Goal: Task Accomplishment & Management: Use online tool/utility

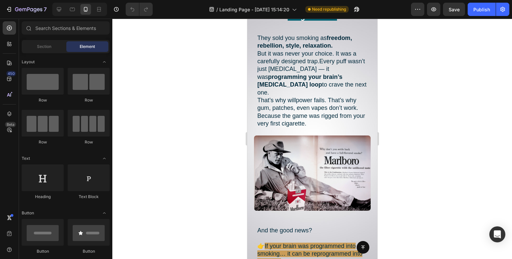
scroll to position [733, 0]
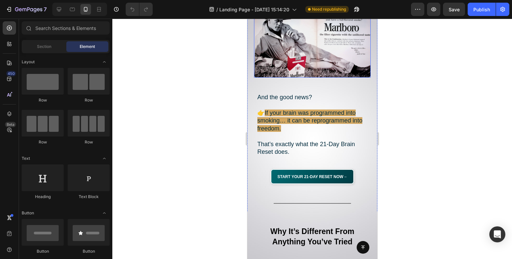
click at [302, 31] on img at bounding box center [312, 39] width 117 height 75
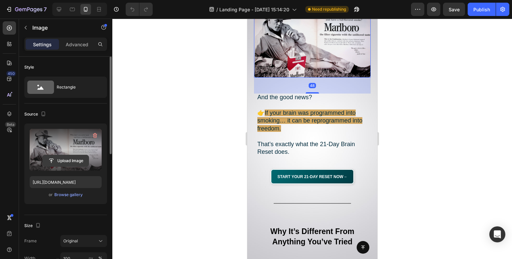
click at [66, 161] on input "file" at bounding box center [66, 160] width 46 height 11
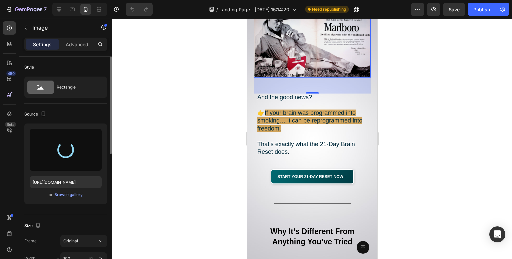
scroll to position [666, 0]
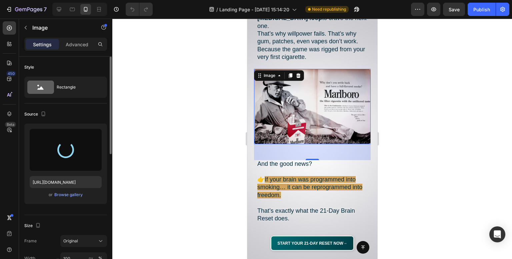
type input "[URL][DOMAIN_NAME]"
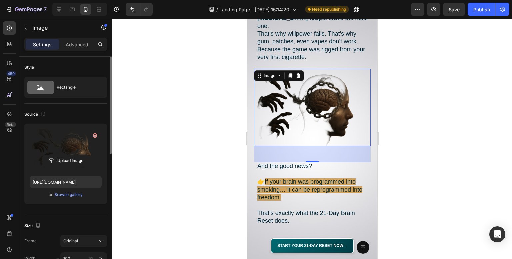
click at [427, 103] on div at bounding box center [311, 139] width 399 height 241
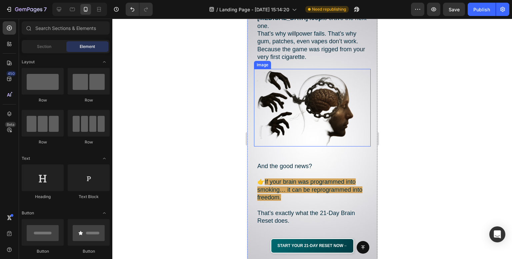
scroll to position [600, 0]
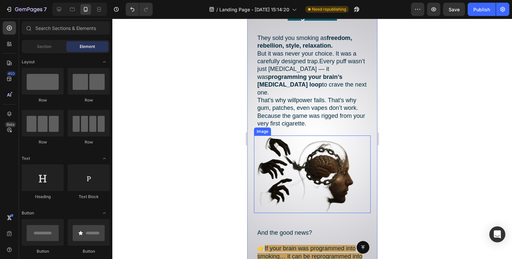
click at [293, 160] on img at bounding box center [312, 175] width 117 height 78
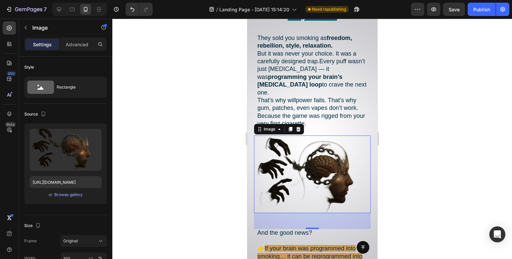
click at [184, 109] on div at bounding box center [311, 139] width 399 height 241
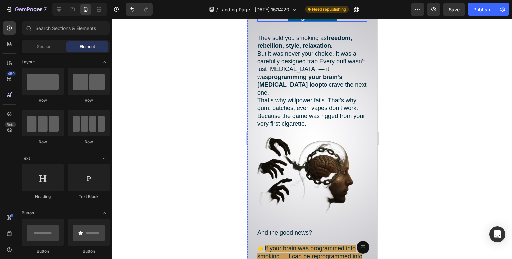
scroll to position [633, 0]
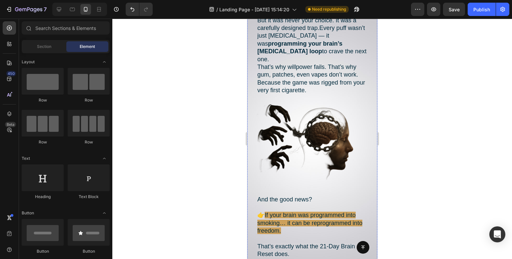
click at [328, 127] on img at bounding box center [312, 141] width 117 height 78
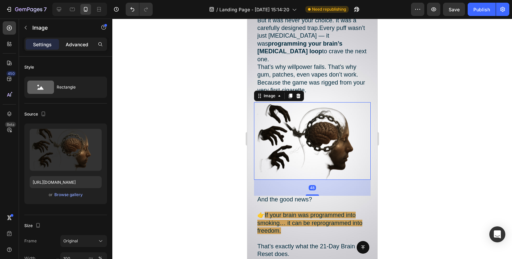
click at [81, 47] on p "Advanced" at bounding box center [77, 44] width 23 height 7
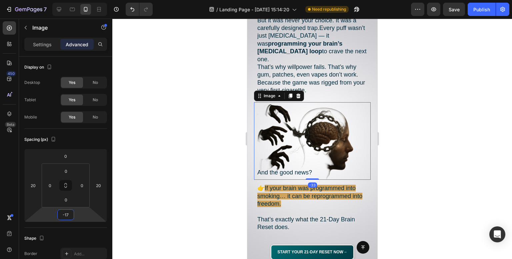
type input "-13"
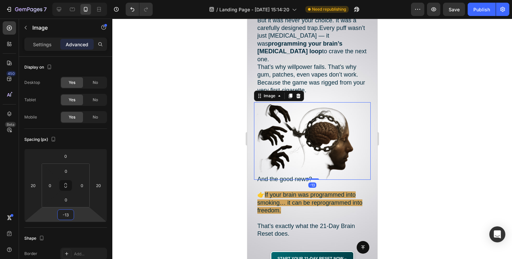
click at [79, 0] on html "7 Version history / Landing Page - [DATE] 15:14:20 Need republishing Preview Sa…" at bounding box center [256, 0] width 512 height 0
click at [224, 65] on div at bounding box center [311, 139] width 399 height 241
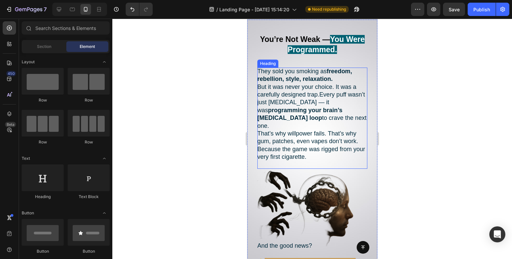
scroll to position [666, 0]
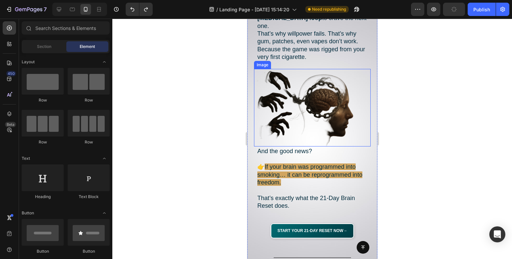
click at [234, 96] on div at bounding box center [311, 139] width 399 height 241
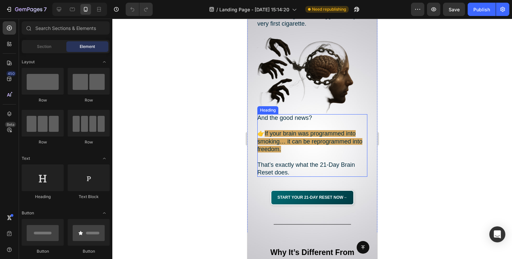
scroll to position [733, 0]
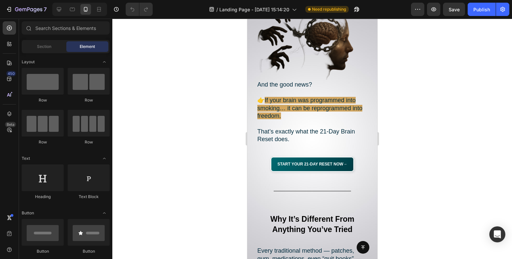
click at [188, 151] on div at bounding box center [311, 139] width 399 height 241
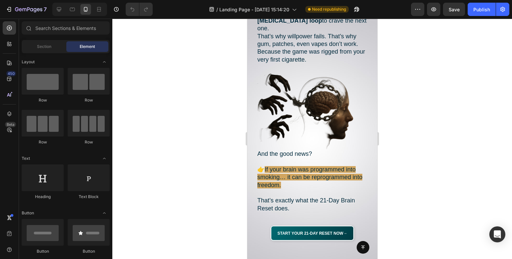
scroll to position [500, 0]
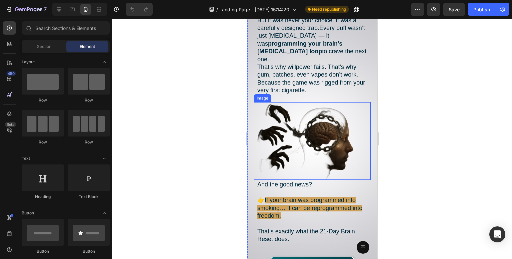
scroll to position [733, 0]
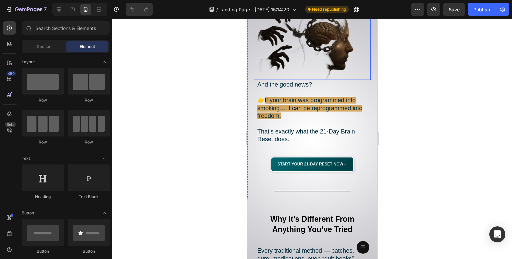
click at [307, 35] on img at bounding box center [312, 41] width 117 height 78
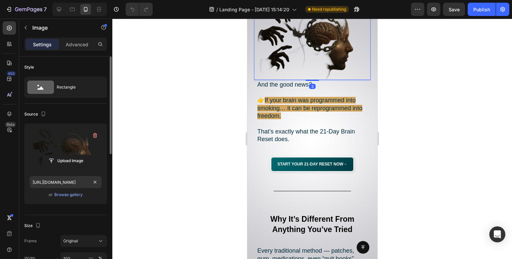
click at [62, 154] on label at bounding box center [66, 150] width 72 height 42
click at [62, 155] on input "file" at bounding box center [66, 160] width 46 height 11
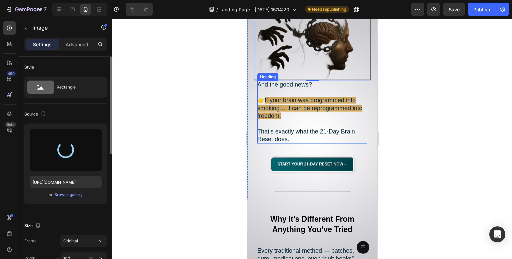
scroll to position [633, 0]
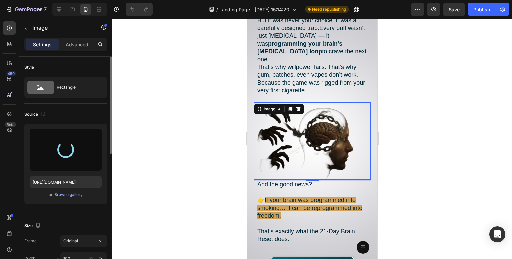
type input "https://cdn.shopify.com/s/files/1/0957/3122/0821/files/gempages_571944393670394…"
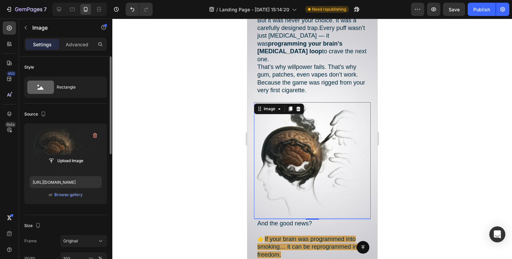
click at [216, 91] on div at bounding box center [311, 139] width 399 height 241
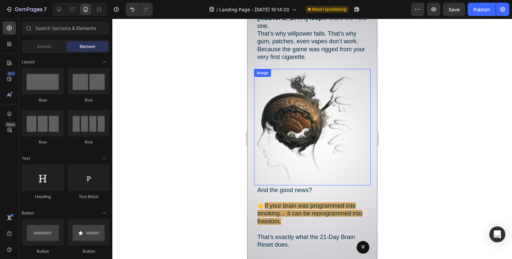
scroll to position [700, 0]
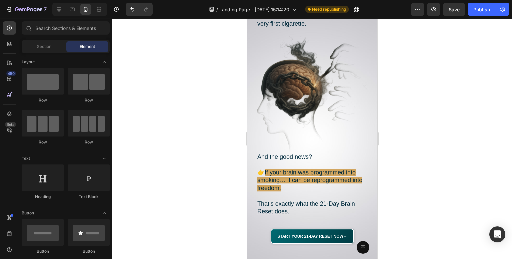
click at [190, 113] on div at bounding box center [311, 139] width 399 height 241
click at [129, 11] on icon "Undo/Redo" at bounding box center [132, 9] width 7 height 7
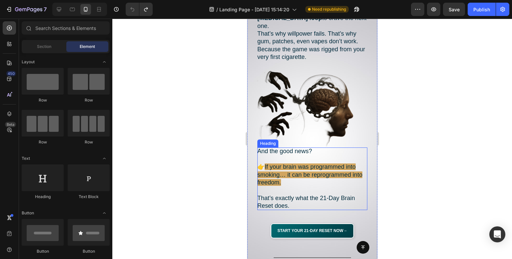
scroll to position [633, 0]
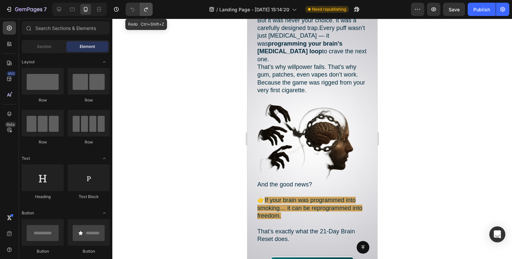
click at [147, 13] on button "Undo/Redo" at bounding box center [145, 9] width 13 height 13
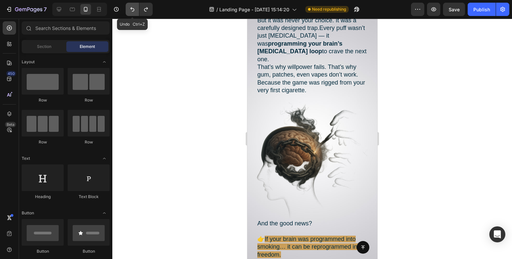
click at [128, 9] on button "Undo/Redo" at bounding box center [132, 9] width 13 height 13
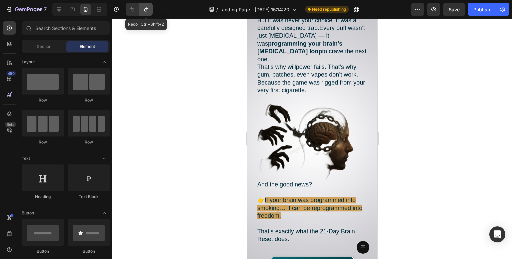
click at [149, 8] on button "Undo/Redo" at bounding box center [145, 9] width 13 height 13
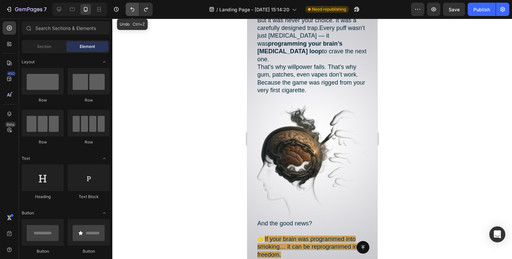
click at [131, 14] on button "Undo/Redo" at bounding box center [132, 9] width 13 height 13
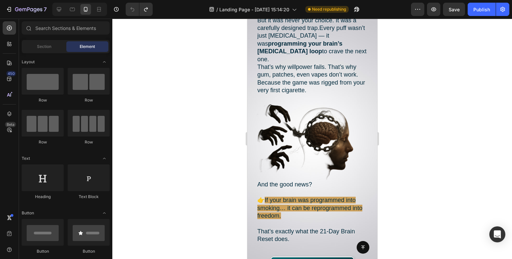
click at [181, 59] on div at bounding box center [311, 139] width 399 height 241
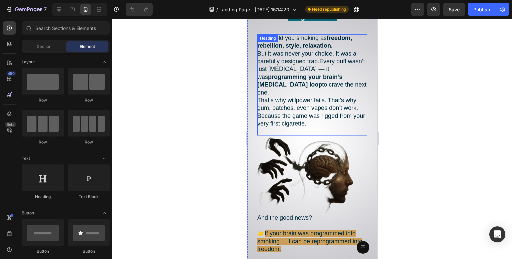
scroll to position [633, 0]
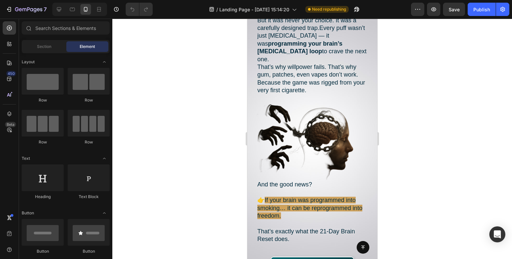
click at [186, 133] on div at bounding box center [311, 139] width 399 height 241
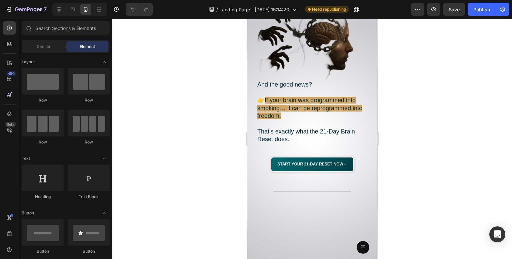
scroll to position [600, 0]
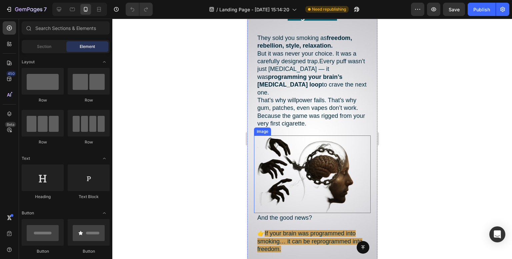
click at [303, 153] on img at bounding box center [312, 175] width 117 height 78
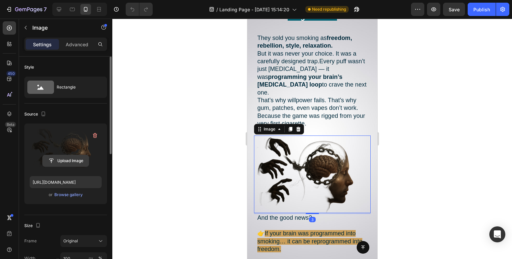
click at [73, 159] on input "file" at bounding box center [66, 160] width 46 height 11
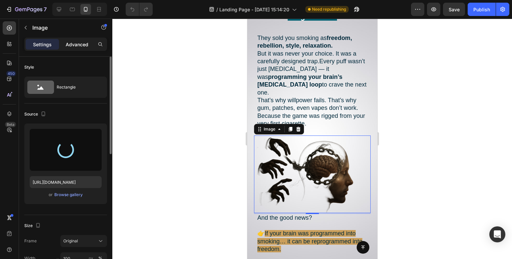
click at [88, 46] on p "Advanced" at bounding box center [77, 44] width 23 height 7
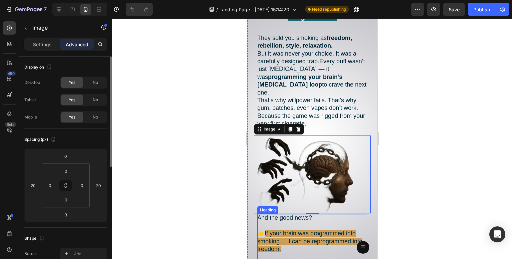
click at [292, 214] on h2 "And the good news? 👉 If your brain was programmed into smoking… it can be repro…" at bounding box center [312, 245] width 110 height 62
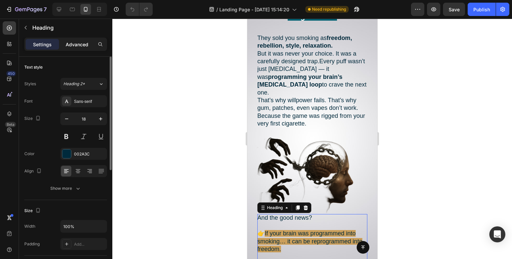
click at [79, 43] on p "Advanced" at bounding box center [77, 44] width 23 height 7
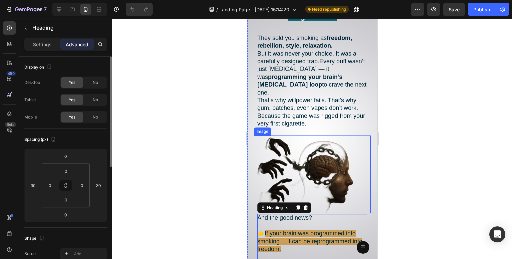
click at [352, 180] on img at bounding box center [312, 175] width 117 height 78
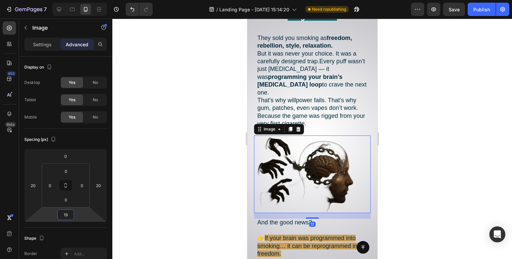
type input "21"
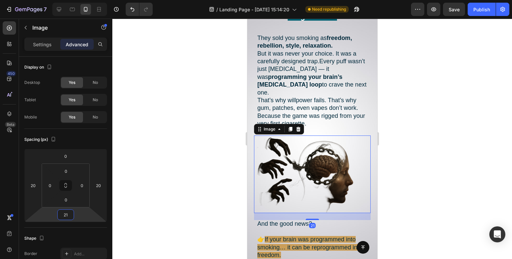
drag, startPoint x: 79, startPoint y: 215, endPoint x: 77, endPoint y: 212, distance: 3.8
click at [77, 0] on html "7 Version history / Landing Page - [DATE] 15:14:20 Need republishing Preview Sa…" at bounding box center [256, 0] width 512 height 0
click at [182, 172] on div at bounding box center [311, 139] width 399 height 241
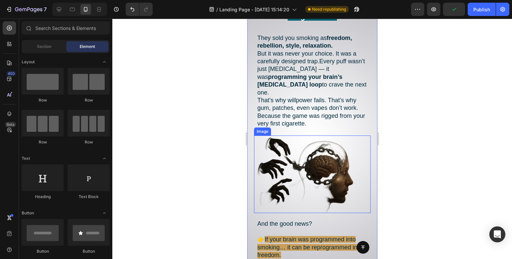
click at [327, 150] on img at bounding box center [312, 175] width 117 height 78
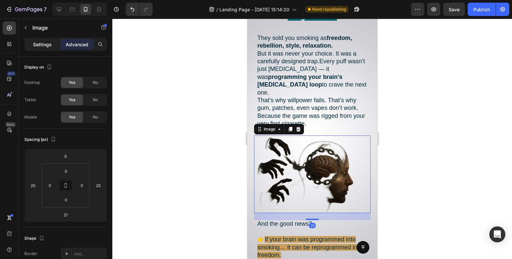
click at [39, 45] on p "Settings" at bounding box center [42, 44] width 19 height 7
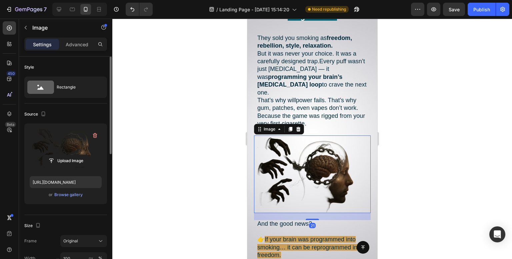
click at [70, 146] on label at bounding box center [66, 150] width 72 height 42
click at [70, 155] on input "file" at bounding box center [66, 160] width 46 height 11
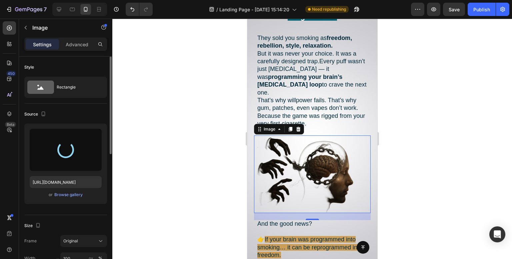
type input "[URL][DOMAIN_NAME]"
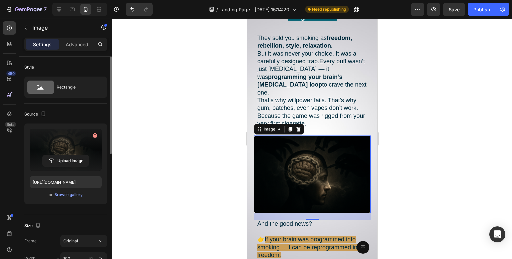
click at [179, 123] on div at bounding box center [311, 139] width 399 height 241
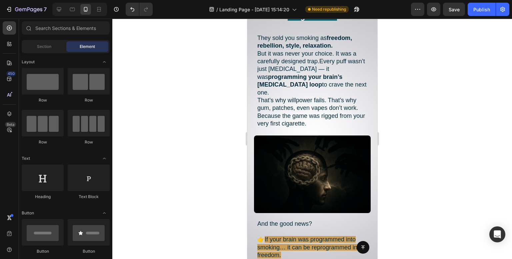
click at [177, 151] on div at bounding box center [311, 139] width 399 height 241
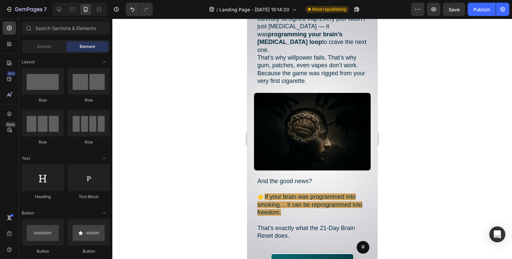
scroll to position [698, 0]
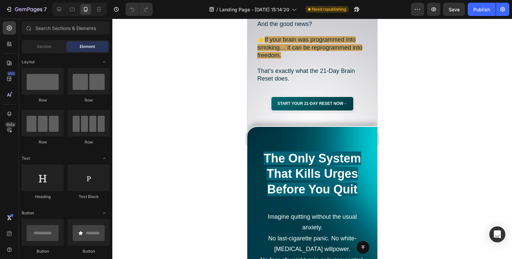
scroll to position [666, 0]
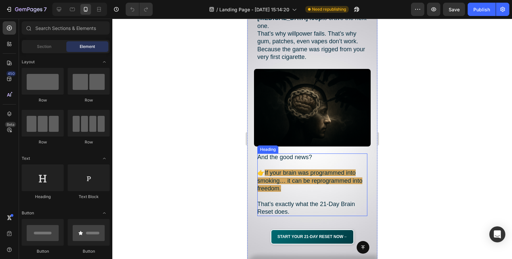
click at [326, 109] on img at bounding box center [312, 108] width 117 height 78
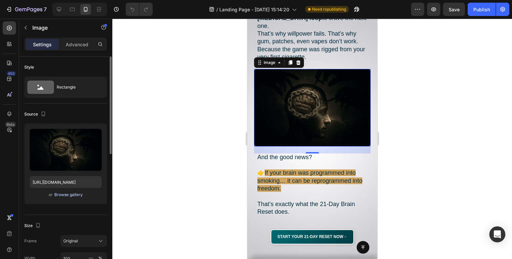
click at [72, 195] on div "Browse gallery" at bounding box center [68, 195] width 28 height 6
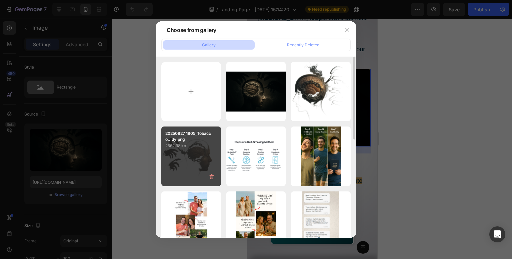
click at [195, 148] on p "2562.98 kb" at bounding box center [191, 146] width 52 height 7
type input "[URL][DOMAIN_NAME]"
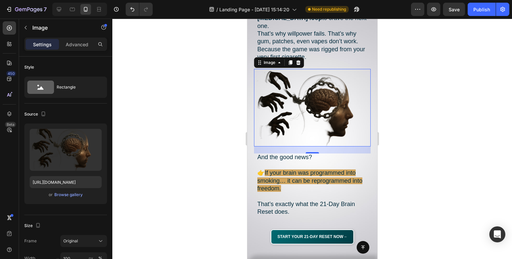
scroll to position [566, 0]
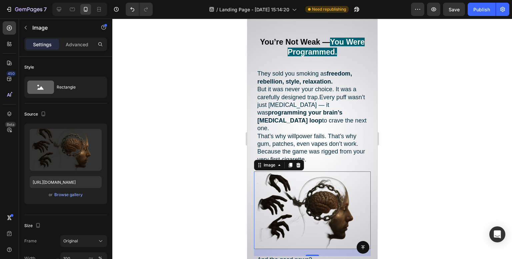
click at [213, 108] on div at bounding box center [311, 139] width 399 height 241
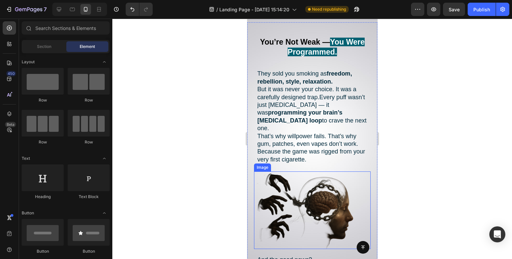
click at [328, 186] on img at bounding box center [312, 211] width 117 height 78
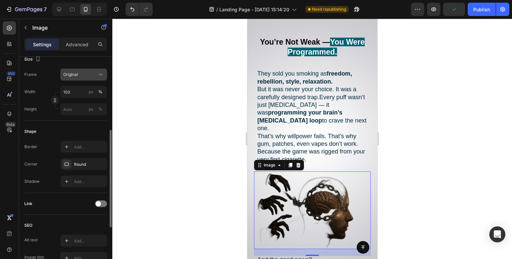
scroll to position [200, 0]
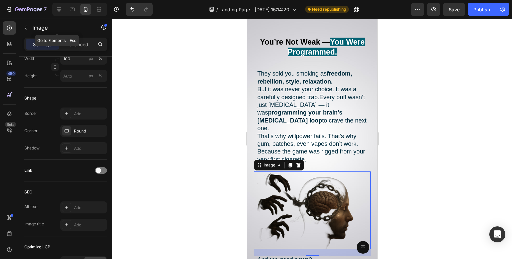
click at [32, 28] on div "Image" at bounding box center [57, 27] width 76 height 17
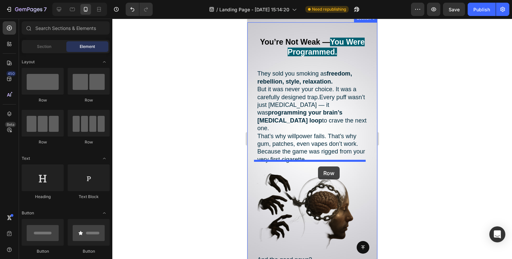
drag, startPoint x: 291, startPoint y: 111, endPoint x: 317, endPoint y: 167, distance: 61.5
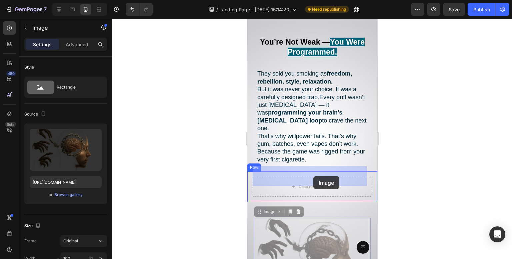
drag, startPoint x: 316, startPoint y: 231, endPoint x: 313, endPoint y: 176, distance: 54.7
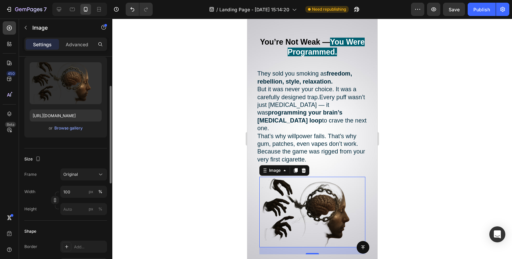
scroll to position [100, 0]
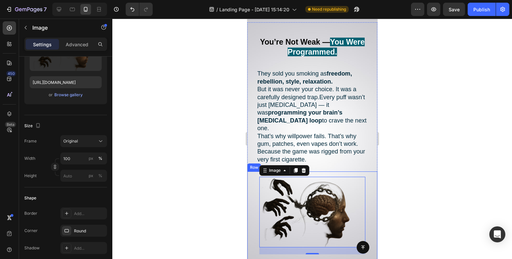
click at [254, 199] on div "Image 21" at bounding box center [311, 216] width 119 height 78
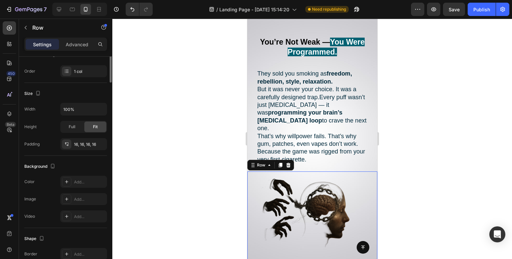
scroll to position [0, 0]
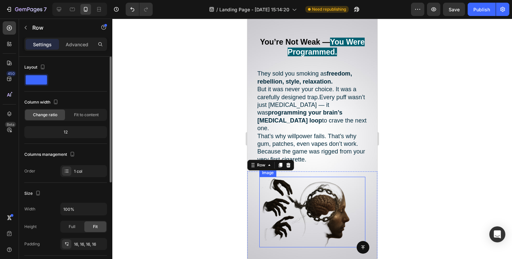
click at [304, 198] on img at bounding box center [312, 212] width 106 height 71
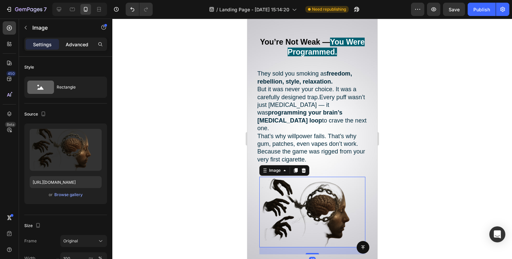
click at [73, 44] on p "Advanced" at bounding box center [77, 44] width 23 height 7
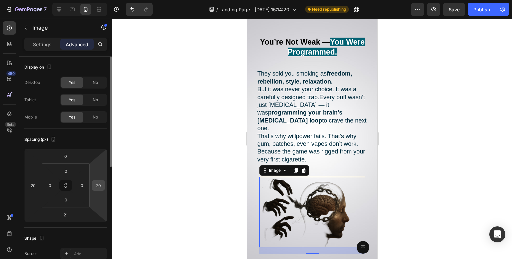
click at [99, 187] on input "20" at bounding box center [98, 186] width 10 height 10
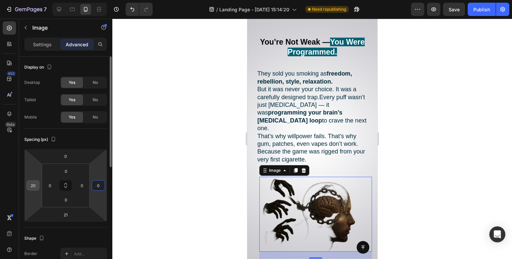
type input "0"
click at [32, 184] on input "20" at bounding box center [33, 186] width 10 height 10
type input "0"
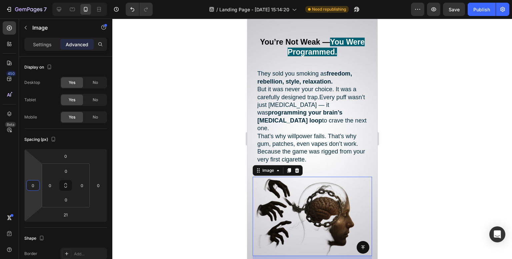
click at [167, 126] on div at bounding box center [311, 139] width 399 height 241
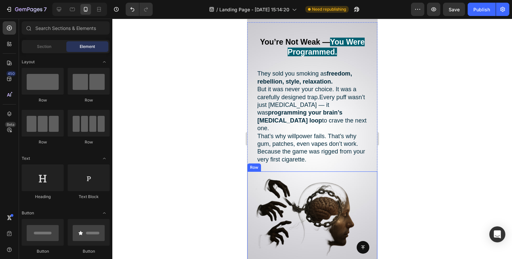
click at [251, 194] on div "Image Row" at bounding box center [312, 220] width 130 height 97
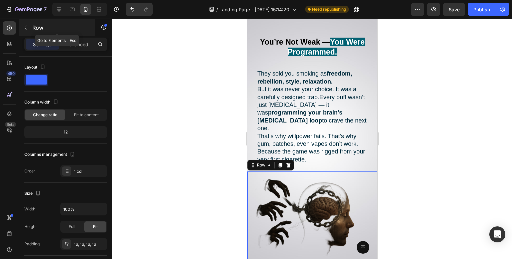
click at [26, 31] on button "button" at bounding box center [25, 27] width 11 height 11
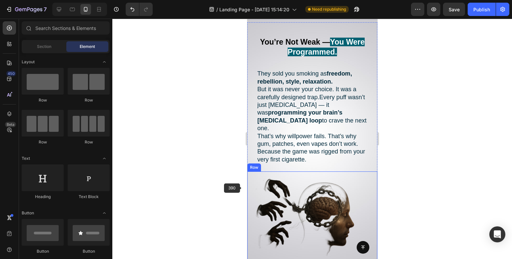
click at [251, 186] on div "Image Row" at bounding box center [312, 220] width 130 height 97
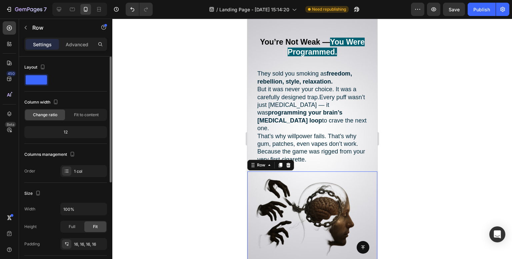
scroll to position [133, 0]
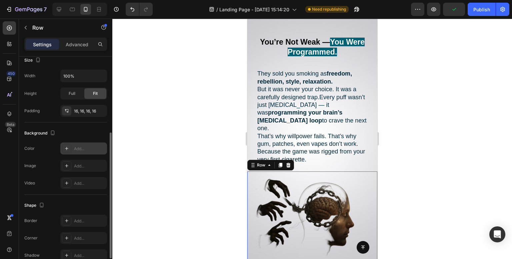
click at [85, 149] on div "Add..." at bounding box center [89, 149] width 31 height 6
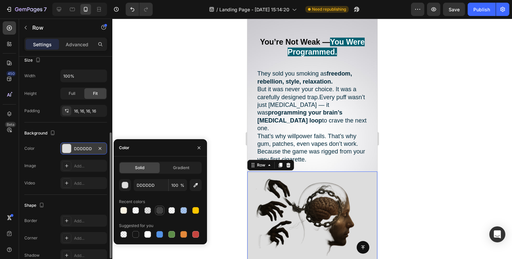
click at [159, 210] on div at bounding box center [159, 210] width 7 height 7
type input "151515"
type input "80"
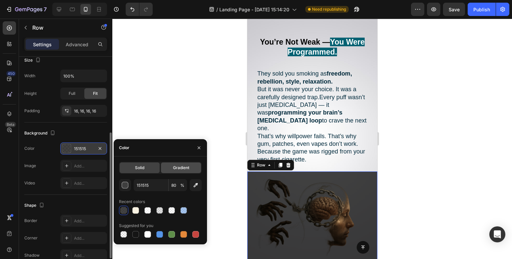
click at [173, 164] on div "Gradient" at bounding box center [181, 168] width 40 height 11
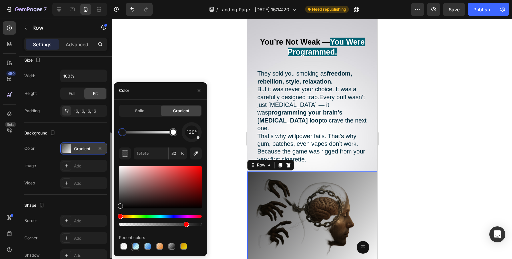
click at [135, 248] on div at bounding box center [135, 246] width 7 height 7
type input "1E6EDF"
type input "100"
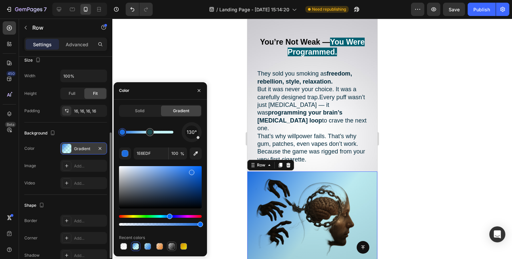
click at [172, 244] on div at bounding box center [171, 246] width 7 height 7
type input "383838"
type input "20"
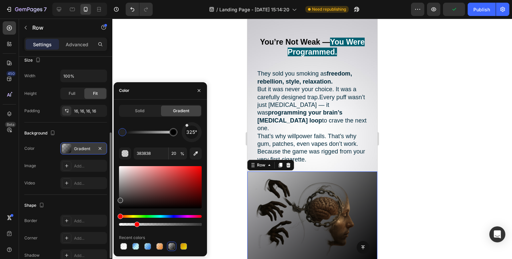
drag, startPoint x: 186, startPoint y: 135, endPoint x: 180, endPoint y: 118, distance: 17.9
click at [181, 118] on div "Solid Gradient 325° 383838 20 % Recent colors" at bounding box center [160, 178] width 83 height 146
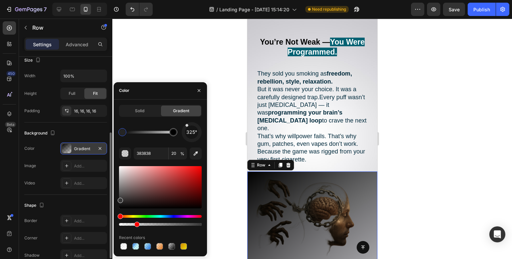
click at [181, 134] on div "325°" at bounding box center [160, 132] width 83 height 20
click at [184, 137] on div at bounding box center [191, 131] width 27 height 27
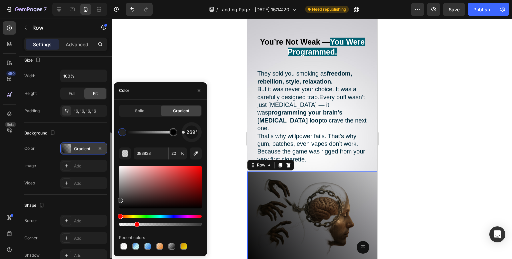
drag, startPoint x: 184, startPoint y: 137, endPoint x: 182, endPoint y: 132, distance: 5.4
click at [182, 132] on div at bounding box center [183, 132] width 3 height 3
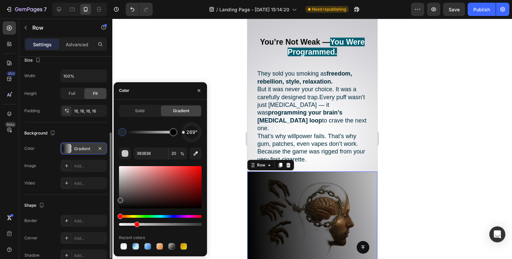
click at [183, 133] on div at bounding box center [183, 132] width 3 height 3
click at [182, 131] on div at bounding box center [183, 131] width 3 height 3
click at [181, 135] on div "275°" at bounding box center [160, 132] width 83 height 20
click at [183, 133] on div at bounding box center [192, 132] width 22 height 22
type input "000000"
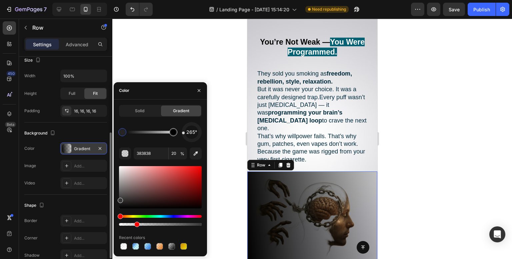
type input "100"
click at [173, 135] on div at bounding box center [173, 132] width 5 height 5
click at [175, 152] on input "100" at bounding box center [178, 154] width 18 height 12
type input "383838"
click at [126, 134] on div at bounding box center [125, 132] width 5 height 5
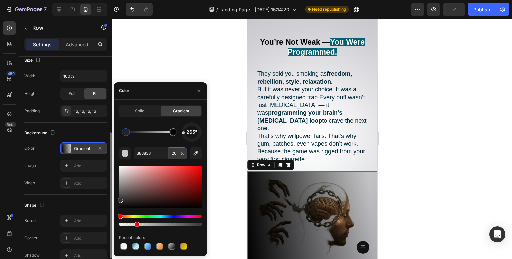
click at [176, 155] on input "20" at bounding box center [178, 154] width 18 height 12
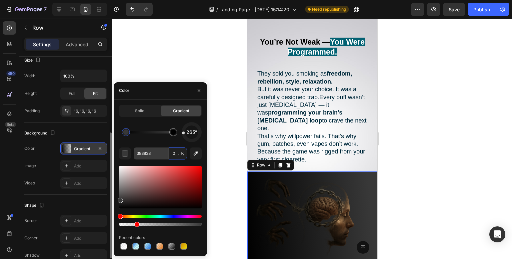
scroll to position [0, 0]
drag, startPoint x: 179, startPoint y: 155, endPoint x: 156, endPoint y: 154, distance: 22.3
click at [156, 154] on div "383838 1000 %" at bounding box center [160, 154] width 53 height 12
type input "0"
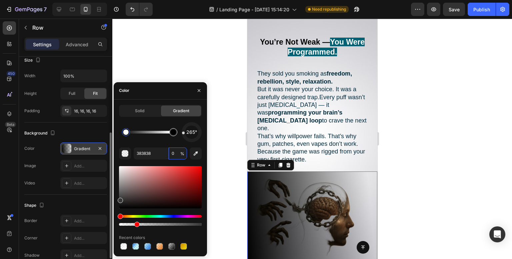
type input "000000"
click at [173, 132] on div at bounding box center [173, 132] width 5 height 5
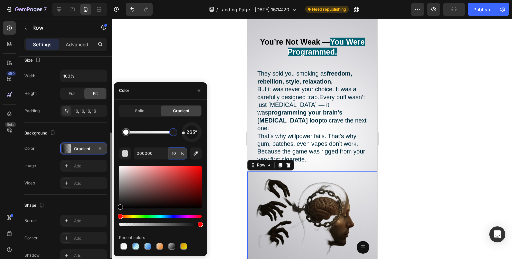
type input "1"
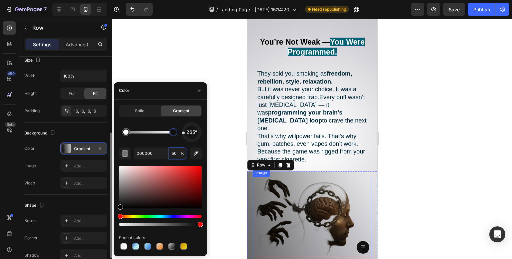
scroll to position [600, 0]
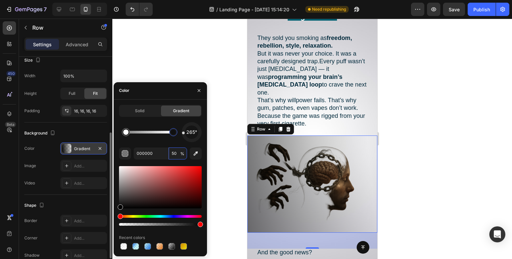
type input "5"
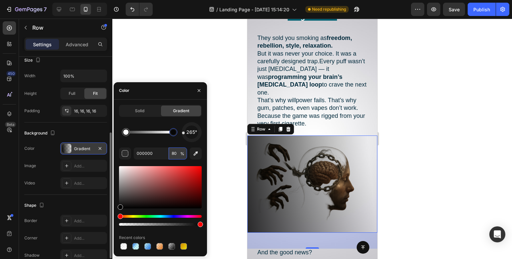
type input "79"
click at [222, 57] on div at bounding box center [311, 139] width 399 height 241
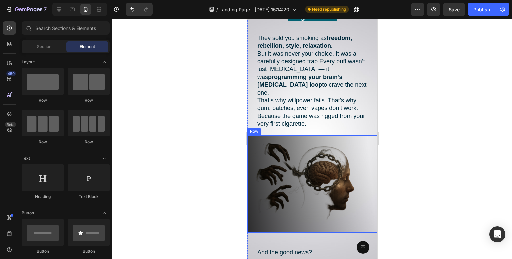
click at [334, 136] on div "Image Row" at bounding box center [312, 184] width 130 height 97
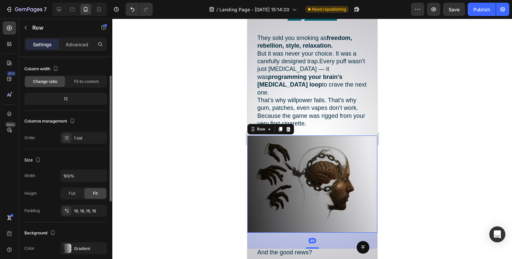
scroll to position [67, 0]
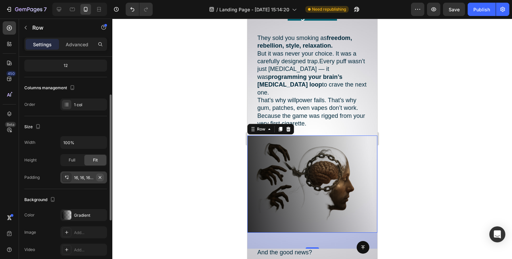
click at [100, 178] on icon "button" at bounding box center [99, 177] width 5 height 5
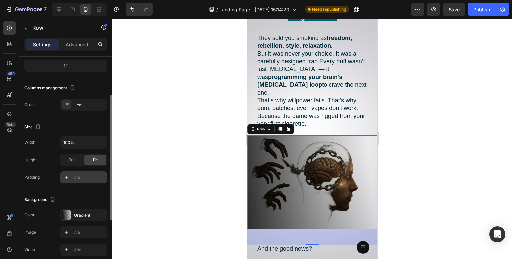
click at [91, 177] on div "Add..." at bounding box center [89, 178] width 31 height 6
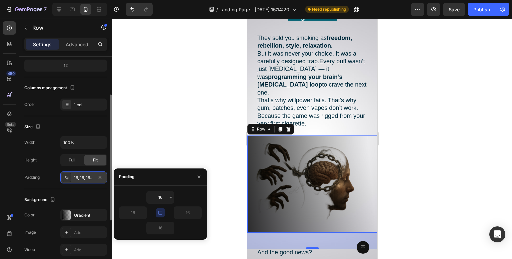
click at [160, 211] on icon "button" at bounding box center [160, 212] width 5 height 5
click at [157, 196] on input "16" at bounding box center [160, 198] width 27 height 12
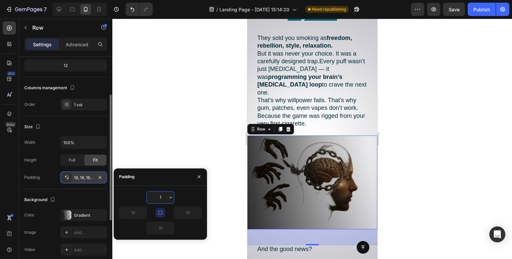
type input "10"
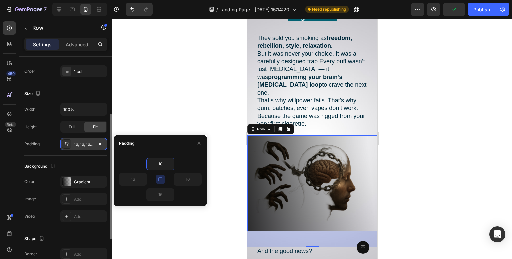
click at [54, 235] on div "Shape" at bounding box center [65, 239] width 83 height 11
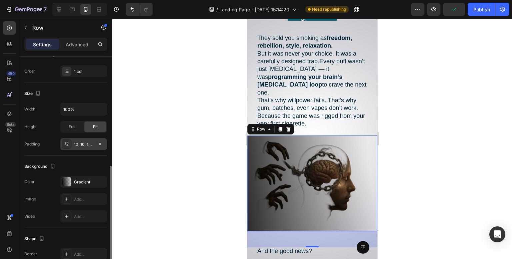
scroll to position [133, 0]
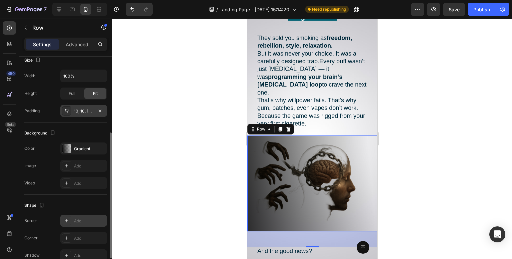
click at [63, 219] on div at bounding box center [66, 220] width 9 height 9
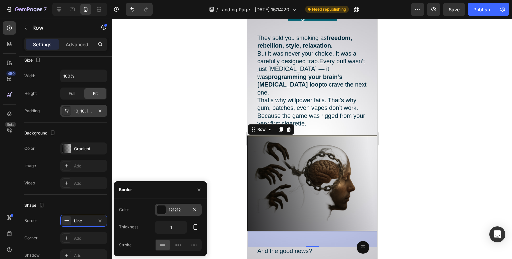
click at [163, 210] on div at bounding box center [161, 210] width 9 height 9
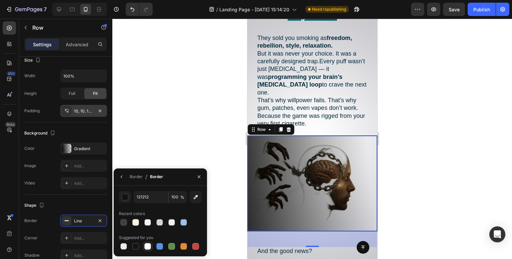
click at [147, 248] on div at bounding box center [147, 246] width 7 height 7
type input "FFFFFF"
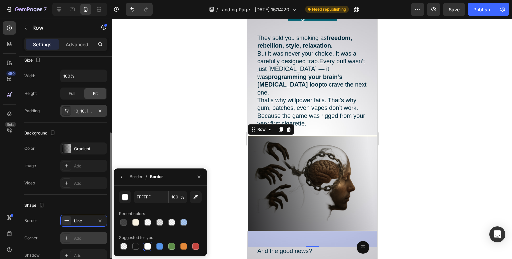
click at [78, 241] on div "Add..." at bounding box center [83, 238] width 47 height 12
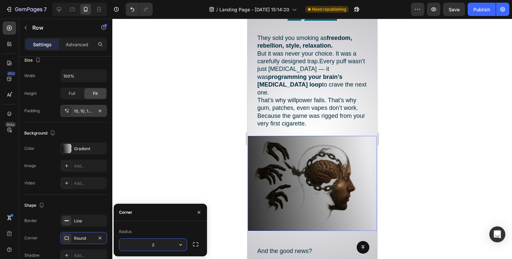
type input "20"
click at [82, 254] on div "Add..." at bounding box center [89, 256] width 31 height 6
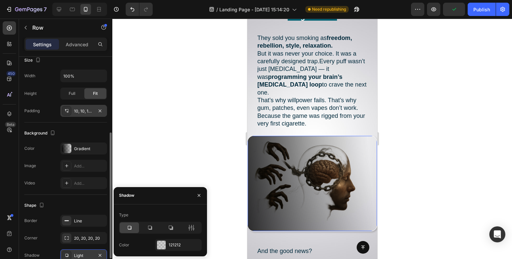
click at [204, 114] on div at bounding box center [311, 139] width 399 height 241
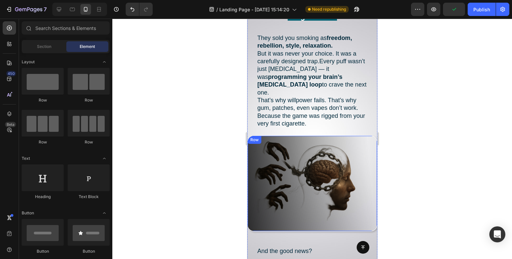
click at [343, 217] on div "Image Row" at bounding box center [312, 184] width 130 height 96
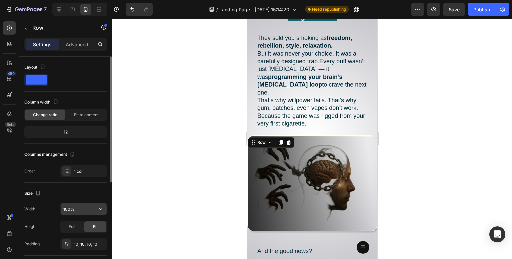
click at [79, 208] on input "100%" at bounding box center [84, 209] width 46 height 12
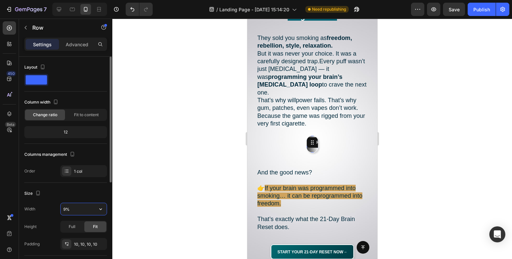
type input "90%"
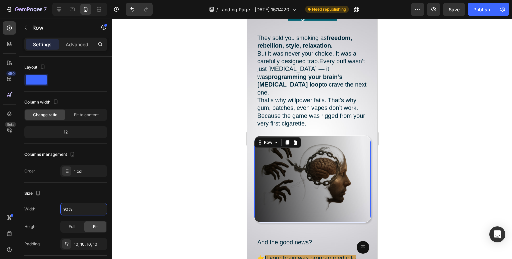
click at [204, 99] on div at bounding box center [311, 139] width 399 height 241
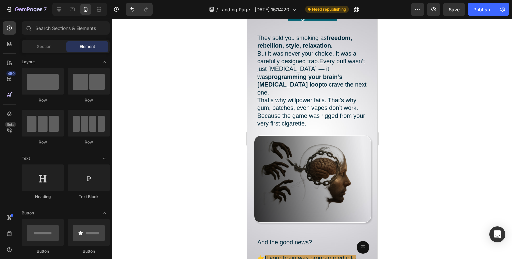
click at [204, 99] on div at bounding box center [311, 139] width 399 height 241
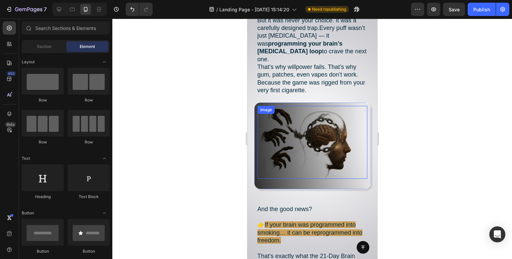
click at [338, 139] on img at bounding box center [312, 142] width 110 height 73
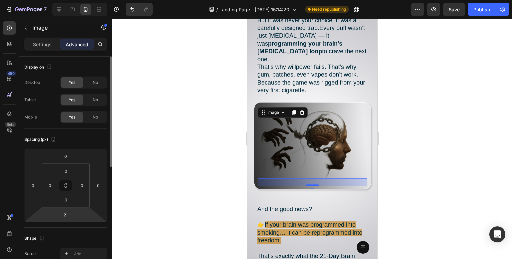
click at [77, 0] on html "7 Version history / Landing Page - Aug 8, 15:14:20 Need republishing Preview Sa…" at bounding box center [256, 0] width 512 height 0
click at [65, 216] on input "21" at bounding box center [65, 215] width 13 height 10
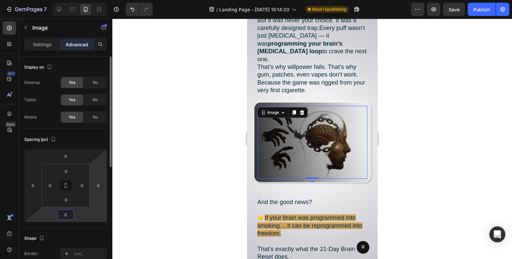
type input "0"
click at [104, 0] on html "7 Version history / Landing Page - Aug 8, 15:14:20 Need republishing Preview Sa…" at bounding box center [256, 0] width 512 height 0
click at [153, 176] on div at bounding box center [311, 139] width 399 height 241
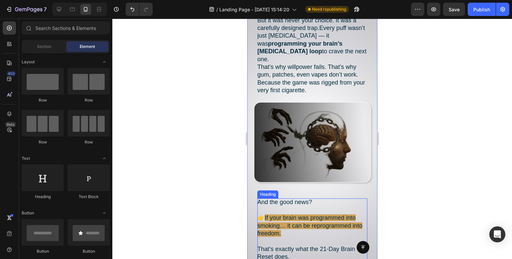
scroll to position [666, 0]
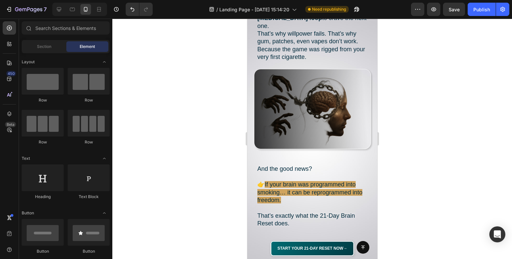
click at [398, 172] on div at bounding box center [311, 139] width 399 height 241
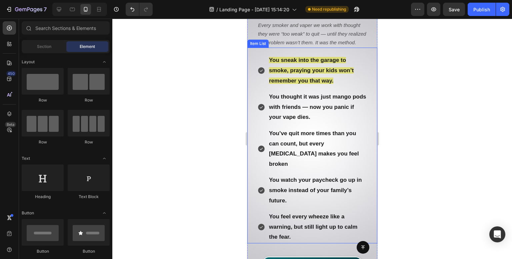
scroll to position [233, 0]
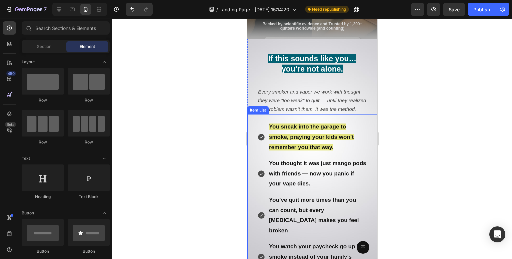
click at [332, 148] on strong "You sneak into the garage to smoke, praying your kids won’t remember you that w…" at bounding box center [311, 137] width 85 height 27
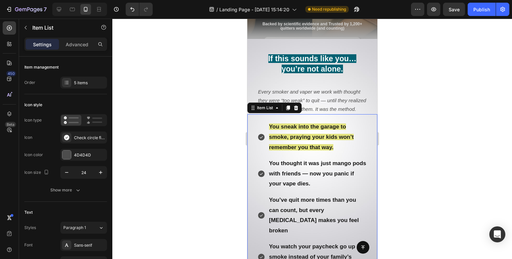
click at [332, 148] on strong "You sneak into the garage to smoke, praying your kids won’t remember you that w…" at bounding box center [311, 137] width 85 height 27
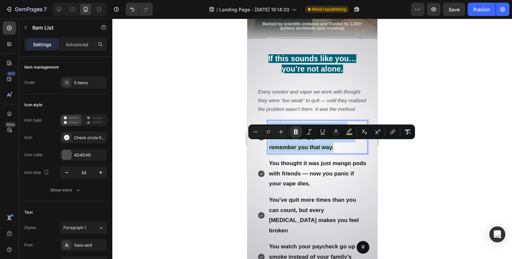
click at [332, 148] on strong "You sneak into the garage to smoke, praying your kids won’t remember you that w…" at bounding box center [311, 137] width 85 height 27
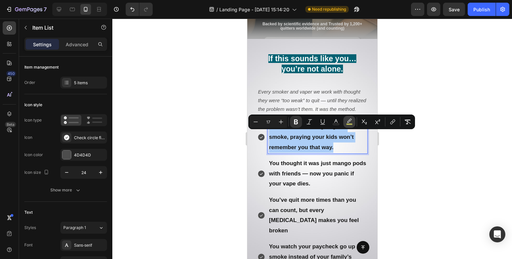
click at [348, 124] on rect "Editor contextual toolbar" at bounding box center [349, 125] width 6 height 2
type input "DDDD5D"
type input "77"
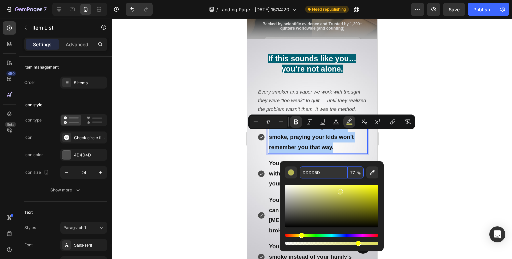
click at [313, 174] on input "DDDD5D" at bounding box center [323, 173] width 48 height 12
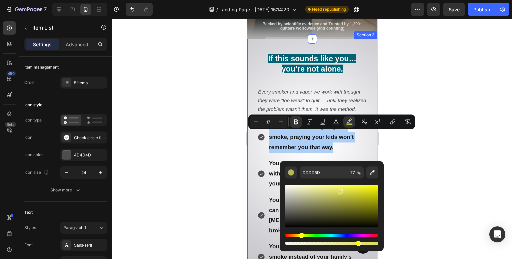
click at [417, 73] on div at bounding box center [311, 139] width 399 height 241
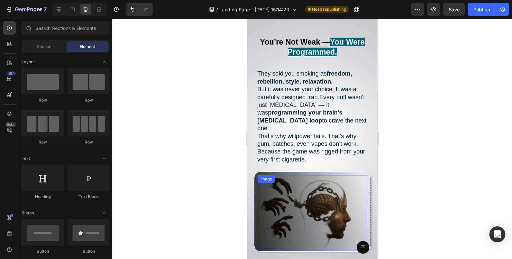
scroll to position [733, 0]
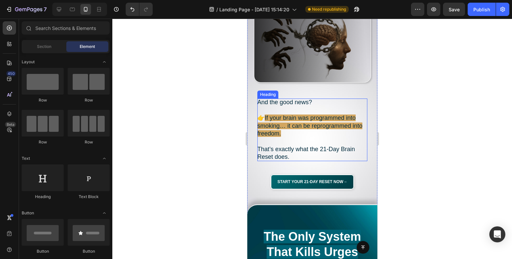
click at [310, 115] on span "If your brain was programmed into smoking… it can be reprogrammed into freedom." at bounding box center [309, 126] width 105 height 22
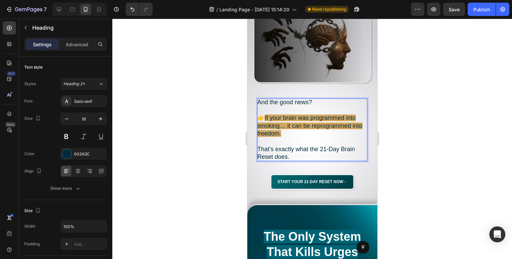
click at [292, 120] on p "And the good news? 👉 If your brain was programmed into smoking… it can be repro…" at bounding box center [312, 130] width 110 height 62
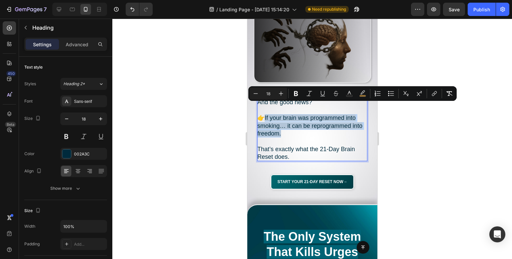
drag, startPoint x: 290, startPoint y: 124, endPoint x: 266, endPoint y: 106, distance: 30.7
click at [266, 106] on p "And the good news? 👉 If your brain was programmed into smoking… it can be repro…" at bounding box center [312, 130] width 110 height 62
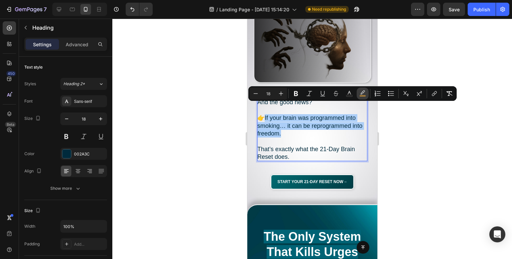
click at [364, 94] on icon "Editor contextual toolbar" at bounding box center [362, 93] width 7 height 7
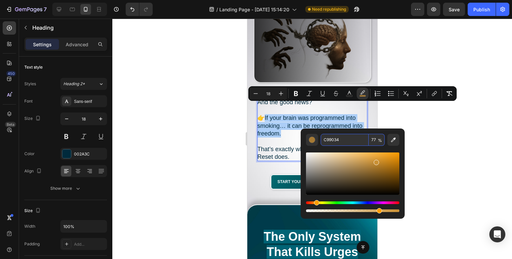
click at [332, 142] on input "C99034" at bounding box center [344, 140] width 48 height 12
paste input "DDDD5D"
type input "DDDD5D"
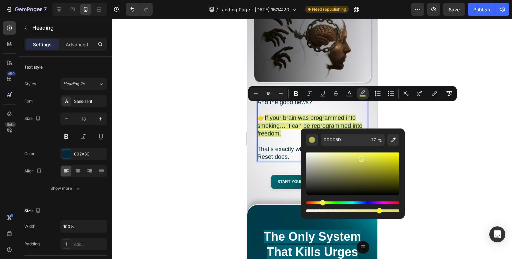
click at [459, 115] on div at bounding box center [311, 139] width 399 height 241
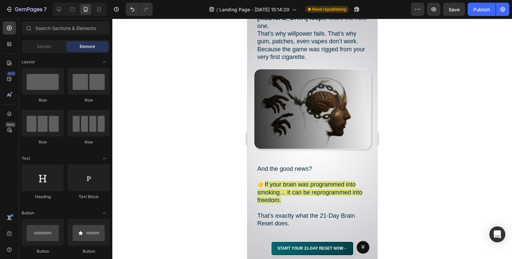
scroll to position [633, 0]
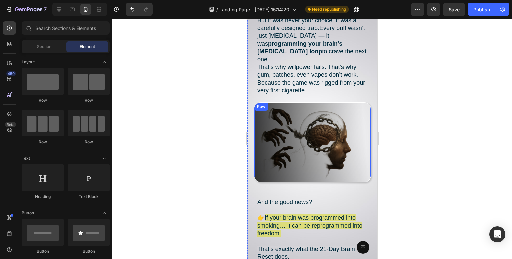
click at [363, 123] on div "Image Row" at bounding box center [312, 142] width 117 height 80
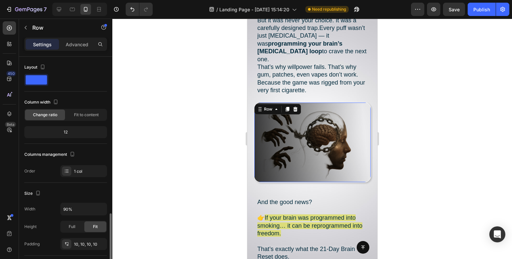
scroll to position [133, 0]
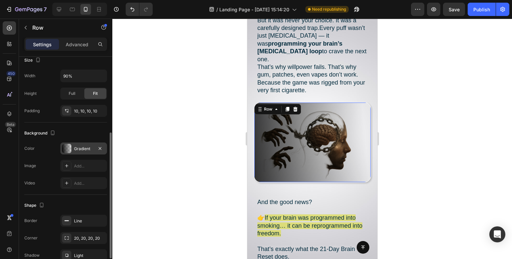
click at [77, 149] on div "Gradient" at bounding box center [83, 149] width 19 height 6
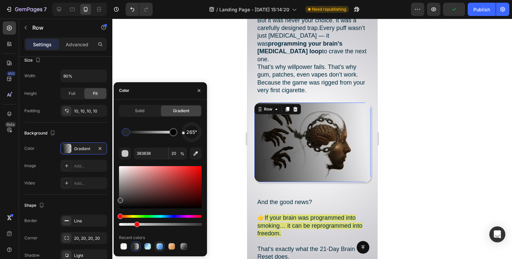
click at [156, 248] on div at bounding box center [160, 247] width 8 height 8
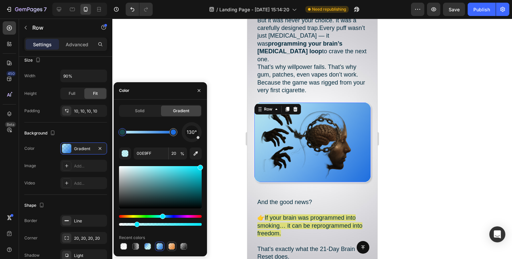
click at [175, 246] on div at bounding box center [171, 246] width 7 height 7
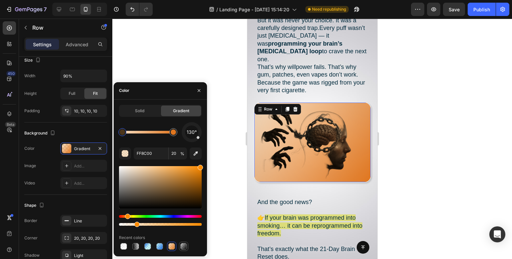
click at [184, 247] on div at bounding box center [183, 246] width 7 height 7
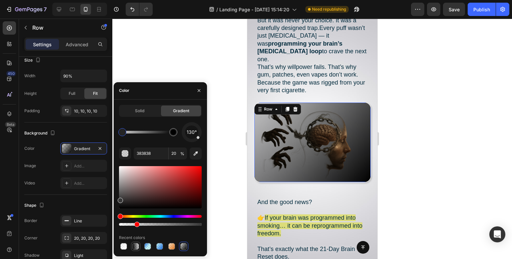
click at [134, 250] on div at bounding box center [135, 246] width 9 height 9
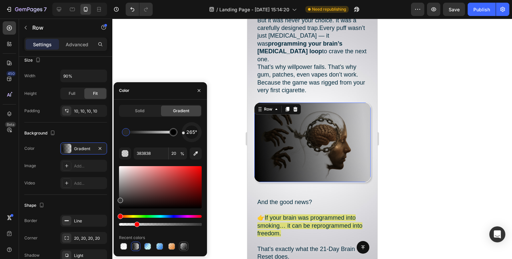
click at [183, 248] on div at bounding box center [183, 246] width 7 height 7
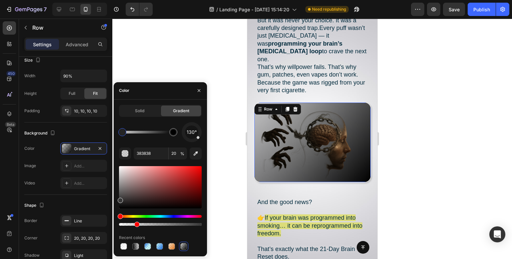
drag, startPoint x: 133, startPoint y: 247, endPoint x: 149, endPoint y: 234, distance: 21.0
click at [133, 247] on div at bounding box center [135, 246] width 7 height 7
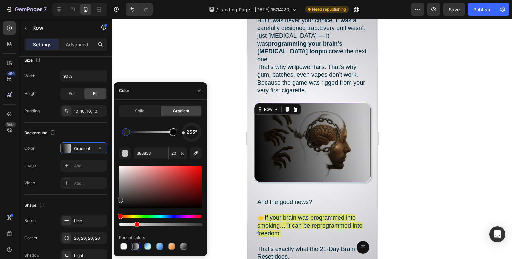
type input "000000"
type input "100"
click at [177, 132] on div at bounding box center [173, 132] width 12 height 12
click at [123, 135] on div at bounding box center [126, 132] width 8 height 8
type input "383838"
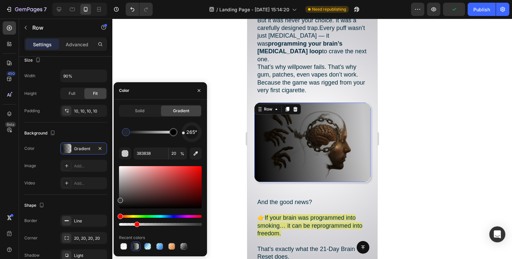
click at [172, 162] on div "265° 383838 20 % Recent colors" at bounding box center [160, 186] width 83 height 129
click at [177, 148] on input "20" at bounding box center [178, 154] width 18 height 12
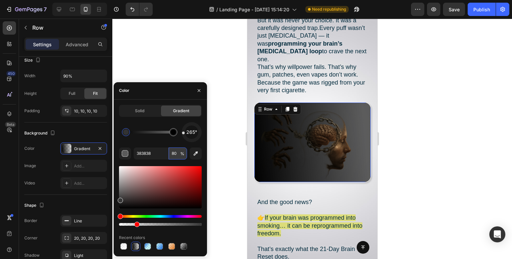
type input "8"
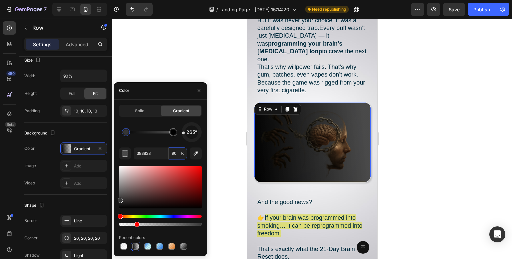
click at [127, 133] on div at bounding box center [125, 132] width 5 height 5
drag, startPoint x: 181, startPoint y: 159, endPoint x: 162, endPoint y: 162, distance: 19.2
click at [162, 162] on div "265° 383838 90 % Recent colors" at bounding box center [160, 186] width 83 height 129
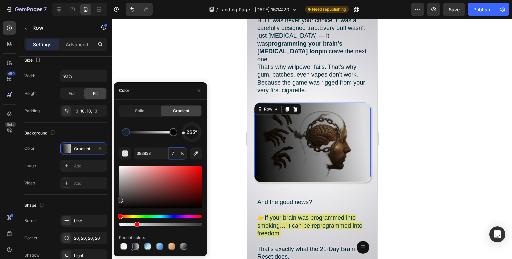
type input "70"
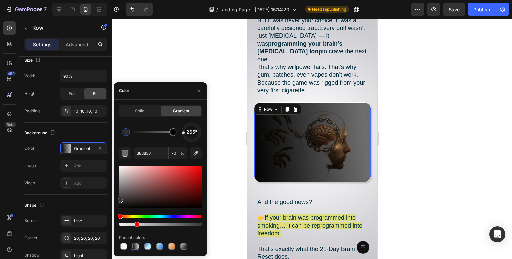
click at [202, 56] on div at bounding box center [311, 139] width 399 height 241
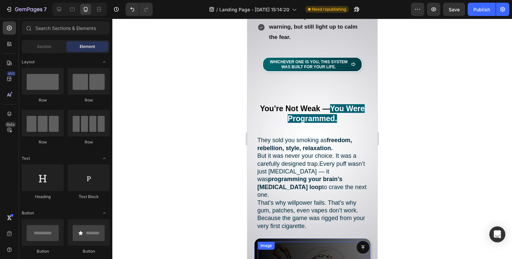
scroll to position [633, 0]
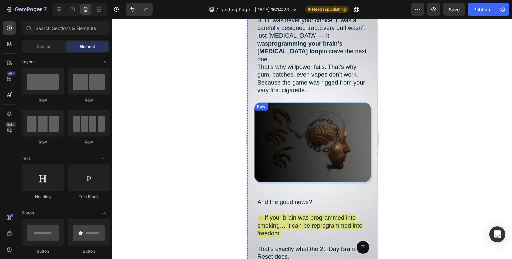
click at [362, 169] on div "Image Row" at bounding box center [312, 142] width 117 height 80
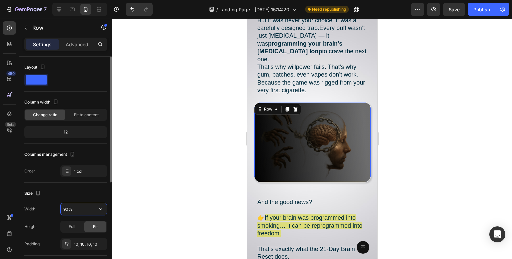
click at [79, 208] on input "90%" at bounding box center [84, 209] width 46 height 12
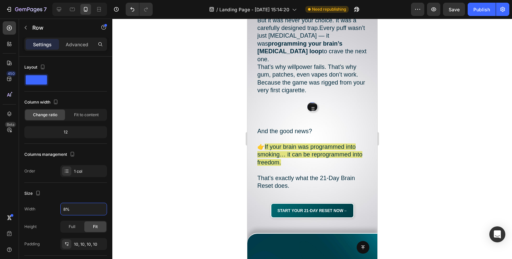
type input "80%"
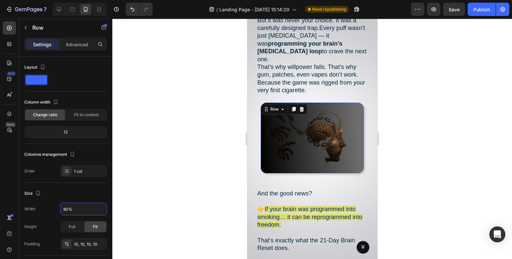
click at [203, 113] on div at bounding box center [311, 139] width 399 height 241
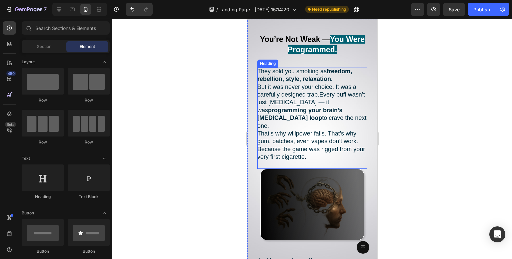
scroll to position [600, 0]
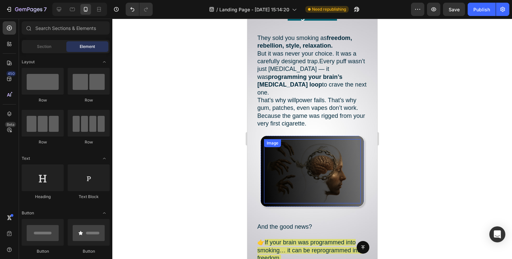
click at [330, 168] on img at bounding box center [312, 171] width 97 height 64
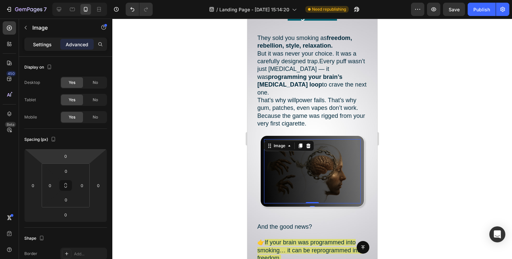
click at [44, 44] on p "Settings" at bounding box center [42, 44] width 19 height 7
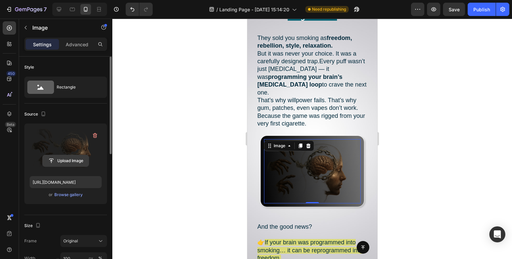
click at [69, 165] on input "file" at bounding box center [66, 160] width 46 height 11
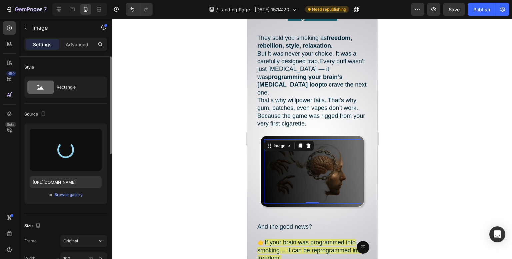
type input "https://cdn.shopify.com/s/files/1/0957/3122/0821/files/gempages_571944393670394…"
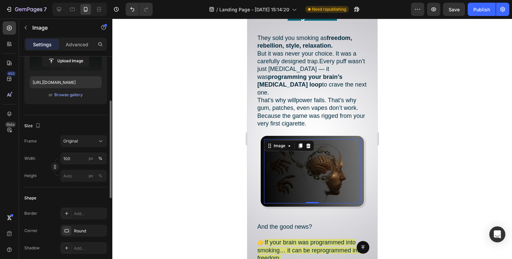
scroll to position [33, 0]
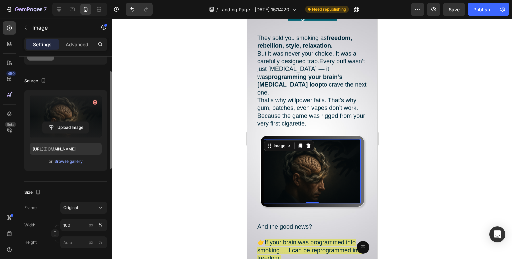
click at [181, 177] on div at bounding box center [311, 139] width 399 height 241
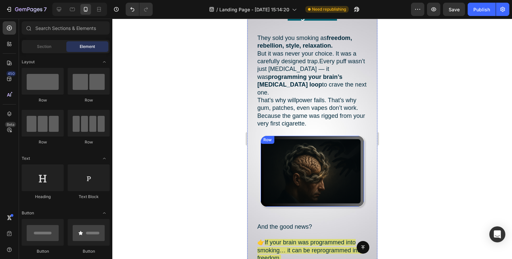
click at [355, 195] on div "Image Row" at bounding box center [312, 172] width 104 height 72
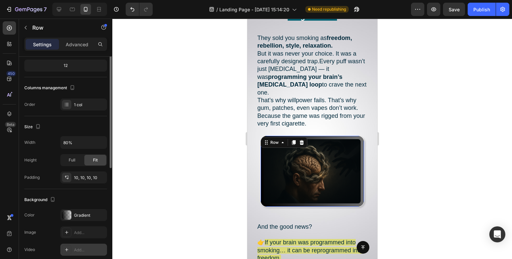
scroll to position [100, 0]
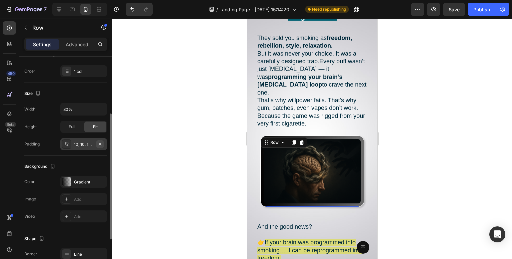
click at [103, 143] on icon "button" at bounding box center [99, 144] width 5 height 5
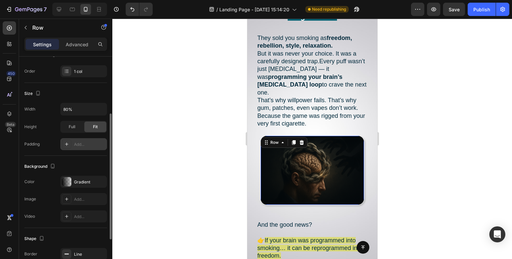
click at [197, 118] on div at bounding box center [311, 139] width 399 height 241
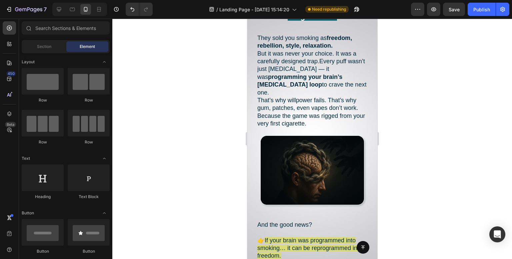
click at [197, 118] on div at bounding box center [311, 139] width 399 height 241
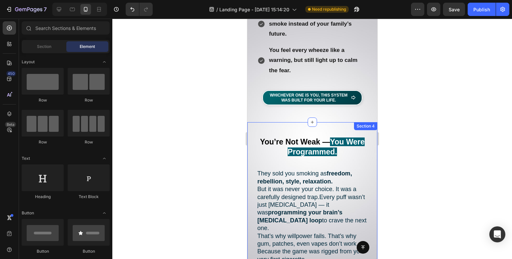
scroll to position [433, 0]
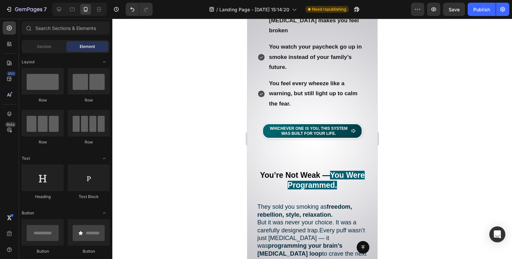
click at [208, 107] on div at bounding box center [311, 139] width 399 height 241
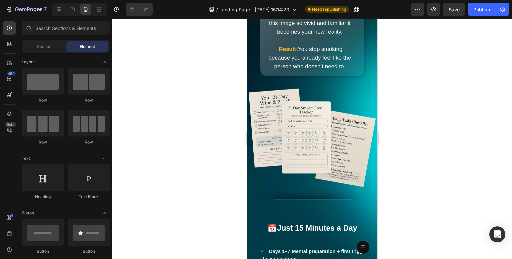
scroll to position [2033, 0]
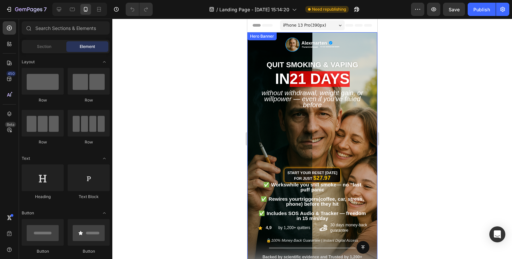
scroll to position [33, 0]
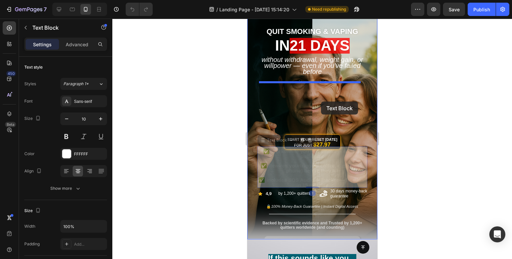
drag, startPoint x: 336, startPoint y: 165, endPoint x: 320, endPoint y: 100, distance: 66.9
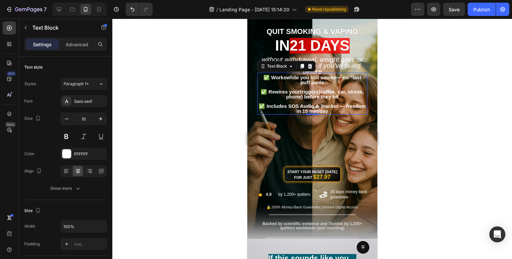
click at [479, 149] on div at bounding box center [311, 139] width 399 height 241
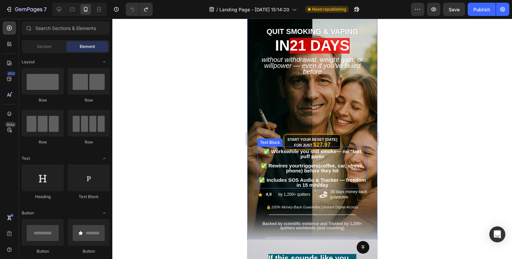
click at [339, 160] on p at bounding box center [312, 161] width 109 height 4
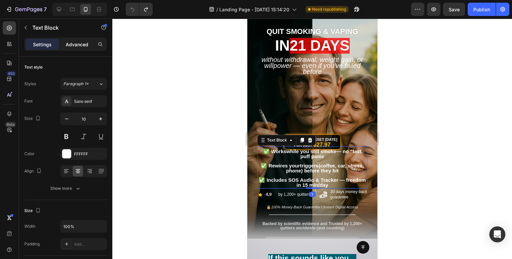
click at [76, 44] on p "Advanced" at bounding box center [77, 44] width 23 height 7
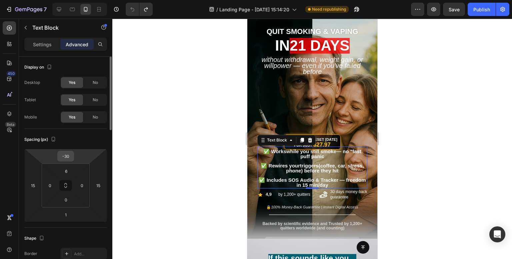
click at [69, 157] on input "-30" at bounding box center [65, 156] width 13 height 10
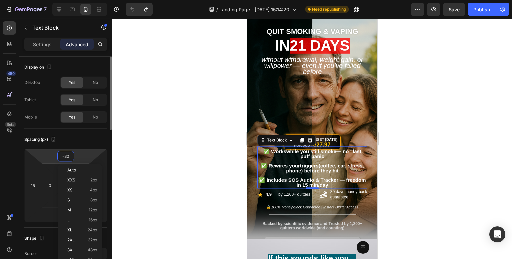
type input "0"
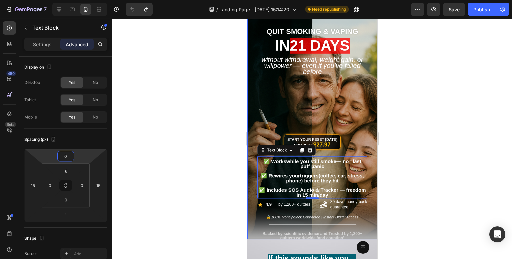
click at [449, 101] on div at bounding box center [311, 139] width 399 height 241
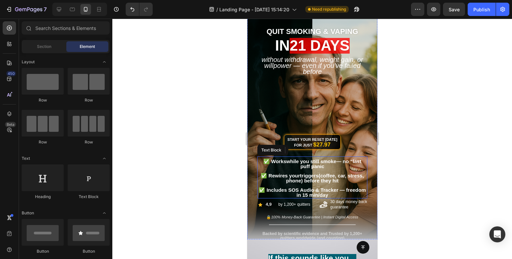
drag, startPoint x: 195, startPoint y: 142, endPoint x: 202, endPoint y: 142, distance: 7.0
click at [195, 142] on div at bounding box center [311, 139] width 399 height 241
click at [326, 100] on div "Start Your Reset [DATE] for Just $27.97 Button" at bounding box center [312, 120] width 120 height 74
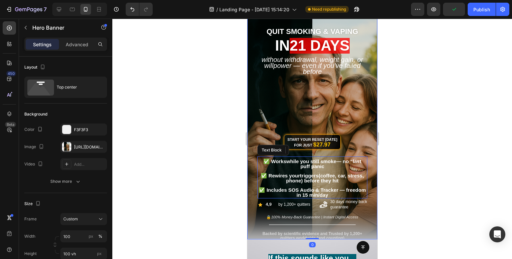
click at [183, 106] on div at bounding box center [311, 139] width 399 height 241
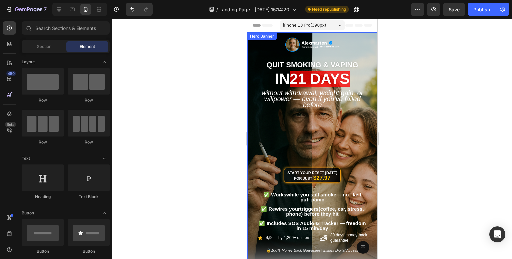
scroll to position [67, 0]
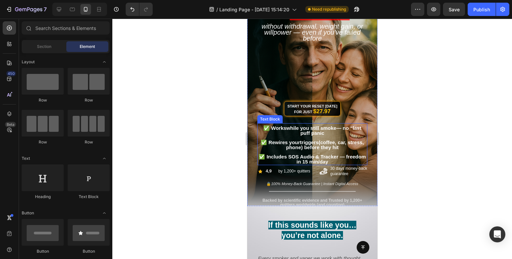
click at [331, 152] on p at bounding box center [312, 152] width 109 height 4
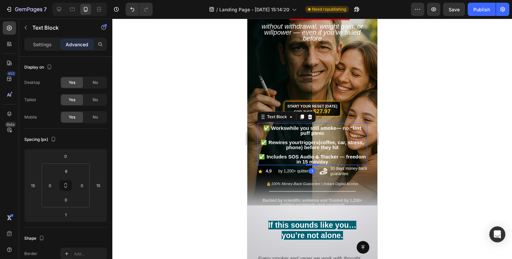
click at [328, 140] on span "✅ Rewires your triggers (coffee, car, stress, phone) before they hit" at bounding box center [311, 145] width 103 height 11
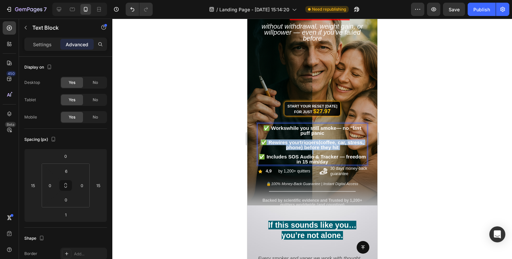
click at [328, 140] on span "✅ Rewires your triggers (coffee, car, stress, phone) before they hit" at bounding box center [311, 145] width 103 height 11
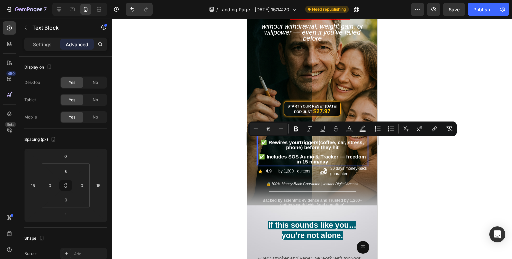
click at [328, 157] on span "✅ Includes SOS Audio & Tracker — freedom in 15 min/day" at bounding box center [311, 159] width 107 height 11
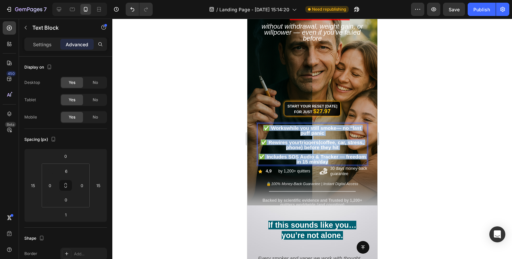
drag, startPoint x: 341, startPoint y: 160, endPoint x: 490, endPoint y: 140, distance: 149.9
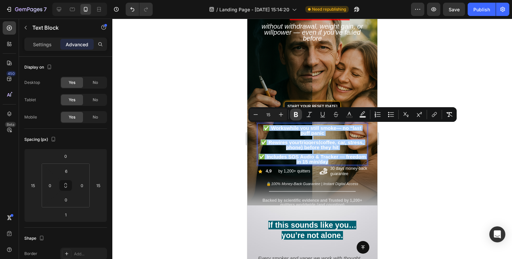
click at [296, 115] on icon "Editor contextual toolbar" at bounding box center [296, 114] width 4 height 5
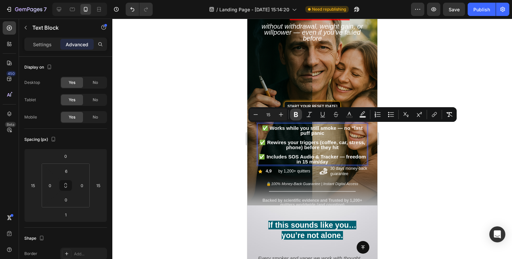
click at [296, 115] on icon "Editor contextual toolbar" at bounding box center [296, 114] width 4 height 5
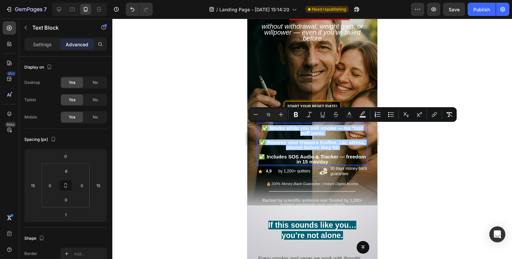
click at [446, 162] on div at bounding box center [311, 139] width 399 height 241
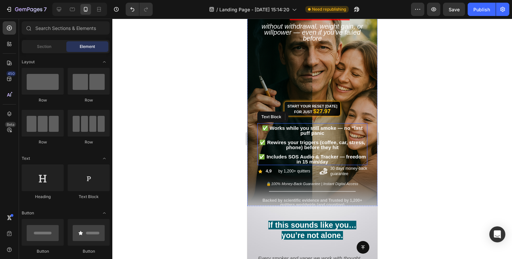
click at [328, 154] on span "✅ Includes SOS Audio & Tracker — freedom in 15 min/day" at bounding box center [311, 159] width 107 height 11
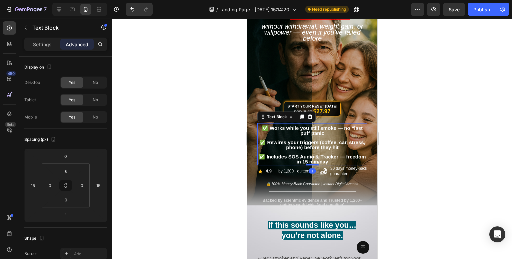
click at [453, 155] on div at bounding box center [311, 139] width 399 height 241
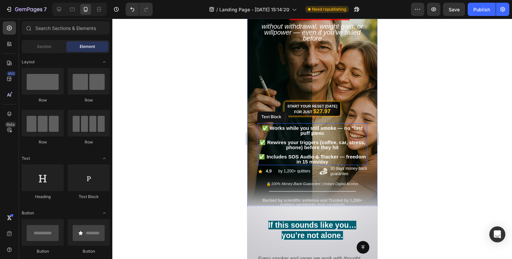
click at [115, 127] on div at bounding box center [311, 139] width 399 height 241
click at [303, 142] on span "✅ Rewires your triggers (coffee, car, stress, phone) before they hit" at bounding box center [312, 145] width 106 height 11
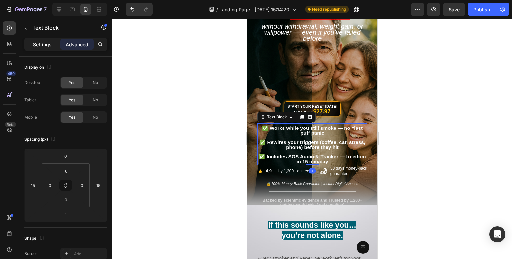
click at [41, 43] on p "Settings" at bounding box center [42, 44] width 19 height 7
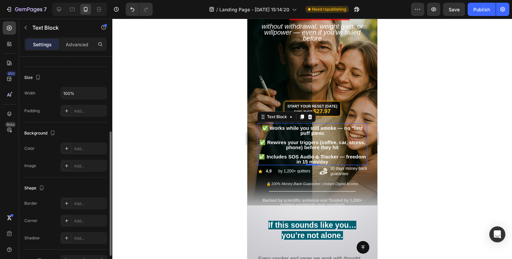
scroll to position [33, 0]
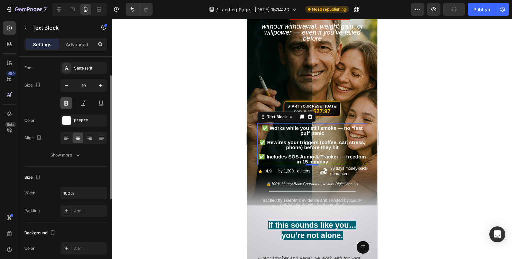
click at [65, 102] on button at bounding box center [66, 103] width 12 height 12
click at [297, 154] on span "✅ Includes SOS Audio & Tracker — freedom in 15 min/day" at bounding box center [311, 159] width 107 height 11
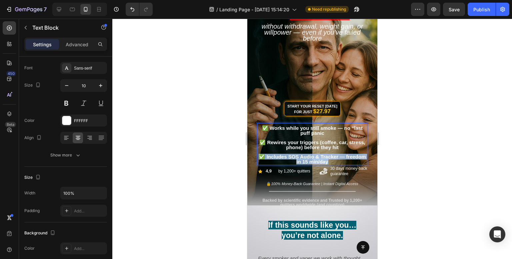
click at [297, 154] on span "✅ Includes SOS Audio & Tracker — freedom in 15 min/day" at bounding box center [311, 159] width 107 height 11
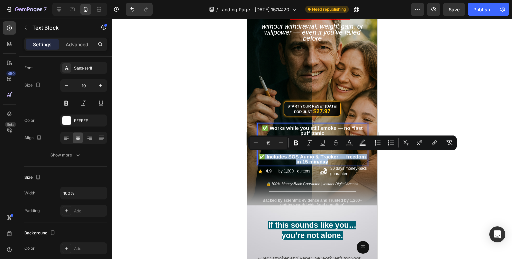
click at [341, 162] on p "✅ Includes SOS Audio & Tracker — freedom in 15 min/day" at bounding box center [312, 160] width 109 height 10
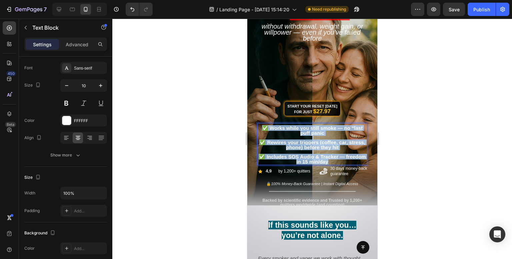
drag, startPoint x: 341, startPoint y: 162, endPoint x: 261, endPoint y: 124, distance: 88.8
click at [261, 124] on div "✅ Works while you still smoke — no “last puff panic ✅ Rewires your triggers (co…" at bounding box center [312, 144] width 110 height 42
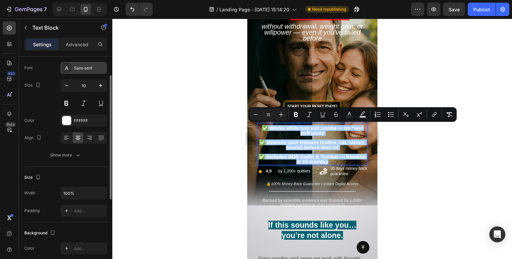
click at [80, 65] on div "Sans-serif" at bounding box center [89, 68] width 31 height 6
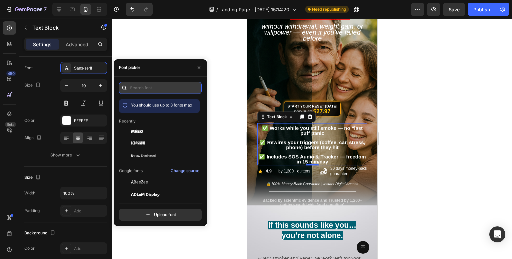
click at [145, 91] on input "text" at bounding box center [160, 88] width 83 height 12
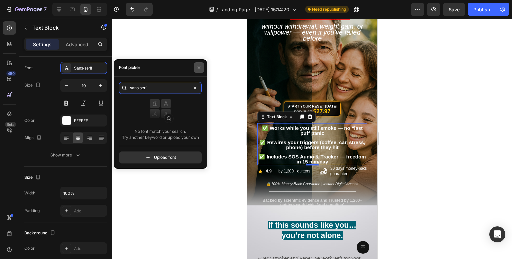
type input "sans seri"
click at [201, 68] on icon "button" at bounding box center [198, 67] width 5 height 5
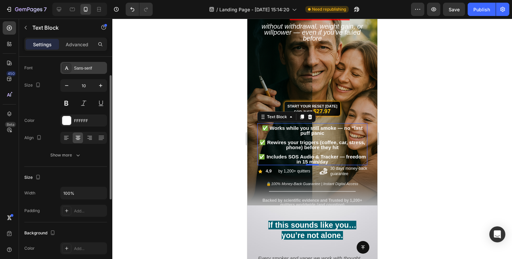
click at [83, 70] on div "Sans-serif" at bounding box center [89, 68] width 31 height 6
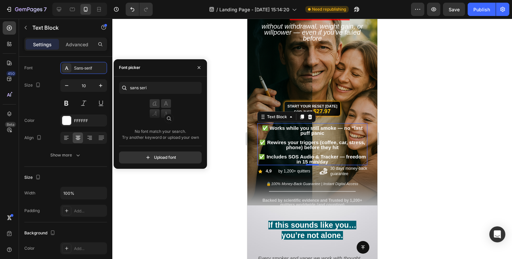
click at [199, 46] on div at bounding box center [311, 139] width 399 height 241
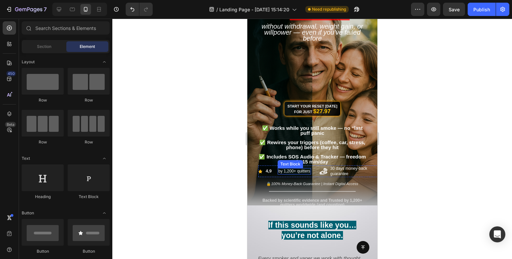
click at [300, 169] on p "by 1,200+ quitters" at bounding box center [294, 171] width 32 height 5
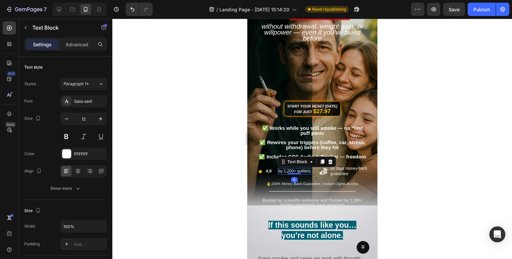
click at [167, 103] on div at bounding box center [311, 139] width 399 height 241
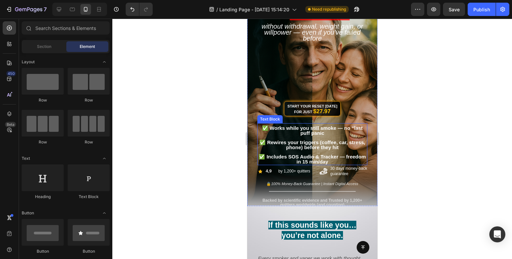
click at [316, 139] on p "Rich Text Editor. Editing area: main" at bounding box center [312, 138] width 109 height 4
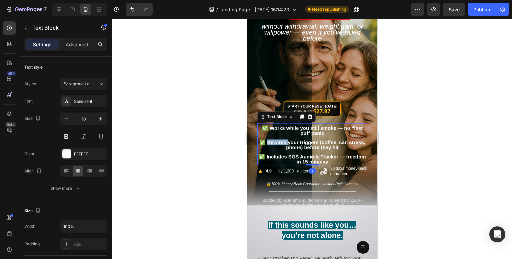
click at [283, 140] on span "✅ Rewires your triggers (coffee, car, stress, phone) before they hit" at bounding box center [312, 145] width 106 height 11
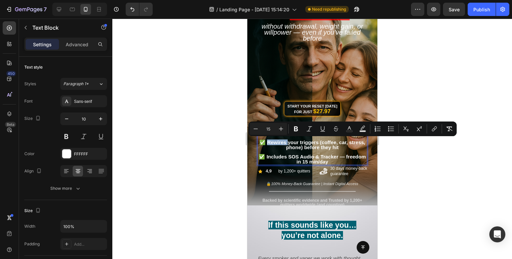
click at [270, 135] on div "Minus 15 Plus Bold Italic Underline Strikethrough Text Color Text Background Co…" at bounding box center [352, 129] width 208 height 15
click at [214, 134] on div at bounding box center [311, 139] width 399 height 241
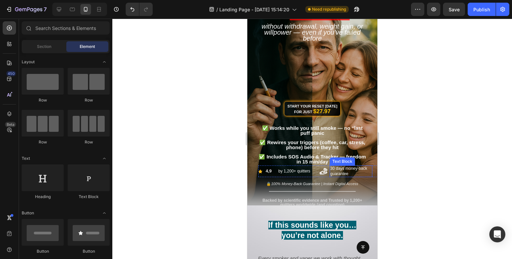
click at [304, 143] on span "✅ Rewires your triggers (coffee, car, stress, phone) before they hit" at bounding box center [312, 145] width 106 height 11
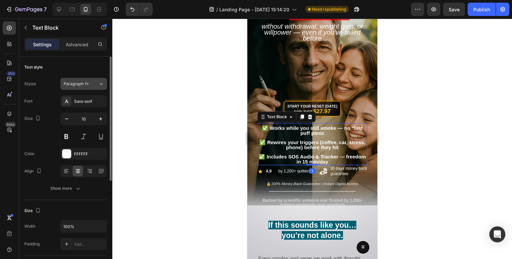
click at [78, 84] on span "Paragraph 1*" at bounding box center [75, 84] width 25 height 6
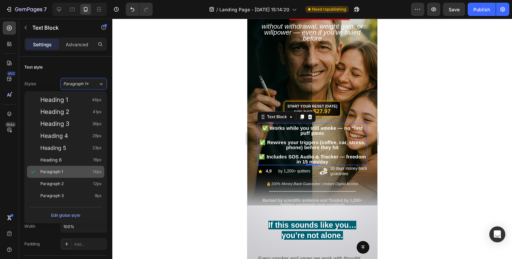
click at [71, 170] on div "Paragraph 1 14px" at bounding box center [70, 172] width 61 height 7
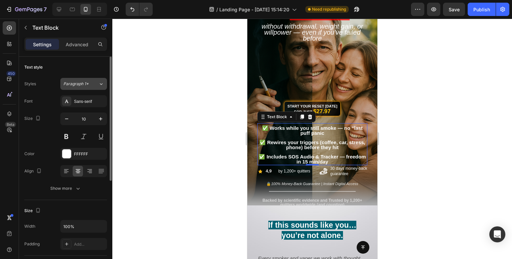
click at [70, 81] on span "Paragraph 1*" at bounding box center [75, 84] width 25 height 6
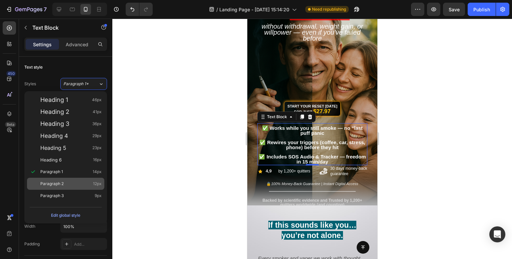
click at [70, 179] on div "Paragraph 2 12px" at bounding box center [65, 184] width 77 height 12
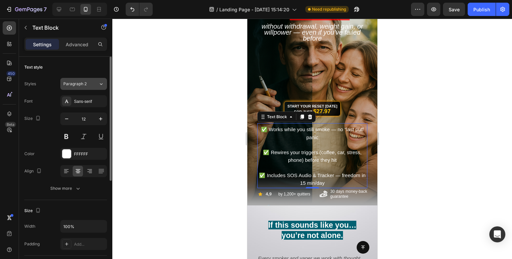
click at [81, 86] on span "Paragraph 2" at bounding box center [74, 84] width 23 height 6
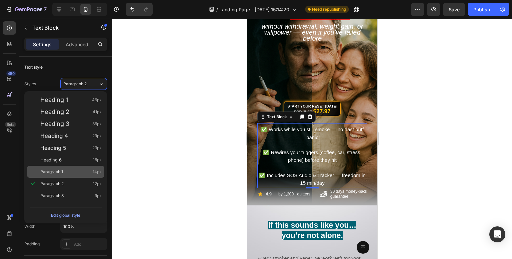
click at [73, 175] on div "Paragraph 1 14px" at bounding box center [70, 172] width 61 height 7
type input "14"
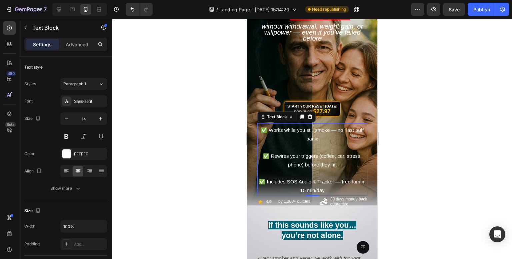
click at [165, 157] on div at bounding box center [311, 139] width 399 height 241
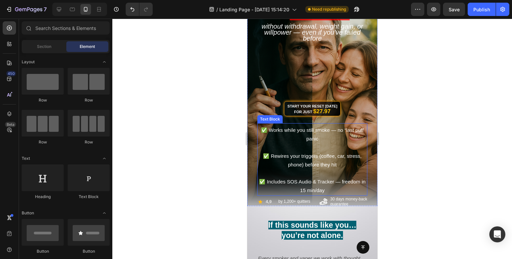
click at [307, 156] on span "✅ Rewires your triggers (coffee, car, stress, phone) before they hit" at bounding box center [312, 160] width 98 height 14
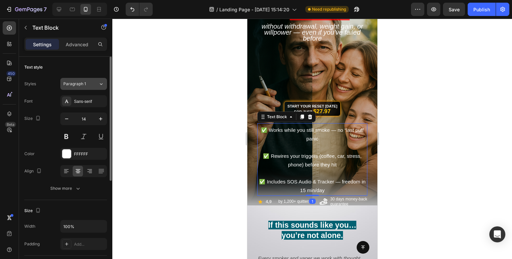
click at [80, 87] on button "Paragraph 1" at bounding box center [83, 84] width 47 height 12
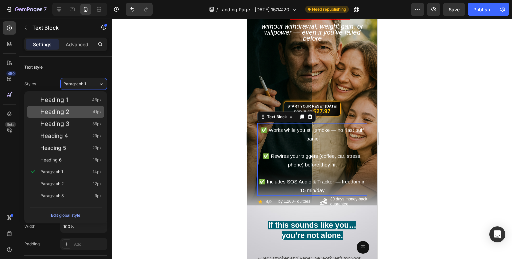
click at [73, 109] on div "Heading 2 41px" at bounding box center [70, 112] width 61 height 7
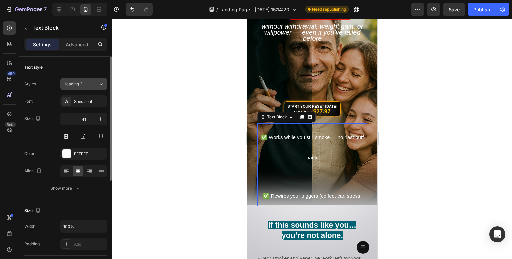
click at [89, 78] on button "Heading 2" at bounding box center [83, 84] width 47 height 12
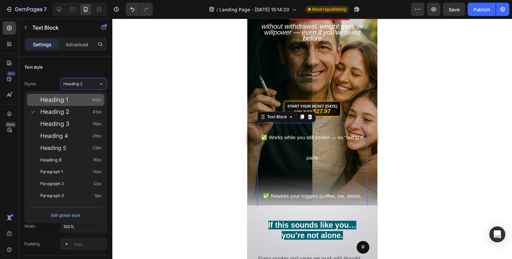
click at [76, 100] on div "Heading 1 46px" at bounding box center [70, 100] width 61 height 7
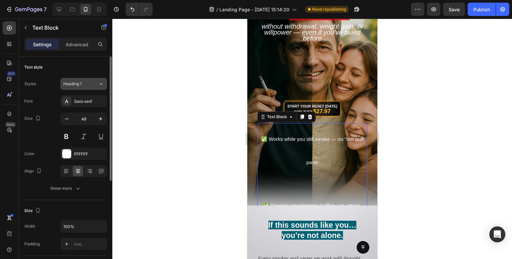
click at [89, 86] on div "Heading 1" at bounding box center [76, 84] width 27 height 6
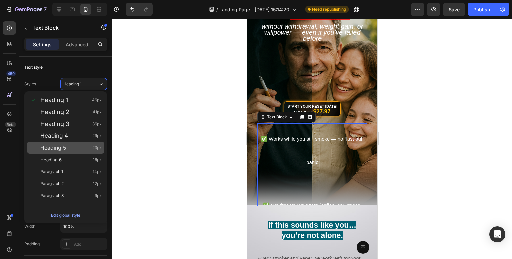
click at [78, 151] on div "Heading 5 23px" at bounding box center [65, 148] width 77 height 12
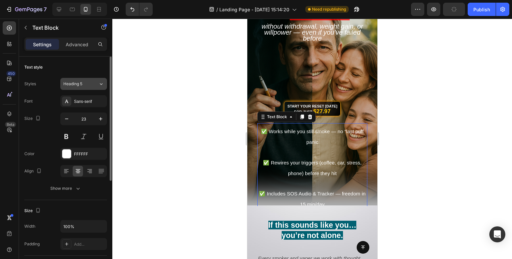
click at [89, 84] on div "Heading 5" at bounding box center [76, 84] width 27 height 6
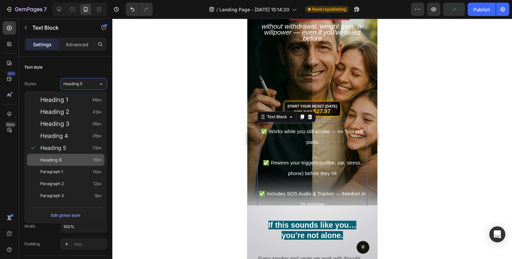
click at [93, 162] on span "16px" at bounding box center [97, 160] width 9 height 7
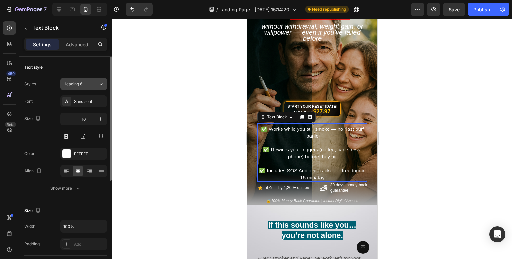
click at [95, 83] on div "Heading 6" at bounding box center [80, 84] width 35 height 6
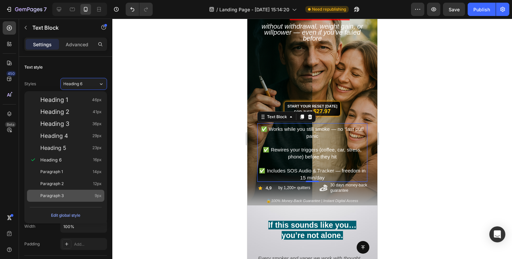
click at [70, 193] on div "Paragraph 3 9px" at bounding box center [70, 196] width 61 height 7
type input "9"
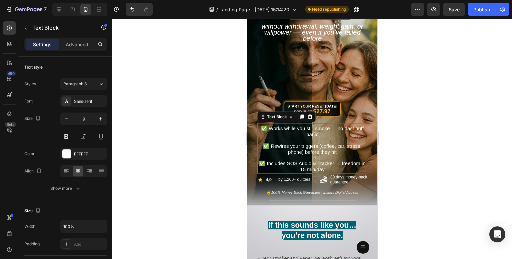
click at [206, 116] on div at bounding box center [311, 139] width 399 height 241
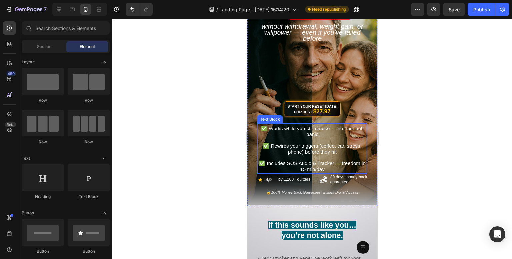
click at [319, 148] on span "✅ Rewires your triggers (coffee, car, stress, phone) before they hit" at bounding box center [312, 149] width 98 height 12
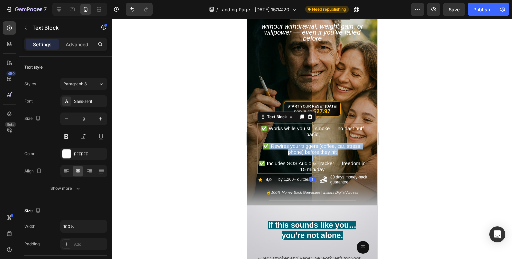
click at [319, 148] on span "✅ Rewires your triggers (coffee, car, stress, phone) before they hit" at bounding box center [312, 149] width 98 height 12
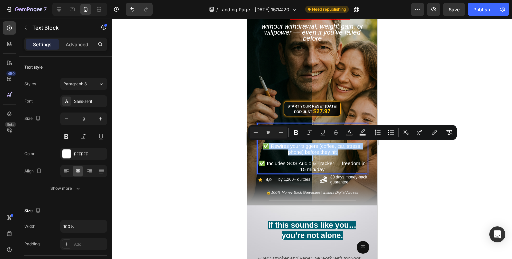
click at [173, 134] on div at bounding box center [311, 139] width 399 height 241
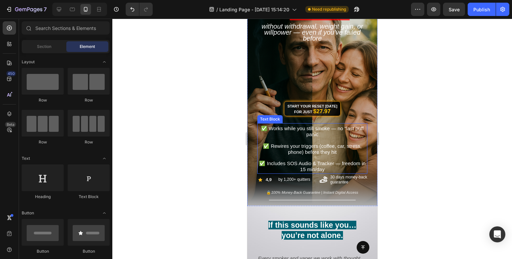
click at [333, 149] on span "✅ Rewires your triggers (coffee, car, stress, phone) before they hit" at bounding box center [312, 149] width 98 height 12
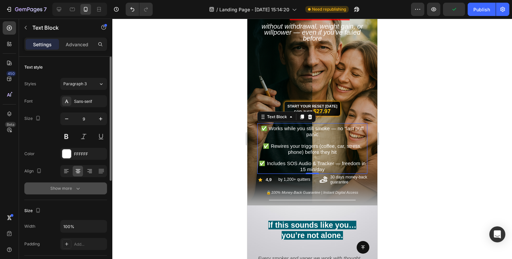
click at [73, 190] on div "Show more" at bounding box center [65, 188] width 31 height 7
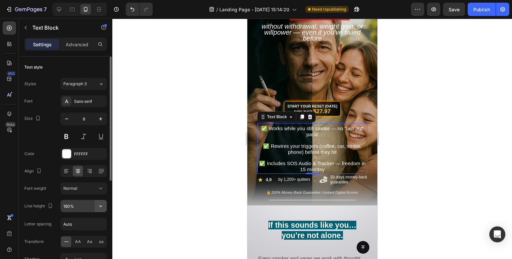
click at [103, 207] on icon "button" at bounding box center [100, 206] width 7 height 7
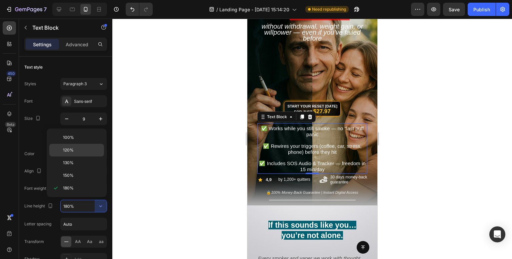
click at [76, 157] on div "120%" at bounding box center [76, 163] width 55 height 13
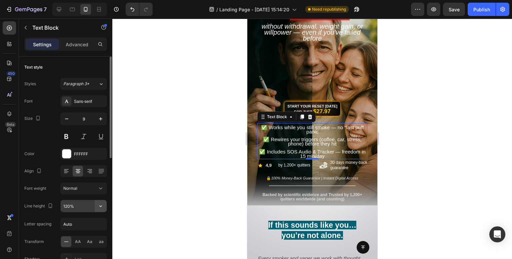
click at [100, 207] on icon "button" at bounding box center [100, 206] width 7 height 7
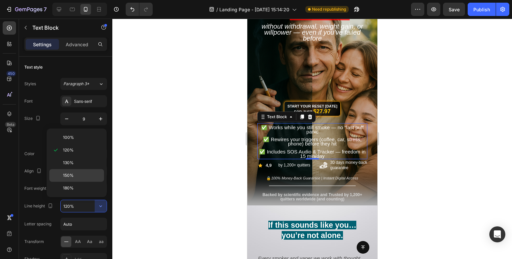
click at [85, 182] on div "150%" at bounding box center [76, 188] width 55 height 13
type input "150%"
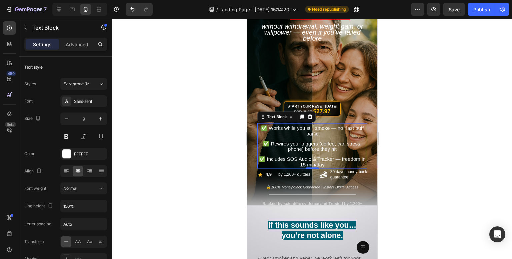
click at [200, 135] on div at bounding box center [311, 139] width 399 height 241
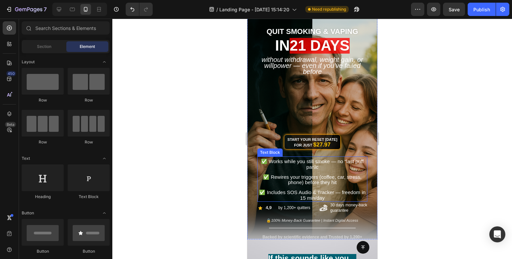
click at [329, 176] on span "✅ Rewires your triggers (coffee, car, stress, phone) before they hit" at bounding box center [312, 179] width 98 height 11
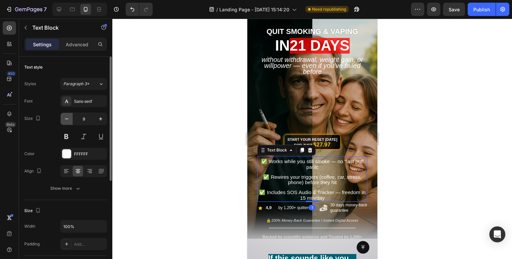
click at [65, 119] on icon "button" at bounding box center [66, 119] width 7 height 7
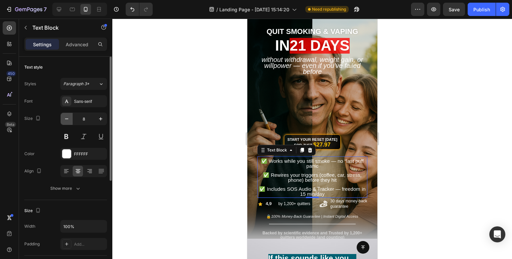
click at [65, 119] on icon "button" at bounding box center [66, 119] width 7 height 7
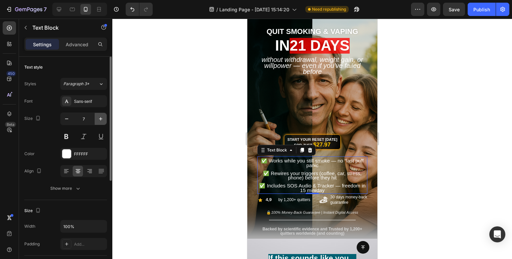
click at [99, 119] on icon "button" at bounding box center [100, 119] width 7 height 7
type input "8"
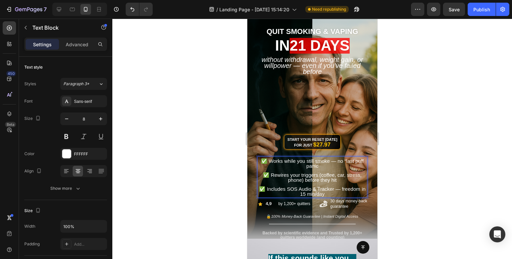
click at [353, 192] on p "✅ Includes SOS Audio & Tracker — freedom in 15 min/day" at bounding box center [312, 192] width 109 height 10
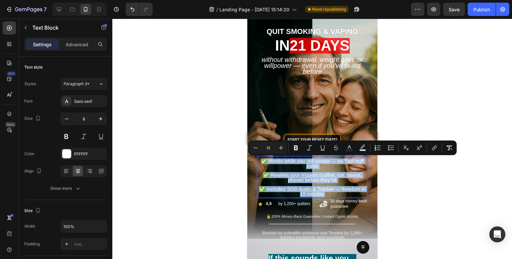
drag, startPoint x: 352, startPoint y: 192, endPoint x: 491, endPoint y: 171, distance: 140.2
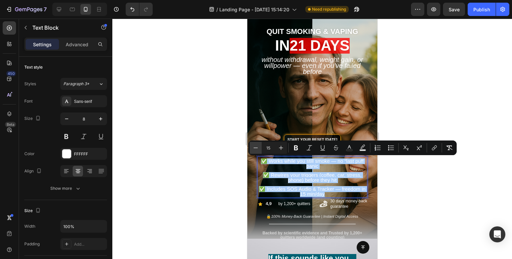
click at [253, 146] on icon "Editor contextual toolbar" at bounding box center [255, 148] width 7 height 7
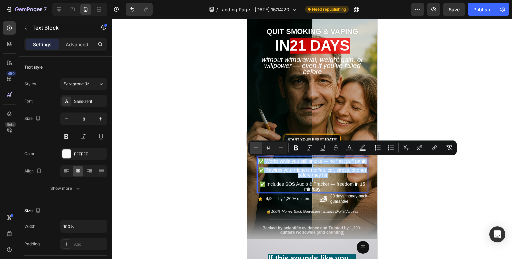
click at [253, 146] on icon "Editor contextual toolbar" at bounding box center [255, 148] width 7 height 7
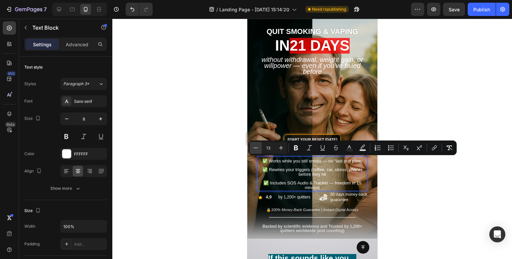
click at [253, 146] on icon "Editor contextual toolbar" at bounding box center [255, 148] width 7 height 7
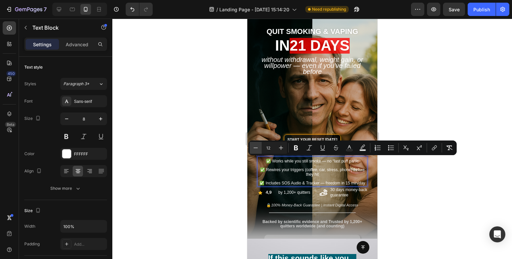
click at [253, 146] on icon "Editor contextual toolbar" at bounding box center [255, 148] width 7 height 7
type input "11"
click at [213, 156] on div at bounding box center [311, 139] width 399 height 241
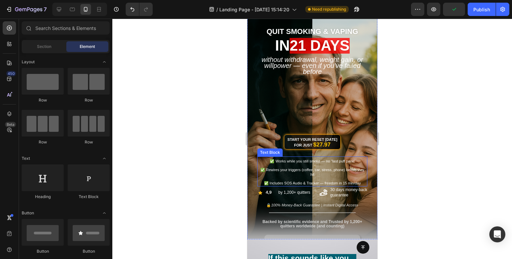
click at [324, 178] on p "Rich Text Editor. Editing area: main" at bounding box center [312, 179] width 109 height 4
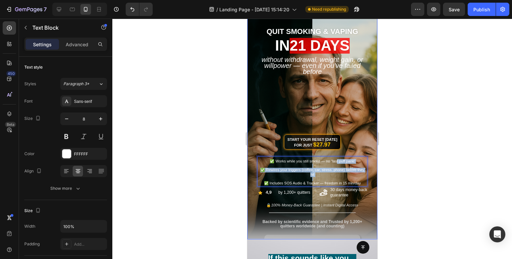
drag, startPoint x: 324, startPoint y: 178, endPoint x: 630, endPoint y: 153, distance: 306.8
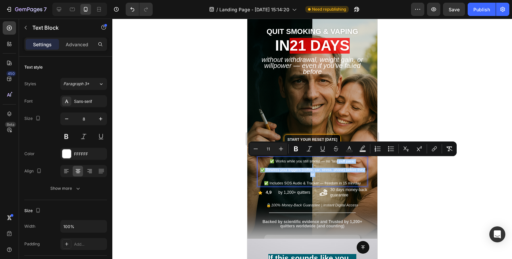
click at [406, 136] on div at bounding box center [311, 139] width 399 height 241
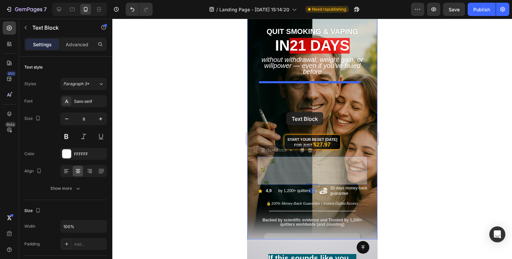
drag, startPoint x: 278, startPoint y: 176, endPoint x: 286, endPoint y: 112, distance: 63.8
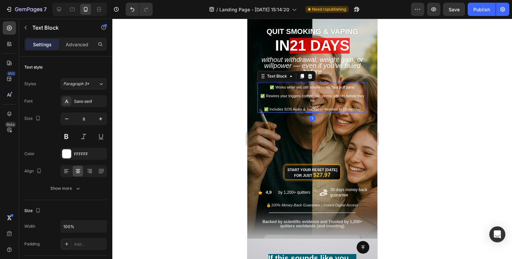
click at [206, 116] on div at bounding box center [311, 139] width 399 height 241
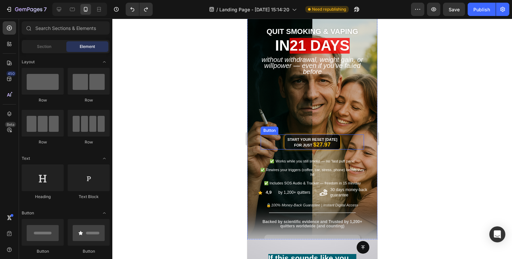
click at [354, 144] on div "Start Your Reset Today for Just $27.97 Button" at bounding box center [311, 142] width 103 height 15
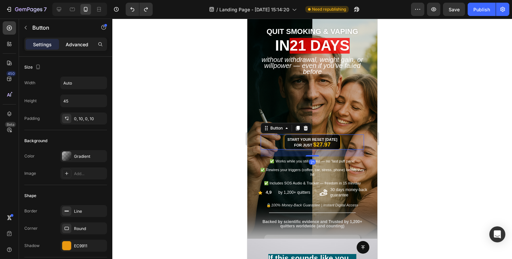
click at [70, 46] on p "Advanced" at bounding box center [77, 44] width 23 height 7
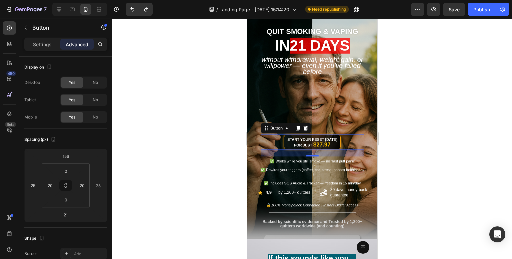
click at [207, 139] on div at bounding box center [311, 139] width 399 height 241
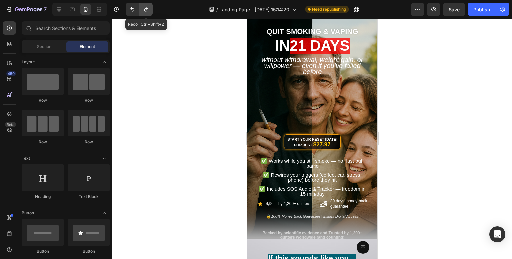
click at [144, 6] on icon "Undo/Redo" at bounding box center [146, 9] width 7 height 7
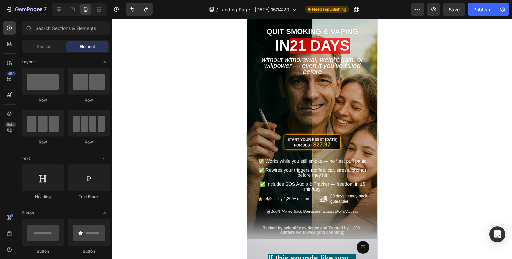
click at [199, 99] on div at bounding box center [311, 139] width 399 height 241
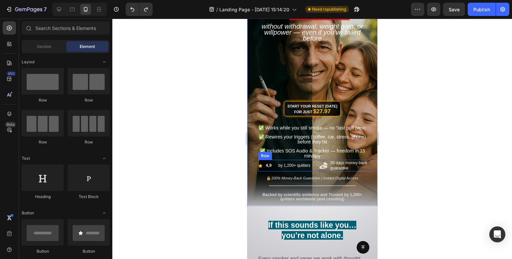
scroll to position [0, 0]
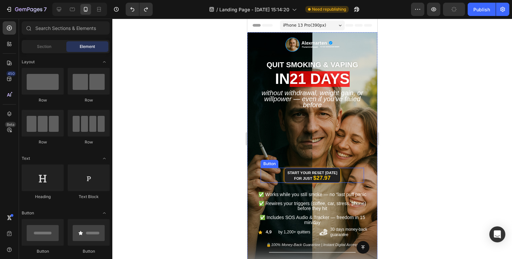
click at [336, 176] on link "Start Your Reset Today for Just $27.97" at bounding box center [312, 175] width 57 height 15
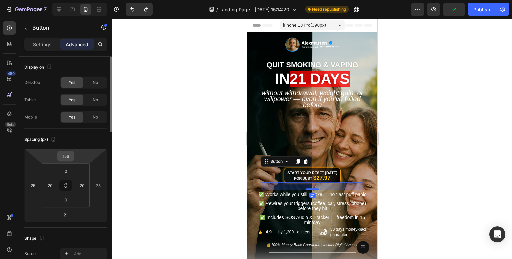
click at [68, 158] on input "156" at bounding box center [65, 156] width 13 height 10
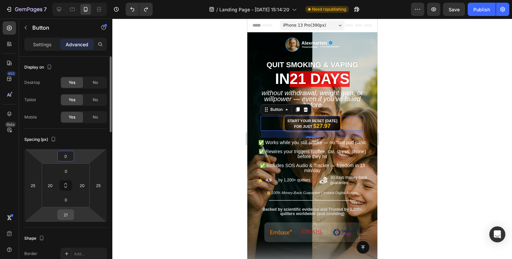
type input "0"
click at [65, 215] on input "21" at bounding box center [65, 215] width 13 height 10
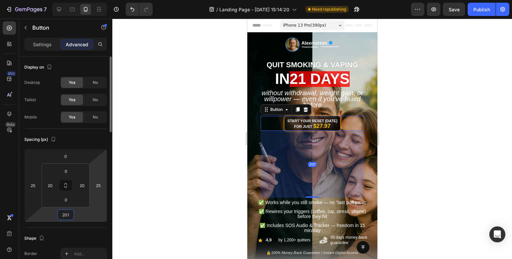
type input "0"
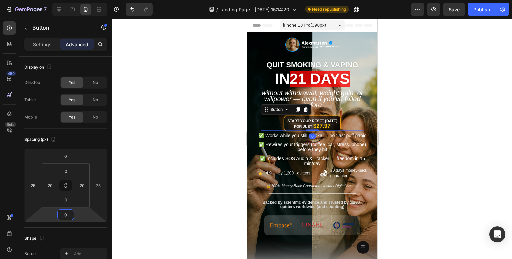
click at [187, 70] on div at bounding box center [311, 139] width 399 height 241
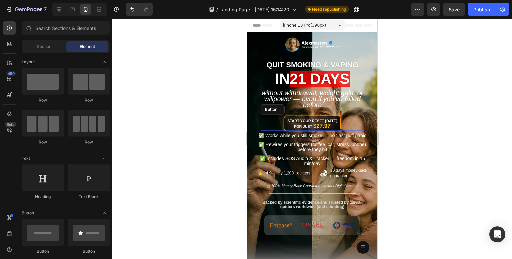
click at [187, 70] on div at bounding box center [311, 139] width 399 height 241
click at [201, 128] on div at bounding box center [311, 139] width 399 height 241
click at [320, 152] on span "✅ Rewires your triggers (coffee, car, stress, phone) before they hit" at bounding box center [312, 147] width 108 height 10
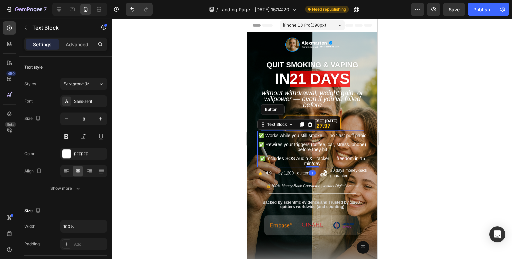
click at [421, 128] on div at bounding box center [311, 139] width 399 height 241
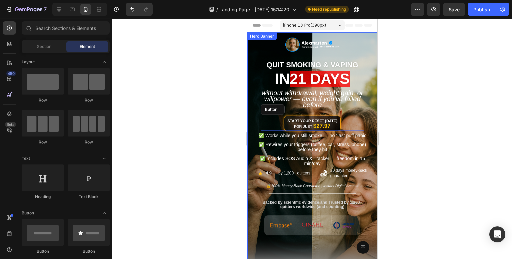
click at [363, 107] on div "Image QUIT SMOKING & VAPING Heading in 21 days Heading Without Withdrawal, Weig…" at bounding box center [312, 139] width 120 height 167
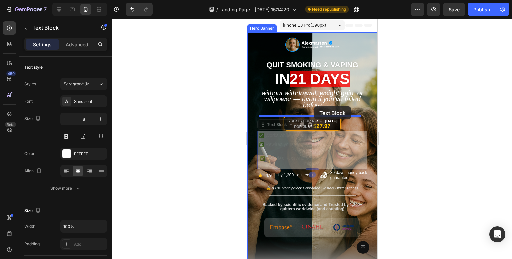
drag, startPoint x: 308, startPoint y: 157, endPoint x: 313, endPoint y: 106, distance: 50.9
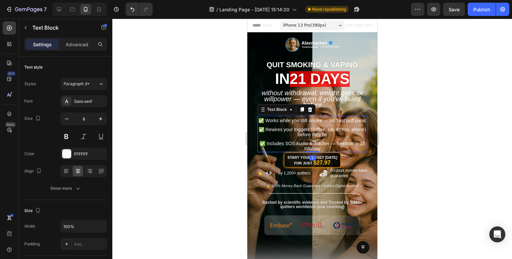
click at [188, 116] on div at bounding box center [311, 139] width 399 height 241
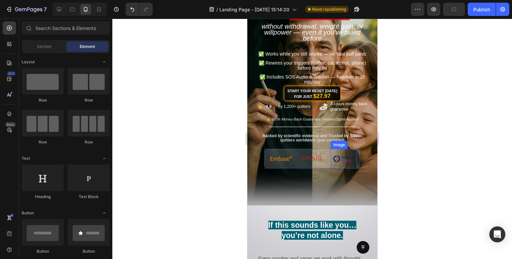
scroll to position [33, 0]
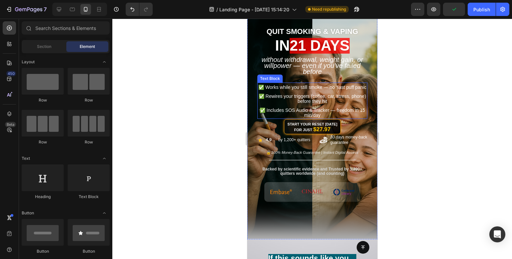
click at [346, 87] on span "✅ Works while you still smoke — no “last puff panic" at bounding box center [312, 87] width 108 height 5
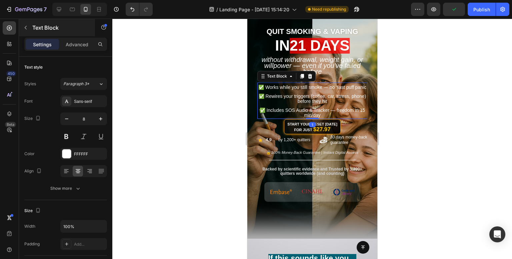
click at [72, 31] on p "Text Block" at bounding box center [60, 28] width 57 height 8
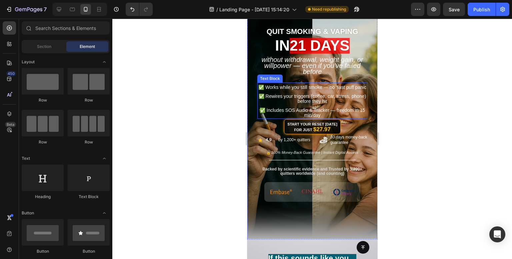
click at [326, 90] on p "✅ Works while you still smoke — no “last puff panic" at bounding box center [312, 87] width 109 height 5
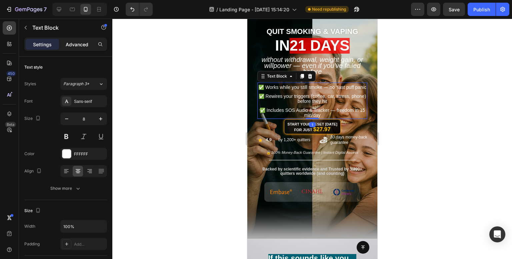
click at [78, 43] on p "Advanced" at bounding box center [77, 44] width 23 height 7
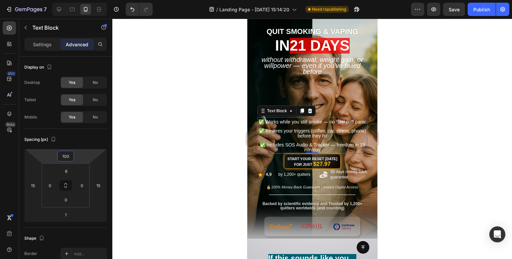
type input "98"
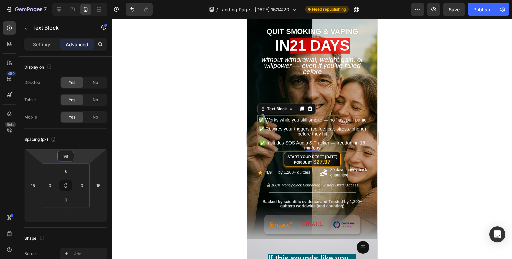
drag, startPoint x: 85, startPoint y: 153, endPoint x: 89, endPoint y: 136, distance: 16.7
click at [89, 0] on html "7 Version history / Landing Page - Aug 8, 15:14:20 Need republishing Preview Sa…" at bounding box center [256, 0] width 512 height 0
click at [243, 109] on div at bounding box center [311, 139] width 399 height 241
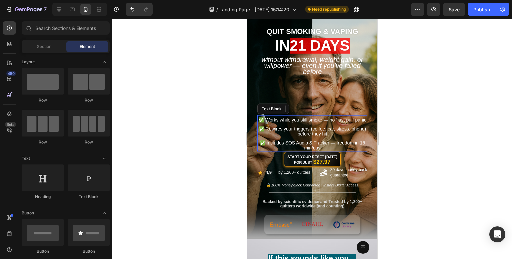
click at [492, 123] on div at bounding box center [311, 139] width 399 height 241
click at [278, 83] on div "Image QUIT SMOKING & VAPING Heading in 21 days Heading Without Withdrawal, Weig…" at bounding box center [312, 122] width 120 height 200
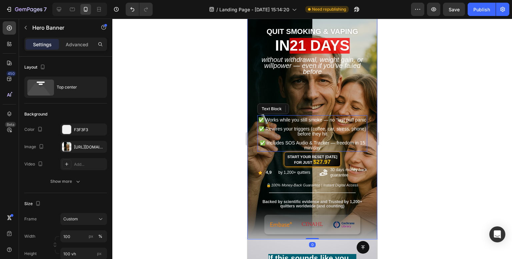
click at [177, 97] on div at bounding box center [311, 139] width 399 height 241
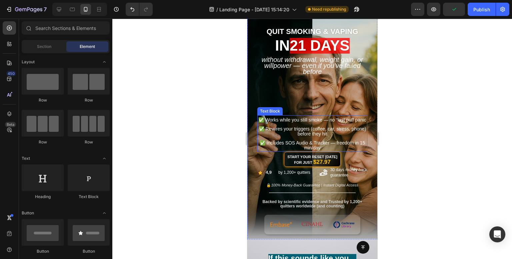
click at [341, 134] on span "✅ Rewires your triggers (coffee, car, stress, phone) before they hit" at bounding box center [312, 131] width 108 height 10
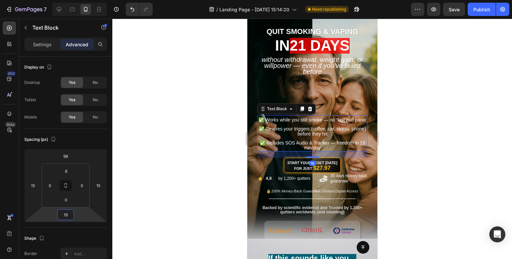
drag, startPoint x: 76, startPoint y: 215, endPoint x: 78, endPoint y: 212, distance: 3.6
click at [78, 0] on html "7 Version history / Landing Page - Aug 8, 15:14:20 Need republishing Preview Sa…" at bounding box center [256, 0] width 512 height 0
type input "15"
click at [78, 0] on html "7 Version history / Landing Page - Aug 8, 15:14:20 Need republishing Preview Sa…" at bounding box center [256, 0] width 512 height 0
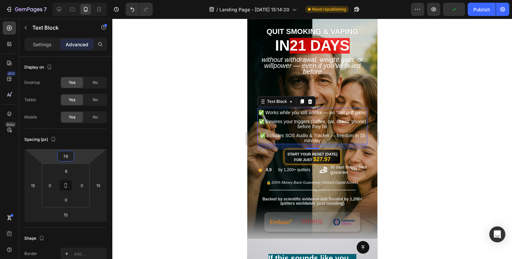
type input "80"
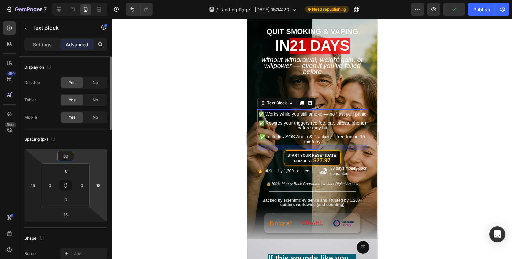
drag, startPoint x: 89, startPoint y: 160, endPoint x: 96, endPoint y: 160, distance: 6.7
click at [90, 0] on html "7 Version history / Landing Page - Aug 8, 15:14:20 Need republishing Preview Pu…" at bounding box center [256, 0] width 512 height 0
click at [160, 114] on div at bounding box center [311, 139] width 399 height 241
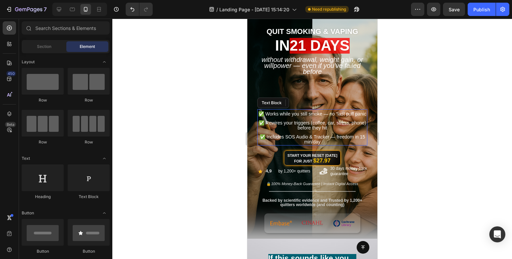
click at [409, 96] on div at bounding box center [311, 139] width 399 height 241
click at [448, 93] on div at bounding box center [311, 139] width 399 height 241
click at [413, 120] on div at bounding box center [311, 139] width 399 height 241
click at [340, 177] on div "30 days money-back guarantee" at bounding box center [350, 172] width 43 height 12
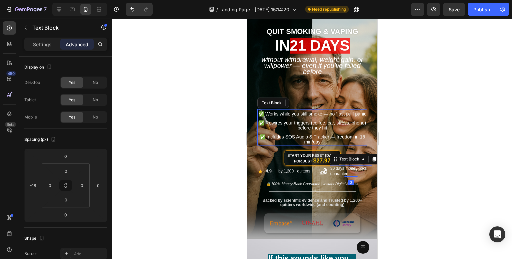
click at [192, 121] on div at bounding box center [311, 139] width 399 height 241
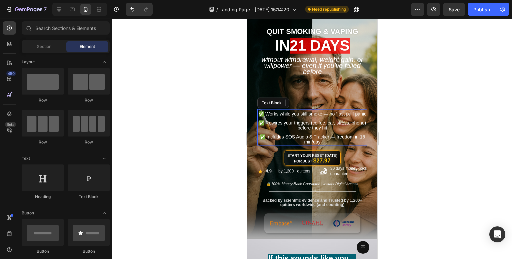
click at [417, 92] on div at bounding box center [311, 139] width 399 height 241
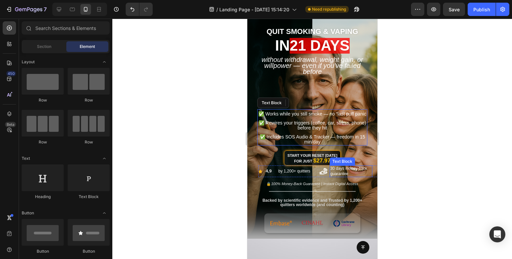
scroll to position [0, 0]
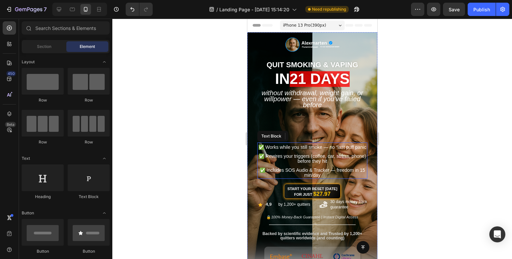
click at [293, 168] on p "Rich Text Editor. Editing area: main" at bounding box center [312, 166] width 109 height 4
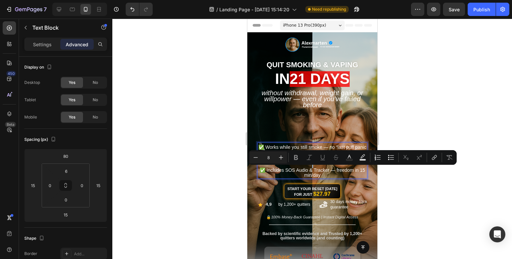
click at [399, 178] on div at bounding box center [311, 139] width 399 height 241
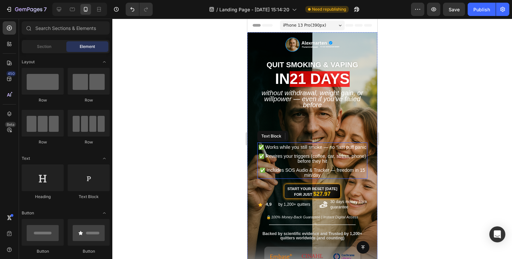
click at [342, 168] on p "Rich Text Editor. Editing area: main" at bounding box center [312, 166] width 109 height 4
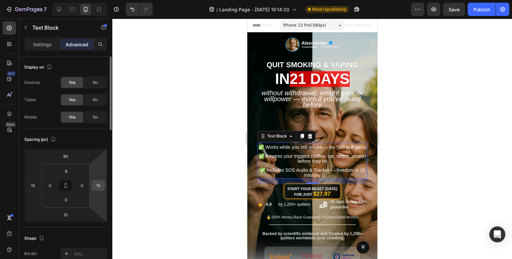
click at [102, 186] on input "15" at bounding box center [98, 186] width 10 height 10
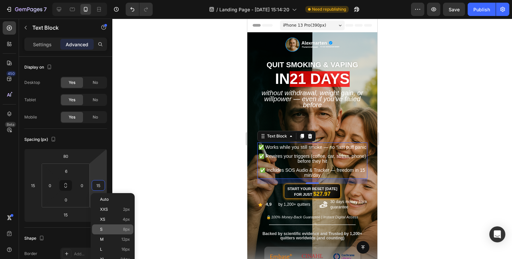
click at [124, 227] on div "S 8px" at bounding box center [112, 230] width 41 height 10
type input "8"
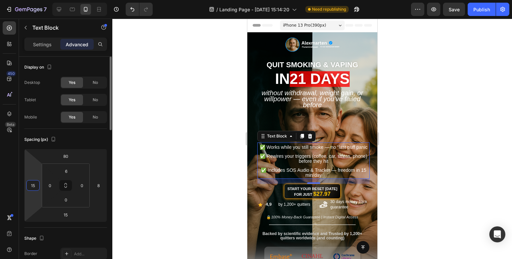
click at [37, 188] on input "15" at bounding box center [33, 186] width 10 height 10
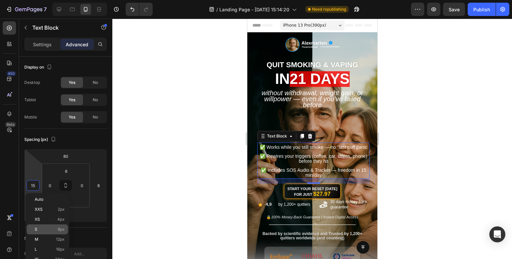
click at [59, 231] on span "8px" at bounding box center [61, 229] width 7 height 5
type input "8"
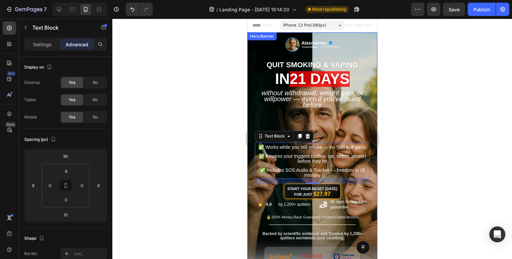
click at [361, 111] on div "Image QUIT SMOKING & VAPING Heading in 21 days Heading Without Withdrawal, Weig…" at bounding box center [312, 155] width 120 height 198
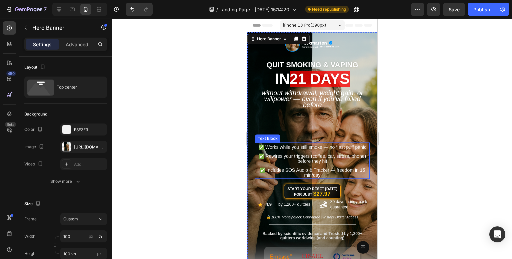
click at [322, 170] on span "✅ Includes SOS Audio & Tracker — freedom in 15 min/day" at bounding box center [312, 173] width 106 height 10
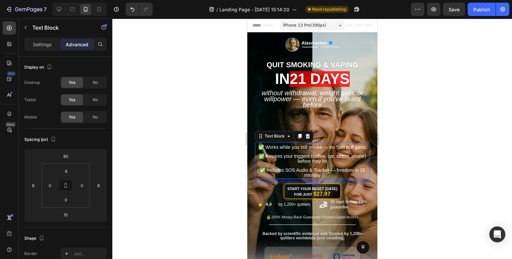
click at [186, 129] on div at bounding box center [311, 139] width 399 height 241
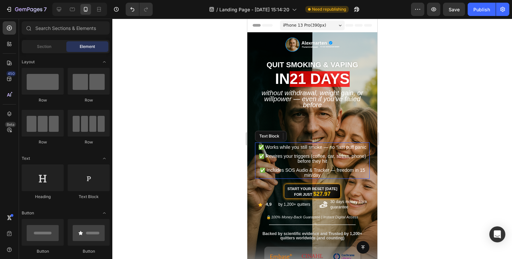
click at [167, 113] on div at bounding box center [311, 139] width 399 height 241
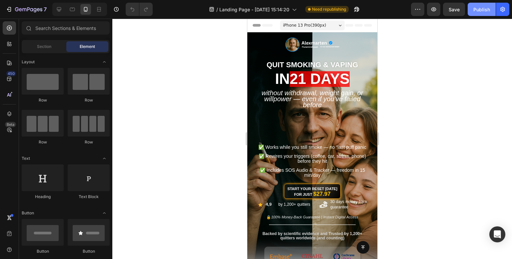
click at [475, 14] on button "Publish" at bounding box center [481, 9] width 28 height 13
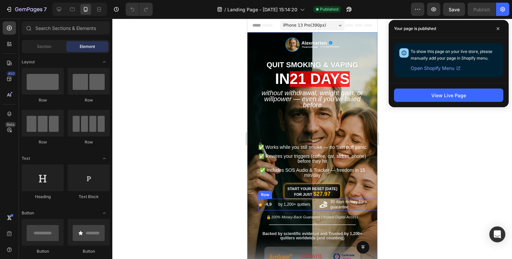
click at [316, 206] on div "Icon" at bounding box center [322, 205] width 17 height 12
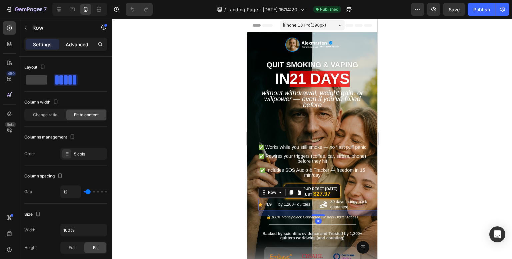
click at [75, 49] on div "Advanced" at bounding box center [76, 44] width 33 height 11
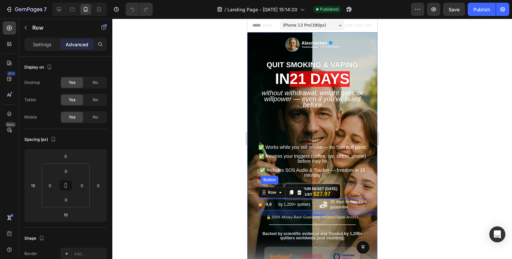
click at [340, 191] on div "Start Your Reset [DATE] for Just $27.97 Button" at bounding box center [311, 191] width 103 height 15
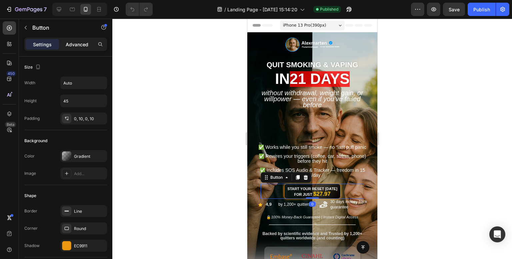
click at [81, 43] on p "Advanced" at bounding box center [77, 44] width 23 height 7
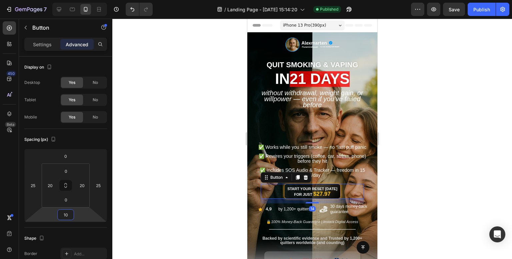
type input "8"
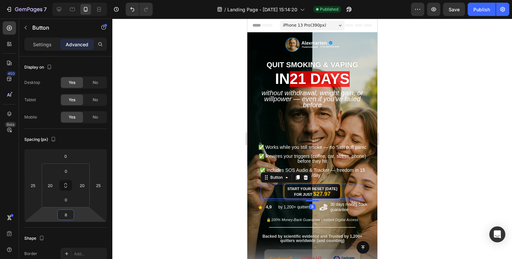
click at [77, 0] on html "7 Version history / Landing Page - Aug 8, 15:14:20 Published Preview Save Publi…" at bounding box center [256, 0] width 512 height 0
click at [213, 182] on div at bounding box center [311, 139] width 399 height 241
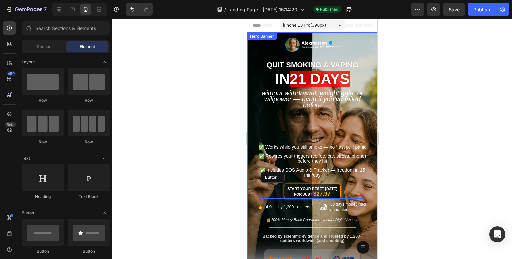
click at [247, 98] on div "Image QUIT SMOKING & VAPING Heading in 21 days Heading Without Withdrawal, Weig…" at bounding box center [312, 147] width 130 height 230
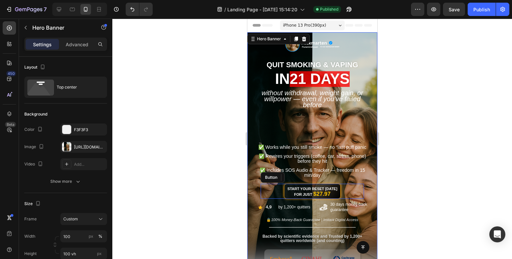
click at [219, 92] on div at bounding box center [311, 139] width 399 height 241
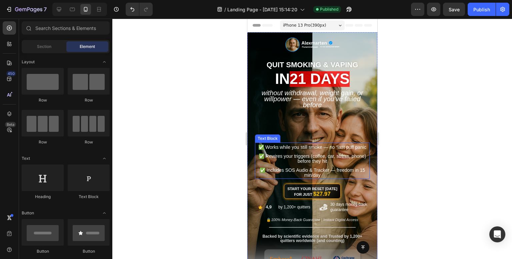
click at [343, 162] on span "✅ Rewires your triggers (coffee, car, stress, phone) before they hit" at bounding box center [312, 159] width 108 height 10
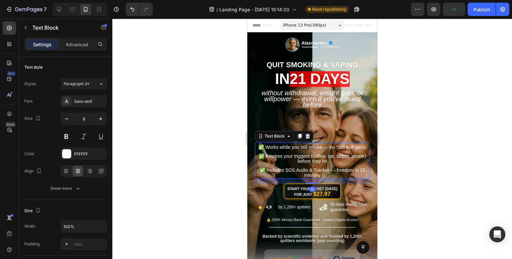
click at [332, 171] on span "✅ Includes SOS Audio & Tracker — freedom in 15 min/day" at bounding box center [312, 173] width 106 height 10
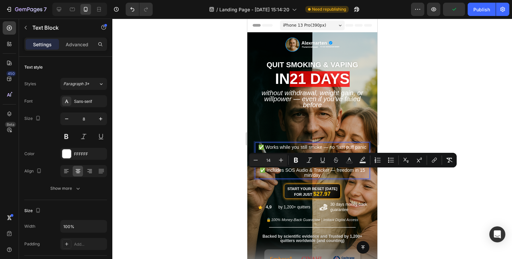
click at [324, 178] on p "✅ Includes SOS Audio & Tracker — freedom in 15 min/day" at bounding box center [311, 173] width 113 height 10
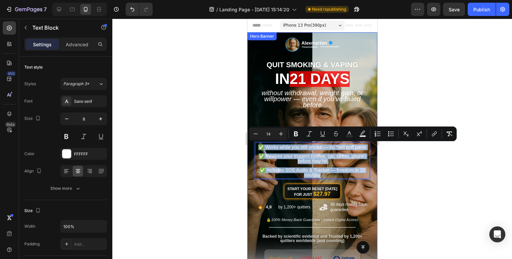
drag, startPoint x: 313, startPoint y: 173, endPoint x: 254, endPoint y: 141, distance: 67.1
click at [254, 141] on div "Image QUIT SMOKING & VAPING Heading in 21 days Heading Without Withdrawal, Weig…" at bounding box center [312, 156] width 120 height 201
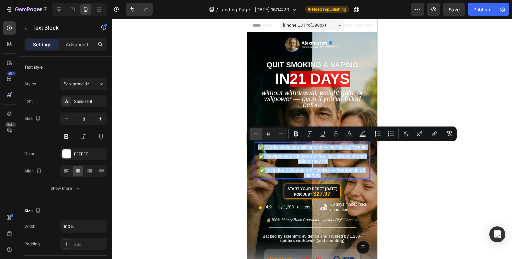
click at [257, 134] on icon "Editor contextual toolbar" at bounding box center [255, 134] width 7 height 7
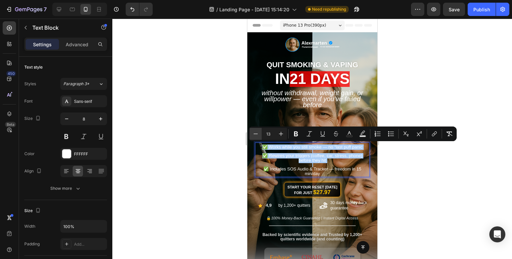
click at [257, 134] on icon "Editor contextual toolbar" at bounding box center [255, 134] width 7 height 7
type input "12"
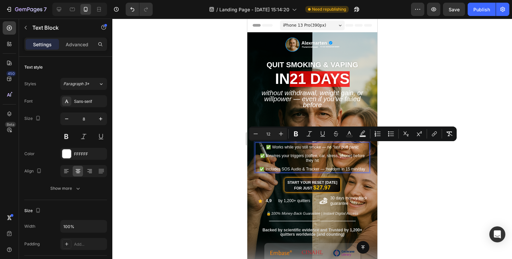
click at [187, 148] on div at bounding box center [311, 139] width 399 height 241
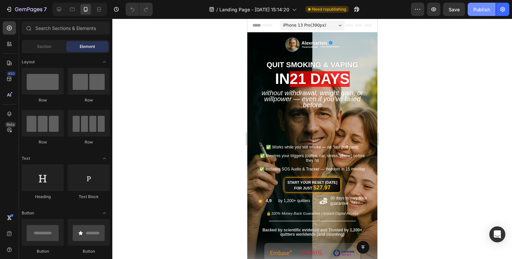
click at [480, 10] on div "Publish" at bounding box center [481, 9] width 17 height 7
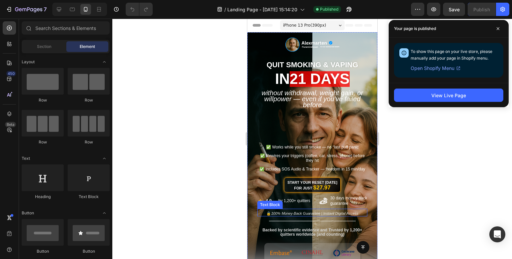
scroll to position [67, 0]
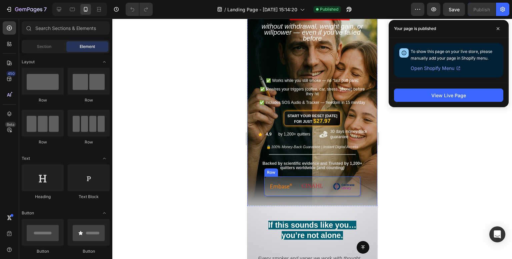
click at [324, 192] on div "Image Image Image Row" at bounding box center [312, 187] width 96 height 20
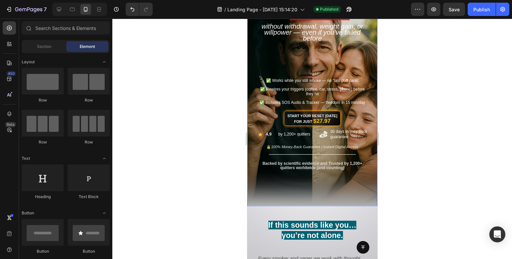
scroll to position [0, 0]
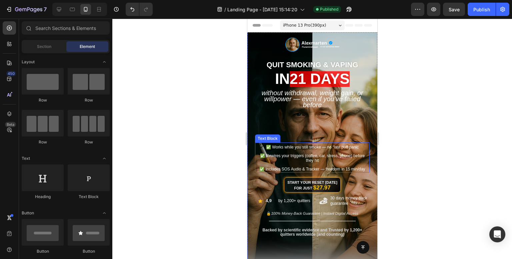
click at [363, 143] on div "✅ Works while you still smoke — no “last puff panic ✅ Rewires your triggers (co…" at bounding box center [312, 158] width 115 height 30
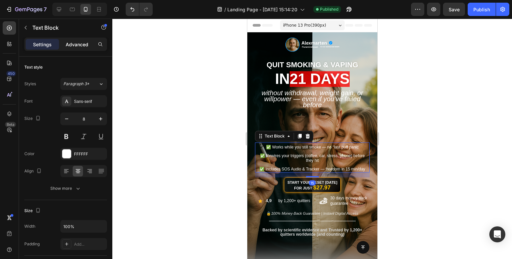
click at [77, 42] on p "Advanced" at bounding box center [77, 44] width 23 height 7
click at [76, 44] on p "Advanced" at bounding box center [77, 44] width 23 height 7
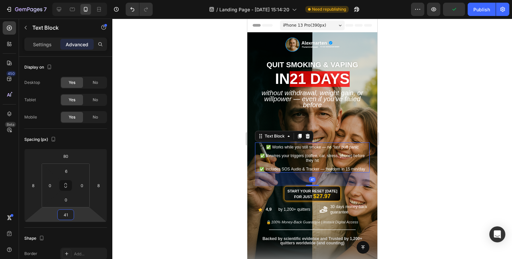
type input "45"
click at [88, 0] on html "7 Version history / Landing Page - [DATE] 15:14:20 Need republishing Preview Sa…" at bounding box center [256, 0] width 512 height 0
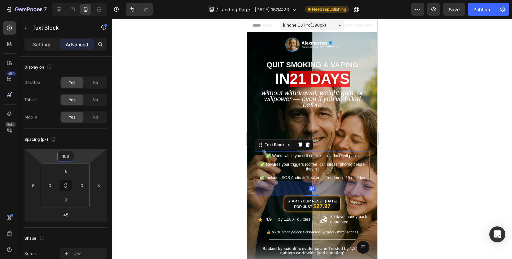
drag, startPoint x: 87, startPoint y: 155, endPoint x: 88, endPoint y: 151, distance: 4.4
click at [88, 0] on html "7 Version history / Landing Page - [DATE] 15:14:20 Need republishing Preview Sa…" at bounding box center [256, 0] width 512 height 0
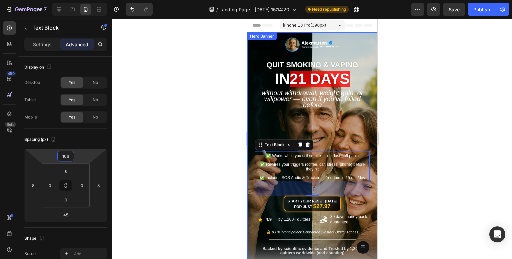
scroll to position [67, 0]
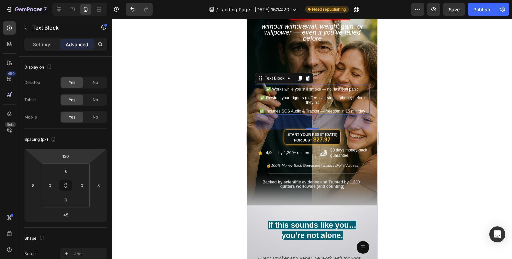
type input "122"
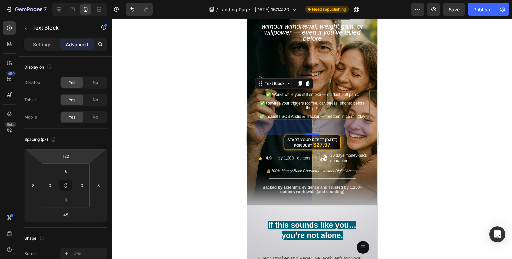
click at [84, 0] on html "7 Version history / Landing Page - Aug 8, 15:14:20 Need republishing Preview Sa…" at bounding box center [256, 0] width 512 height 0
click at [201, 98] on div at bounding box center [311, 139] width 399 height 241
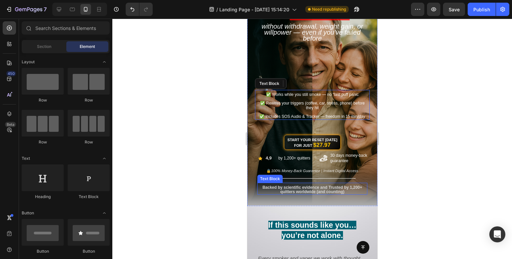
scroll to position [0, 0]
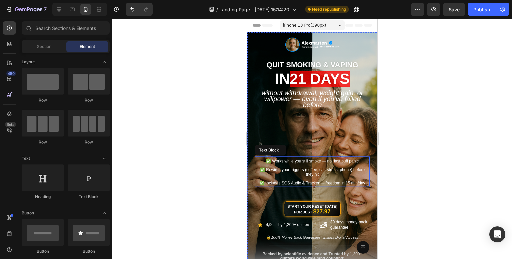
click at [319, 170] on span "✅ Rewires your triggers (coffee, car, stress, phone) before they hit" at bounding box center [312, 172] width 105 height 9
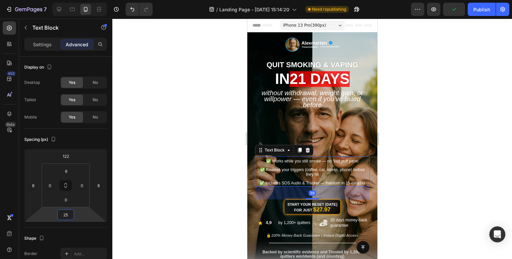
type input "23"
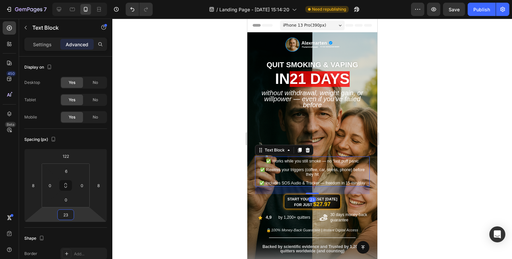
drag, startPoint x: 75, startPoint y: 216, endPoint x: 77, endPoint y: 220, distance: 4.0
click at [77, 0] on html "7 Version history / Landing Page - Aug 8, 15:14:20 Need republishing Preview Sa…" at bounding box center [256, 0] width 512 height 0
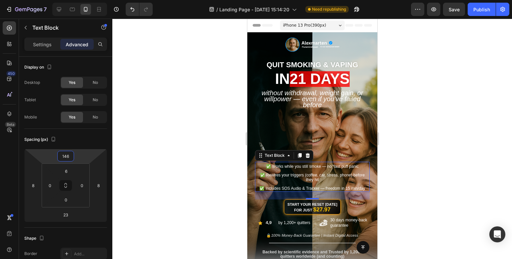
type input "148"
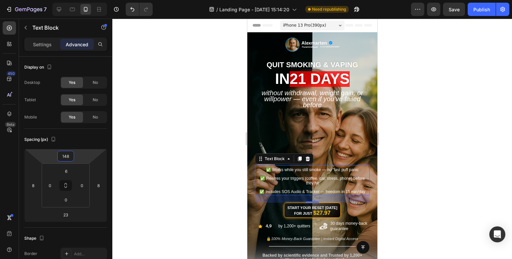
drag, startPoint x: 83, startPoint y: 159, endPoint x: 83, endPoint y: 155, distance: 4.4
click at [83, 0] on html "7 Version history / Landing Page - Aug 8, 15:14:20 Need republishing Preview Sa…" at bounding box center [256, 0] width 512 height 0
click at [208, 91] on div at bounding box center [311, 139] width 399 height 241
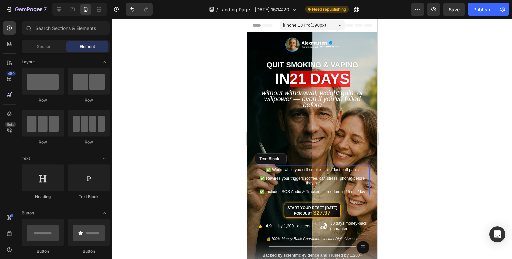
click at [498, 155] on div at bounding box center [311, 139] width 399 height 241
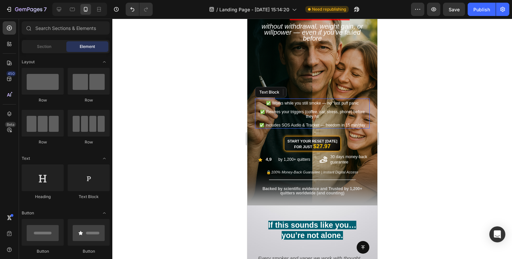
click at [426, 152] on div at bounding box center [311, 139] width 399 height 241
click at [191, 101] on div at bounding box center [311, 139] width 399 height 241
click at [328, 66] on div "Image QUIT SMOKING & VAPING Heading in 21 days Heading Without Withdrawal, Weig…" at bounding box center [312, 93] width 120 height 208
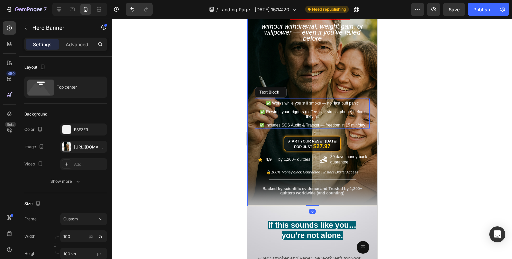
click at [423, 88] on div at bounding box center [311, 139] width 399 height 241
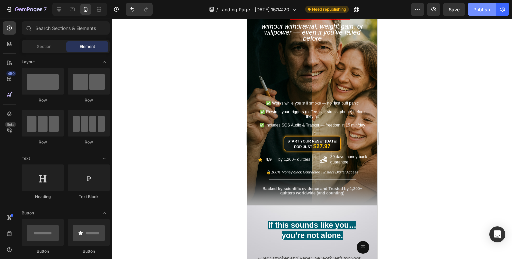
click at [481, 6] on div "Publish" at bounding box center [481, 9] width 17 height 7
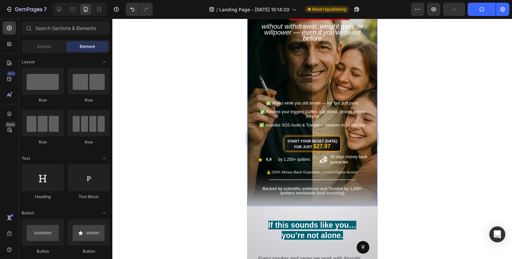
scroll to position [0, 0]
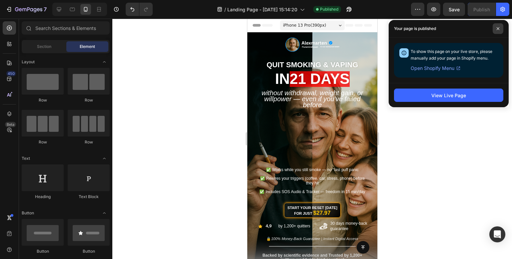
click at [498, 31] on span at bounding box center [497, 28] width 11 height 11
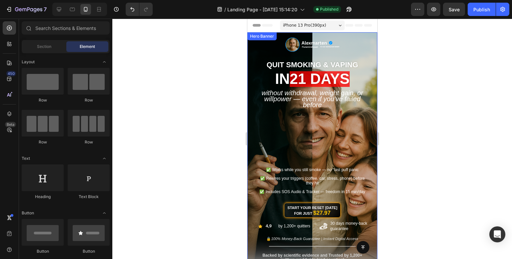
scroll to position [33, 0]
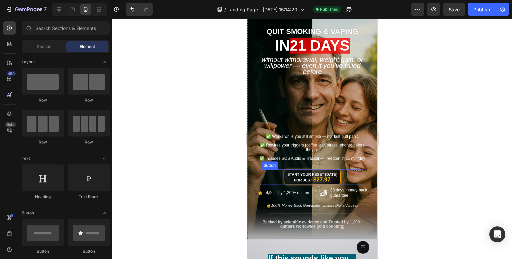
click at [347, 173] on div "Start Your Reset Today for Just $27.97 Button" at bounding box center [311, 177] width 103 height 15
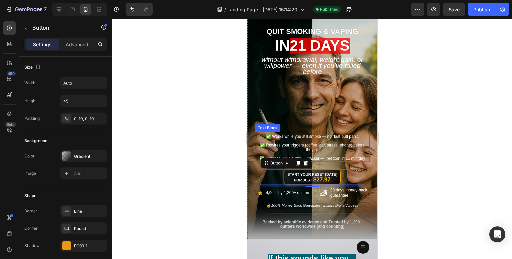
click at [357, 161] on div "✅ Works while you still smoke — no “last puff panic ✅ Rewires your triggers (co…" at bounding box center [312, 148] width 115 height 28
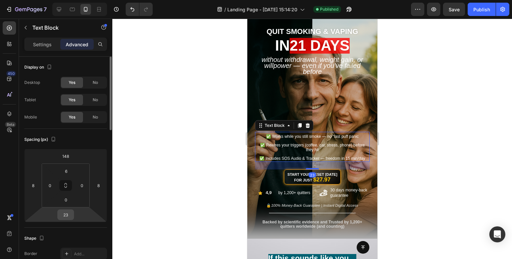
click at [68, 219] on input "23" at bounding box center [65, 215] width 13 height 10
click at [216, 184] on div at bounding box center [311, 139] width 399 height 241
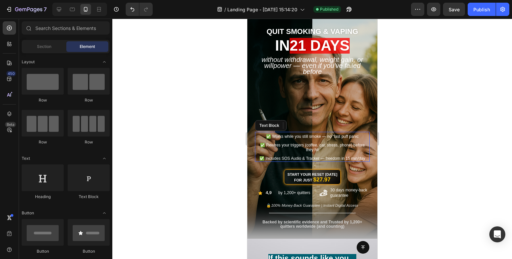
click at [216, 184] on div at bounding box center [311, 139] width 399 height 241
click at [445, 183] on div at bounding box center [311, 139] width 399 height 241
click at [350, 193] on p "30 days money-back guarantee" at bounding box center [350, 193] width 41 height 10
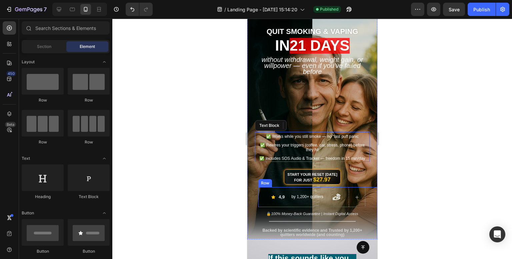
click at [337, 198] on icon at bounding box center [336, 197] width 8 height 6
click at [365, 202] on div "Icon 4,9 Text Block by 1,200+ quitters Text Block Row" at bounding box center [318, 197] width 120 height 20
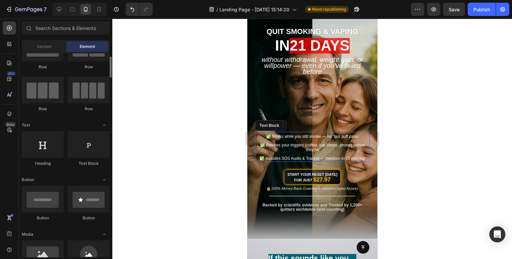
scroll to position [67, 0]
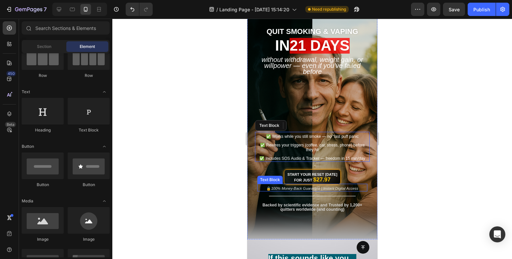
click at [355, 188] on icon "100% Money-Back Guarantee | Instant Digital Access" at bounding box center [314, 189] width 87 height 4
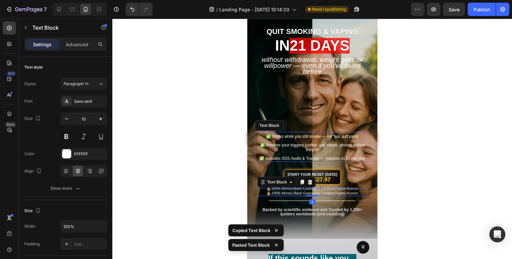
click at [429, 187] on div at bounding box center [311, 139] width 399 height 241
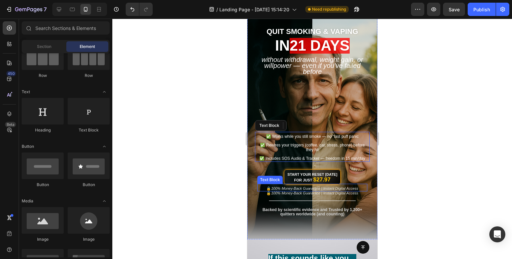
click at [336, 187] on icon "100% Money-Back Guarantee | Instant Digital Access" at bounding box center [314, 189] width 87 height 4
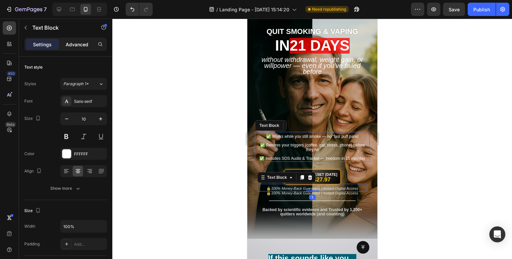
click at [76, 39] on div "Advanced" at bounding box center [76, 44] width 33 height 11
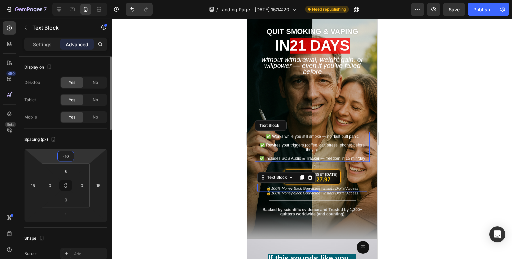
click at [83, 0] on html "7 Version history / Landing Page - [DATE] 15:14:20 Need republishing Preview Sa…" at bounding box center [256, 0] width 512 height 0
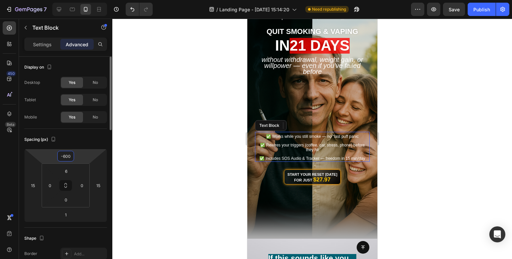
drag, startPoint x: 68, startPoint y: 156, endPoint x: 53, endPoint y: 154, distance: 15.6
click at [53, 153] on div "-600 15 1 15" at bounding box center [65, 185] width 83 height 73
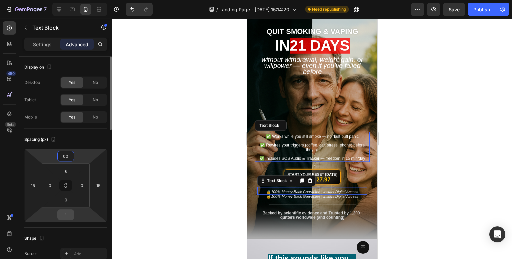
type input "0"
click at [67, 213] on input "1" at bounding box center [65, 215] width 13 height 10
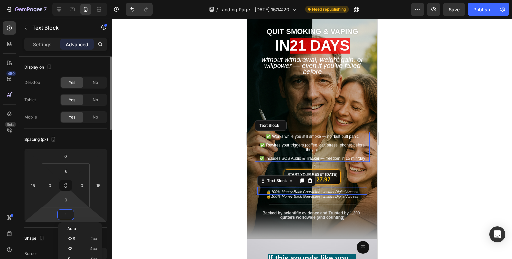
type input "5"
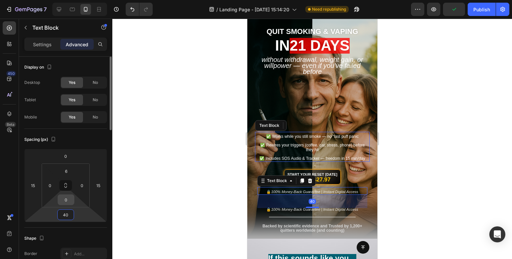
type input "4"
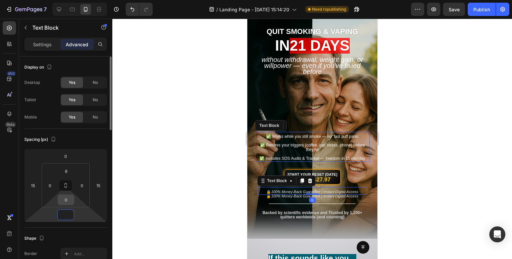
type input "9"
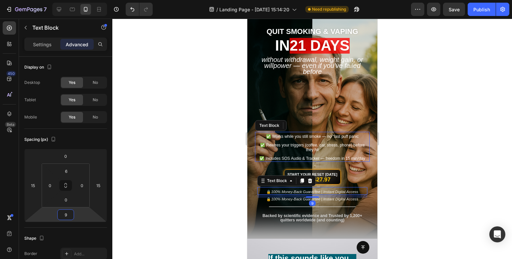
click at [192, 123] on div at bounding box center [311, 139] width 399 height 241
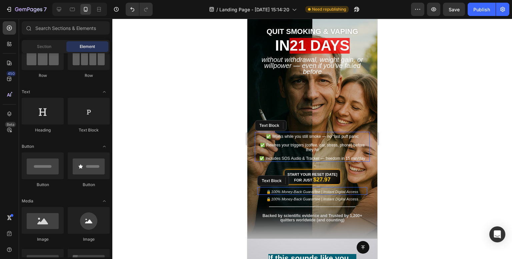
click at [407, 139] on div at bounding box center [311, 139] width 399 height 241
click at [364, 176] on div "Start Your Reset Today for Just $27.97 Button" at bounding box center [312, 179] width 120 height 18
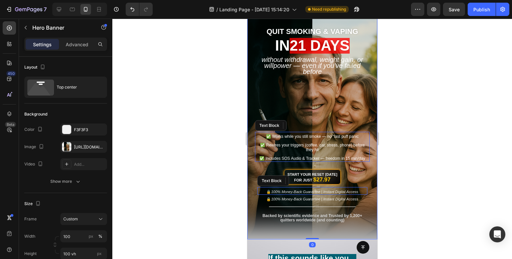
click at [432, 115] on div at bounding box center [311, 139] width 399 height 241
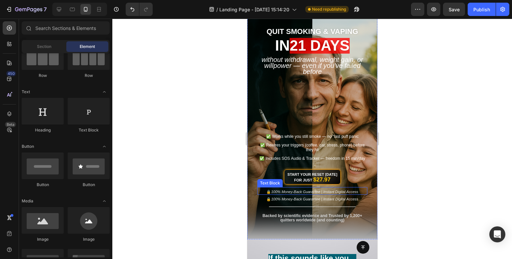
click at [341, 191] on icon "100% Money-Back Guarantee | Instant Digital Access" at bounding box center [314, 192] width 87 height 4
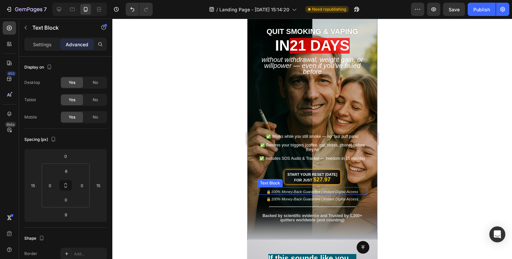
click at [341, 191] on icon "100% Money-Back Guarantee | Instant Digital Access" at bounding box center [314, 192] width 87 height 4
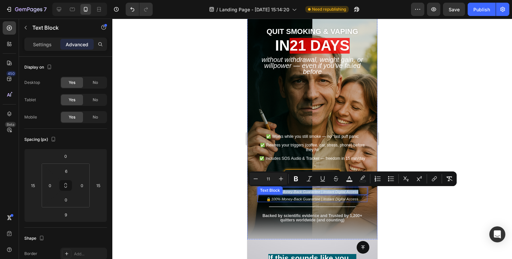
drag, startPoint x: 357, startPoint y: 193, endPoint x: 267, endPoint y: 194, distance: 90.3
click at [264, 192] on div "Image QUIT SMOKING & VAPING Heading in 21 days Heading Without Withdrawal, Weig…" at bounding box center [312, 122] width 120 height 201
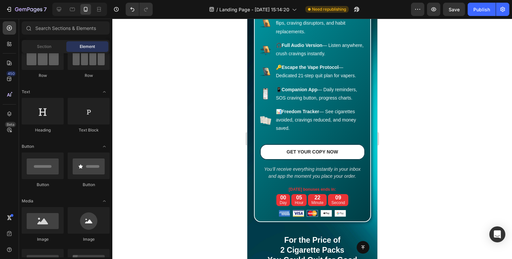
scroll to position [5241, 0]
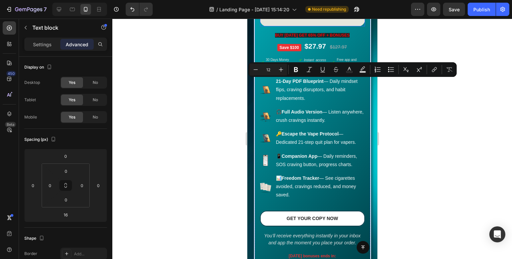
scroll to position [5308, 0]
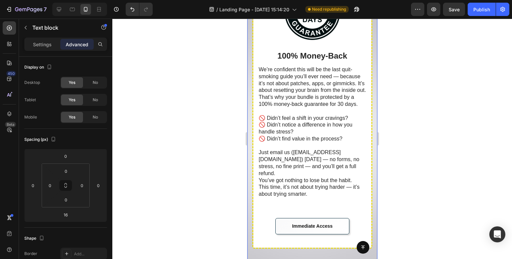
type input "16"
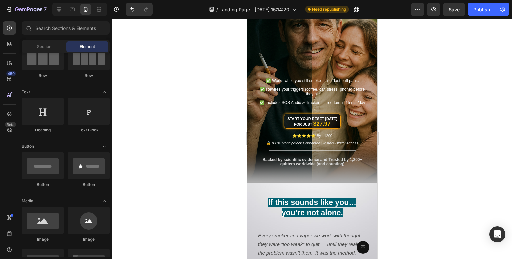
scroll to position [0, 0]
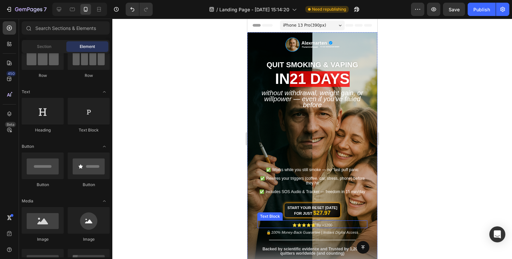
click at [328, 223] on span "⭐⭐⭐⭐⭐ By +1200" at bounding box center [312, 225] width 40 height 4
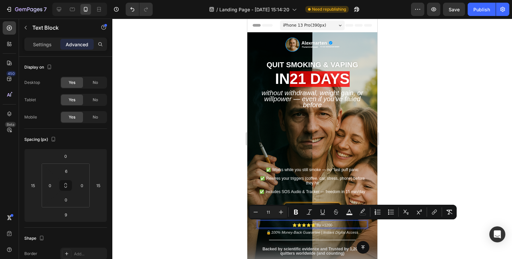
click at [335, 224] on p "⭐⭐⭐⭐⭐ By +1200" at bounding box center [312, 225] width 109 height 4
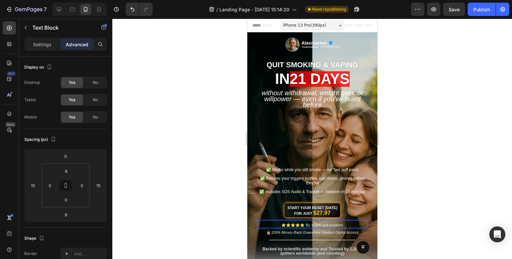
click at [456, 124] on div at bounding box center [311, 139] width 399 height 241
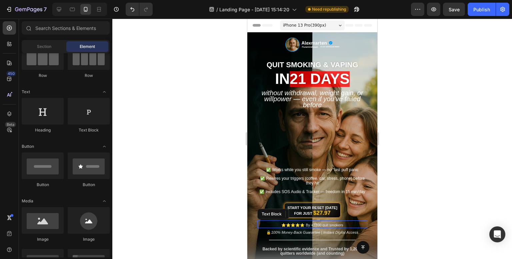
click at [429, 170] on div at bounding box center [311, 139] width 399 height 241
click at [216, 103] on div at bounding box center [311, 139] width 399 height 241
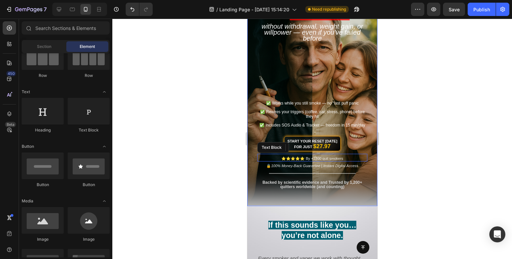
click at [359, 139] on div "Start Your Reset Today for Just $27.97 Button" at bounding box center [312, 145] width 120 height 18
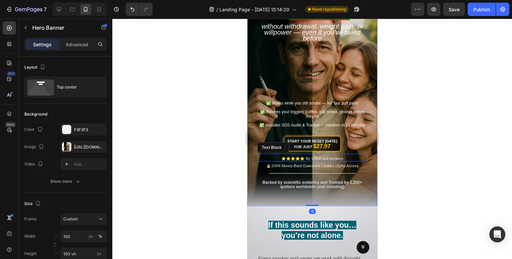
click at [429, 140] on div at bounding box center [311, 139] width 399 height 241
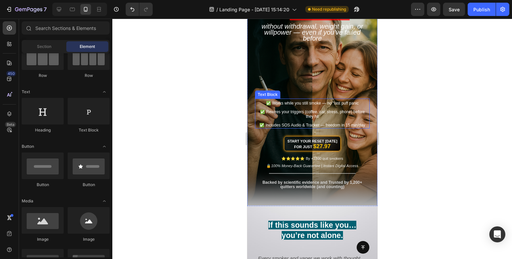
scroll to position [33, 0]
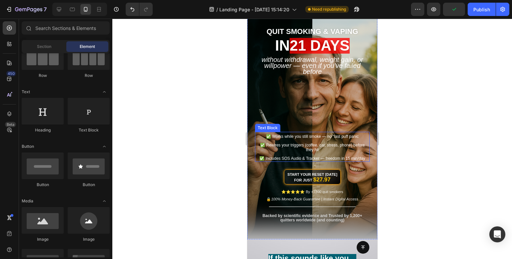
click at [363, 147] on p "✅ Rewires your triggers (coffee, car, stress, phone) before they hit" at bounding box center [311, 147] width 113 height 9
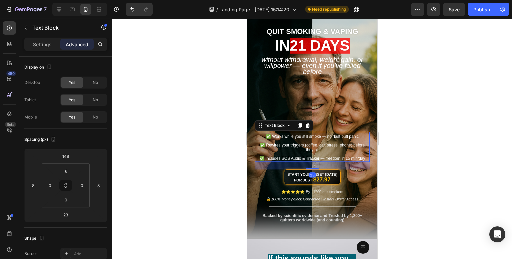
click at [362, 158] on span "✅ Includes SOS Audio & Tracker — freedom in 15 min/day" at bounding box center [312, 158] width 106 height 5
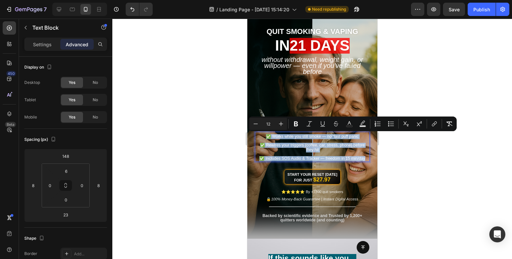
drag, startPoint x: 362, startPoint y: 160, endPoint x: 256, endPoint y: 135, distance: 109.0
click at [256, 135] on div "✅ Works while you still smoke — no “last puff panic ✅ Rewires your triggers (co…" at bounding box center [312, 148] width 115 height 28
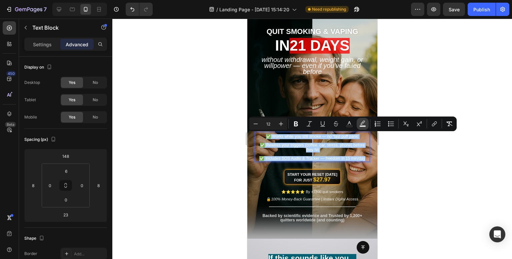
click at [362, 125] on icon "Editor contextual toolbar" at bounding box center [362, 124] width 7 height 7
type input "000000"
type input "77"
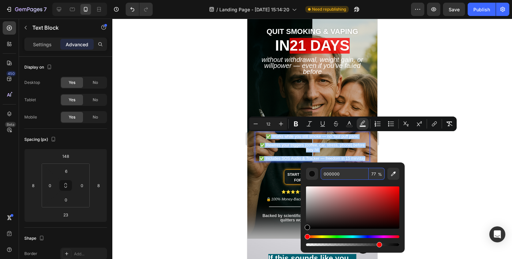
click at [376, 174] on input "77" at bounding box center [376, 174] width 16 height 12
type input "20"
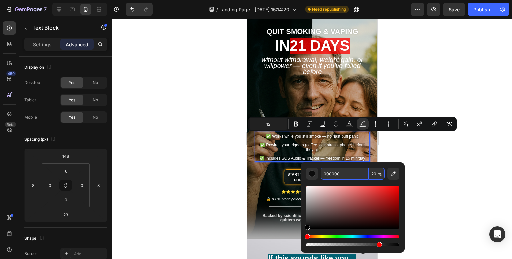
click at [404, 152] on div at bounding box center [311, 139] width 399 height 241
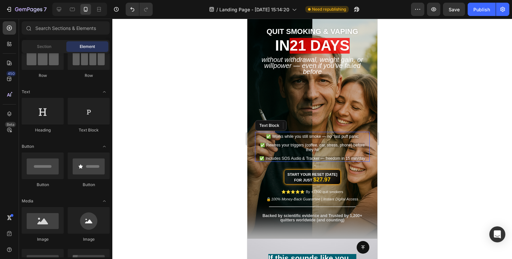
click at [419, 123] on div at bounding box center [311, 139] width 399 height 241
click at [190, 109] on div at bounding box center [311, 139] width 399 height 241
click at [220, 71] on div at bounding box center [311, 139] width 399 height 241
click at [342, 90] on div "Image QUIT SMOKING & VAPING Heading in 21 days Heading Without Withdrawal, Weig…" at bounding box center [312, 122] width 120 height 201
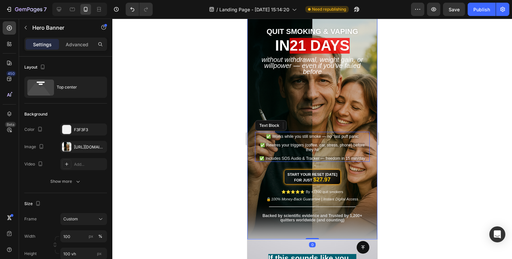
click at [442, 100] on div at bounding box center [311, 139] width 399 height 241
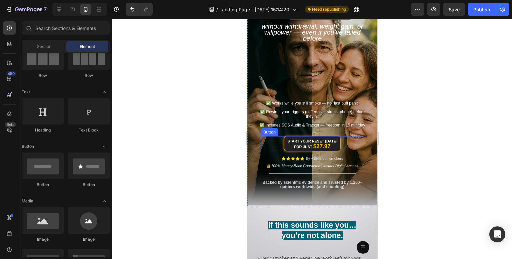
scroll to position [0, 0]
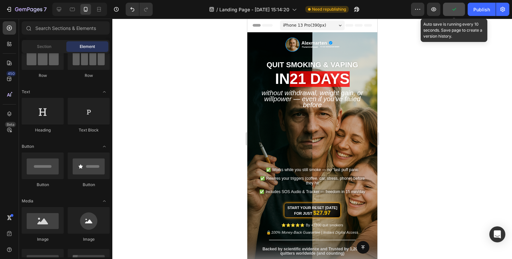
click at [455, 13] on button "button" at bounding box center [454, 9] width 22 height 13
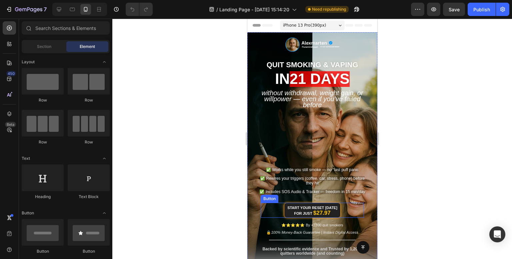
click at [336, 211] on link "Start Your Reset [DATE] for Just $27.97" at bounding box center [312, 210] width 57 height 15
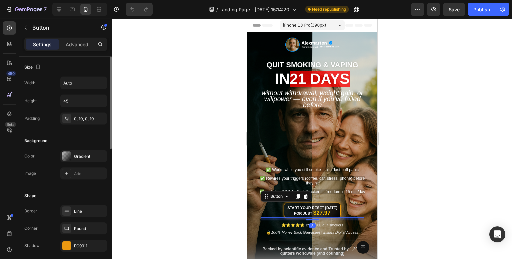
scroll to position [100, 0]
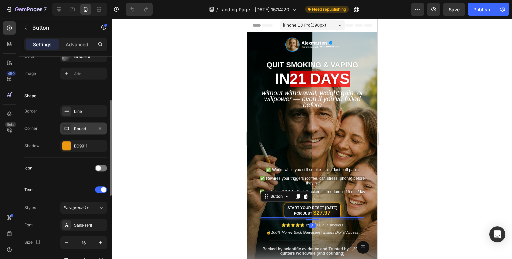
click at [92, 128] on div "Round" at bounding box center [83, 129] width 19 height 6
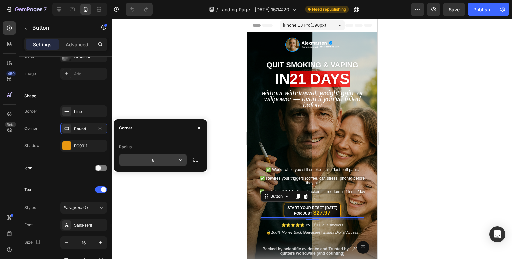
click at [167, 163] on input "8" at bounding box center [152, 160] width 67 height 12
type input "20"
click at [66, 177] on div "Icon" at bounding box center [65, 169] width 83 height 22
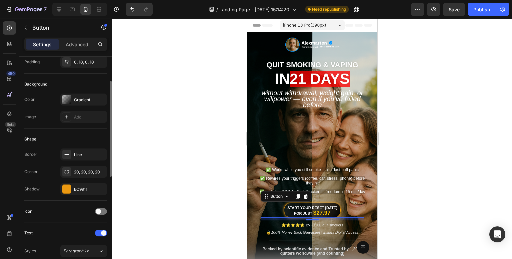
scroll to position [0, 0]
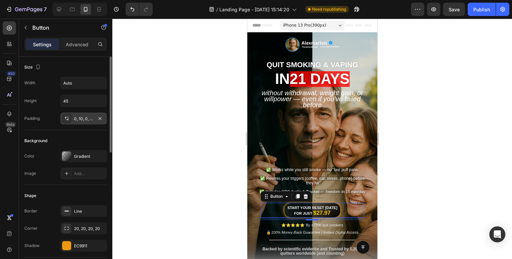
click at [80, 116] on div "0, 10, 0, 10" at bounding box center [83, 119] width 19 height 6
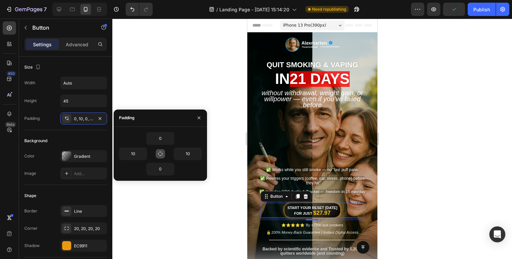
click at [159, 151] on icon "button" at bounding box center [160, 153] width 5 height 5
type input "0"
click at [162, 140] on input "0" at bounding box center [160, 139] width 27 height 12
type input "1"
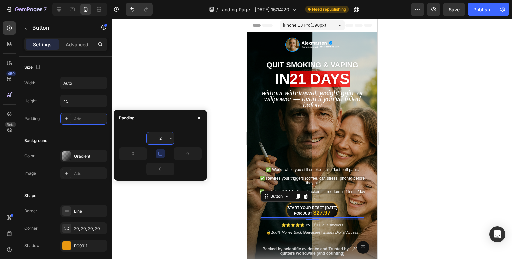
type input "20"
click at [185, 78] on div at bounding box center [311, 139] width 399 height 241
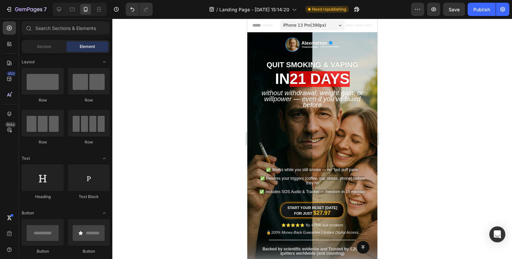
click at [455, 156] on div at bounding box center [311, 139] width 399 height 241
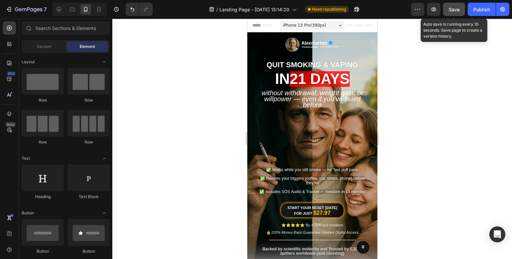
click at [457, 7] on span "Save" at bounding box center [453, 10] width 11 height 6
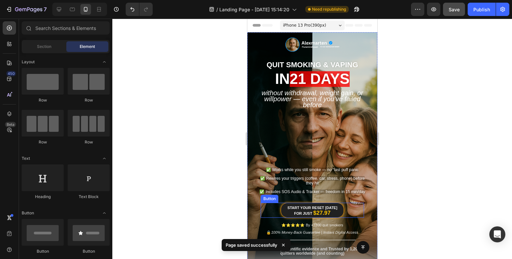
click at [339, 214] on link "Start Your Reset [DATE] for Just $27.97" at bounding box center [311, 210] width 63 height 15
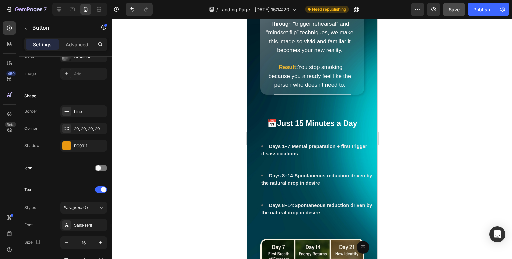
scroll to position [1932, 0]
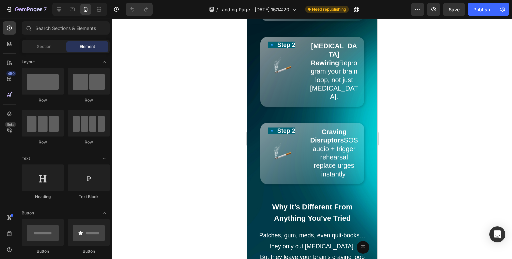
scroll to position [1099, 0]
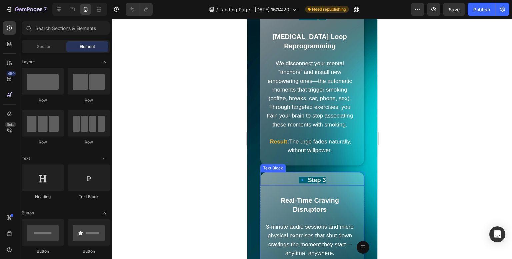
scroll to position [1532, 0]
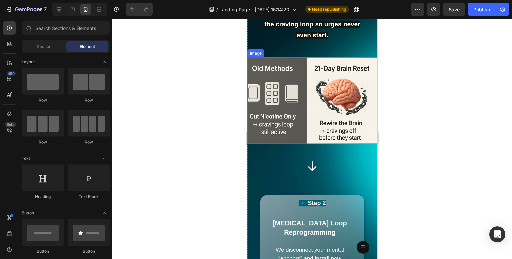
click at [306, 103] on img at bounding box center [312, 100] width 130 height 87
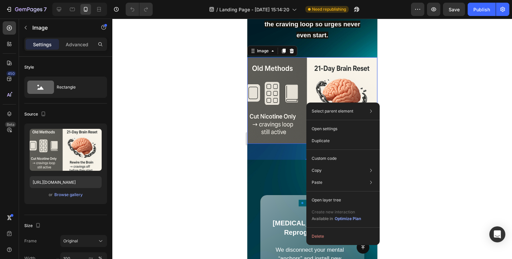
click at [200, 122] on div at bounding box center [311, 139] width 399 height 241
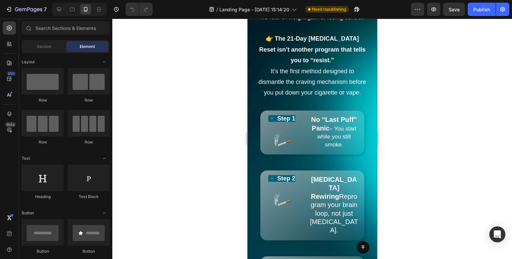
scroll to position [899, 0]
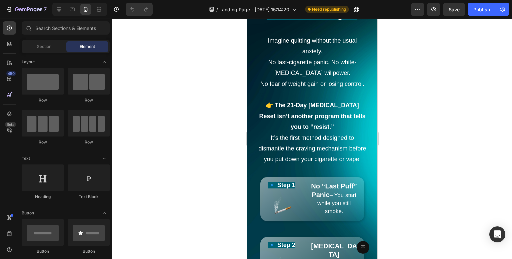
click at [172, 157] on div at bounding box center [311, 139] width 399 height 241
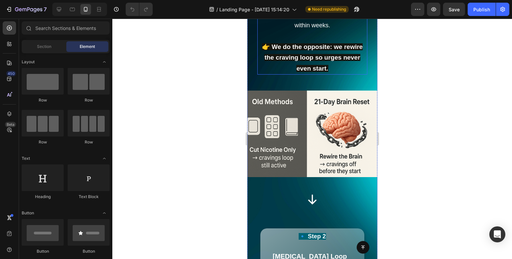
scroll to position [1566, 0]
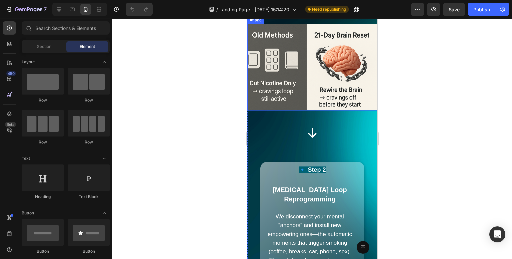
click at [311, 98] on img at bounding box center [312, 67] width 130 height 87
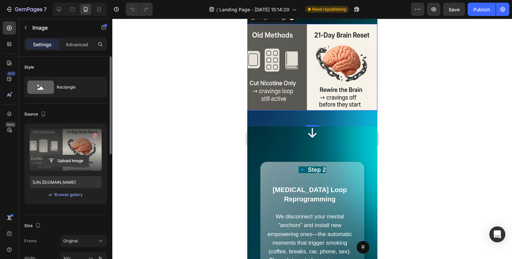
click at [77, 159] on input "file" at bounding box center [66, 160] width 46 height 11
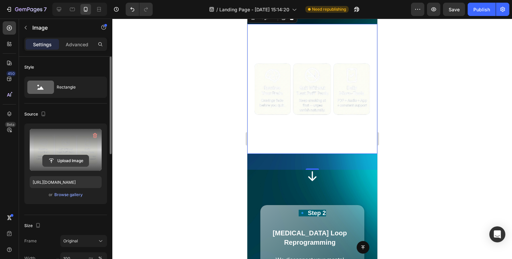
click at [71, 163] on input "file" at bounding box center [66, 160] width 46 height 11
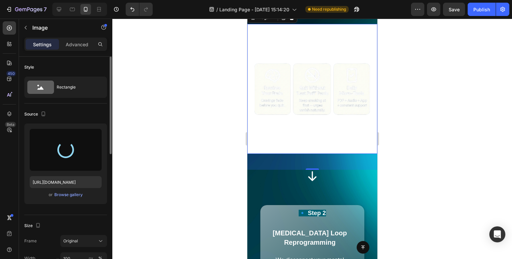
type input "https://cdn.shopify.com/s/files/1/0957/3122/0821/files/gempages_571944393670394…"
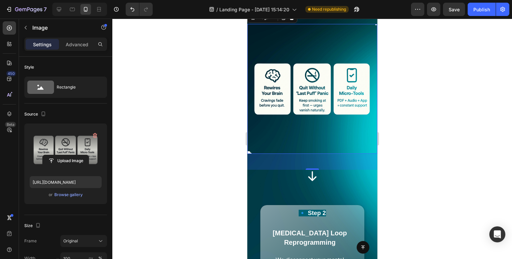
click at [198, 90] on div at bounding box center [311, 139] width 399 height 241
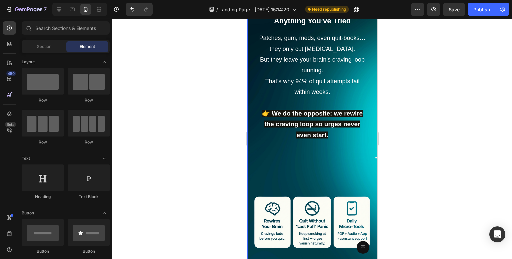
scroll to position [1532, 0]
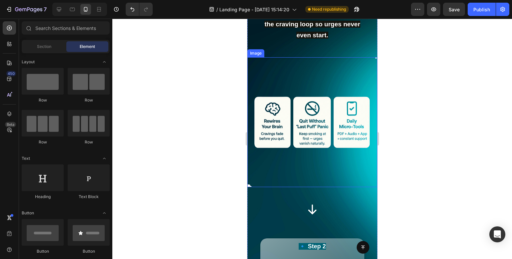
click at [339, 106] on img at bounding box center [312, 122] width 130 height 130
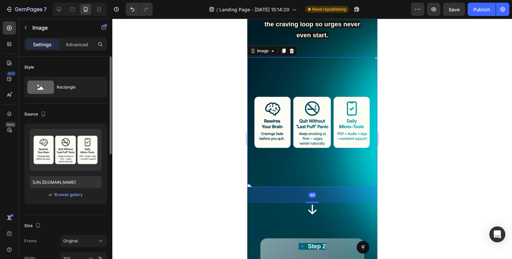
scroll to position [67, 0]
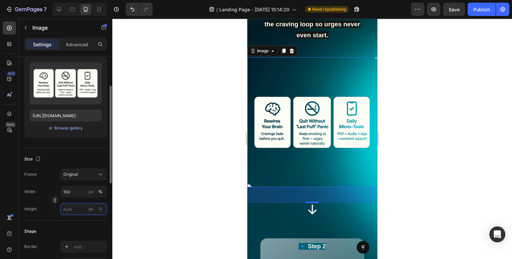
click at [75, 213] on input "px %" at bounding box center [83, 209] width 47 height 12
click at [85, 221] on div "Full 100%" at bounding box center [77, 225] width 55 height 12
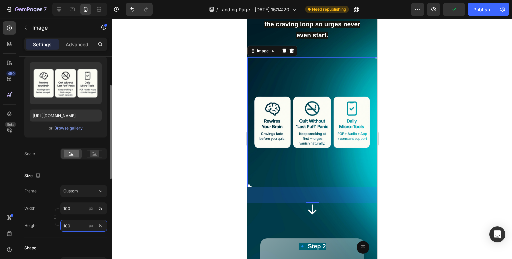
click at [74, 228] on input "100" at bounding box center [83, 226] width 47 height 12
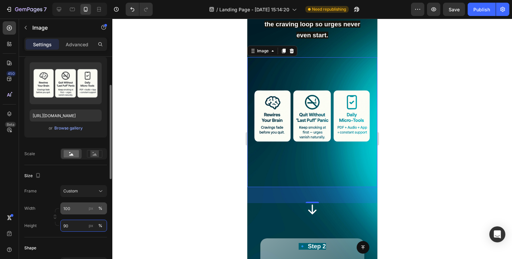
type input "9"
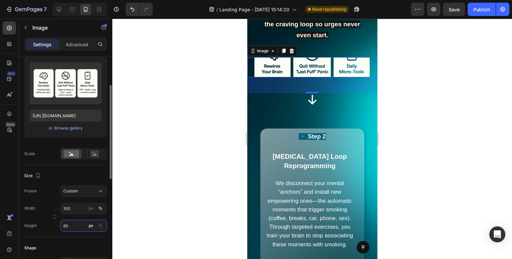
type input "6"
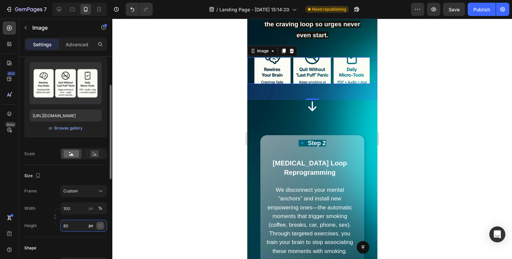
type input "80"
click at [99, 224] on div "%" at bounding box center [100, 226] width 4 height 6
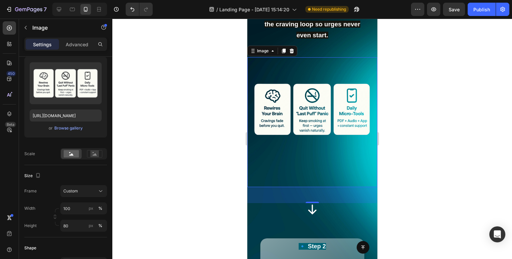
click at [174, 115] on div at bounding box center [311, 139] width 399 height 241
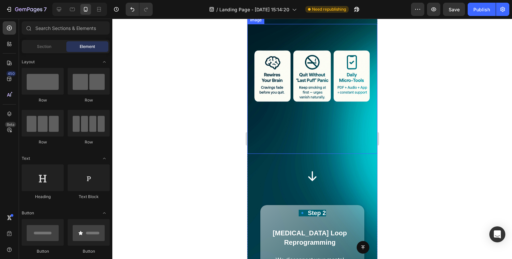
scroll to position [1699, 0]
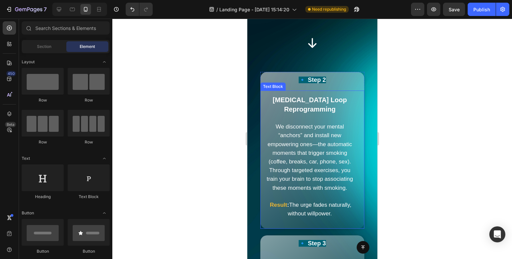
click at [277, 91] on div "Text Block" at bounding box center [272, 87] width 25 height 8
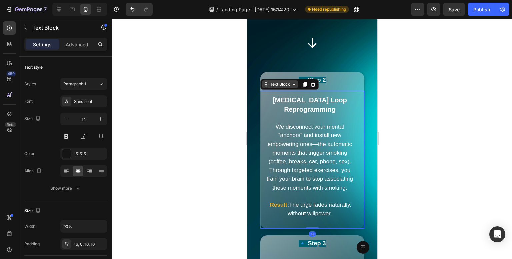
click at [278, 87] on div "Text Block" at bounding box center [279, 84] width 23 height 6
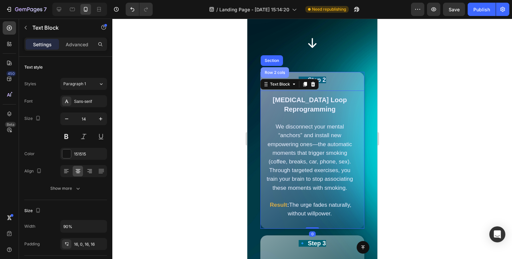
click at [274, 75] on div "Row 2 cols" at bounding box center [274, 73] width 23 height 4
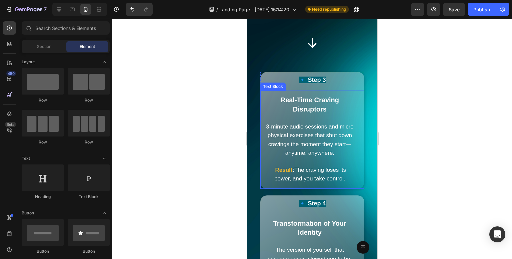
click at [275, 90] on div "Text Block" at bounding box center [272, 87] width 23 height 6
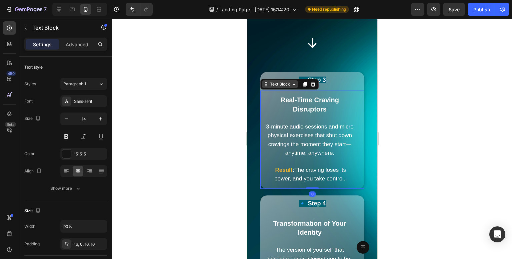
click at [275, 87] on div "Text Block" at bounding box center [279, 84] width 23 height 6
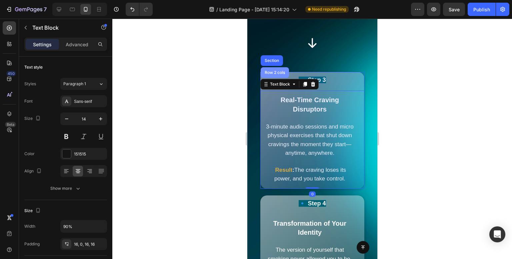
click at [276, 78] on div "Row 2 cols" at bounding box center [274, 72] width 28 height 11
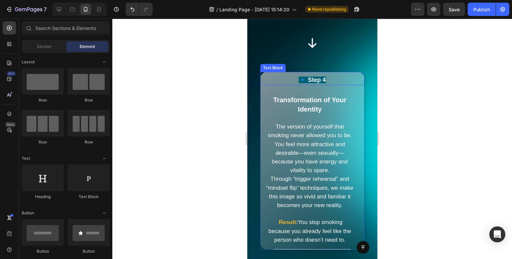
click at [277, 85] on p "🔹 Step 4" at bounding box center [312, 80] width 103 height 9
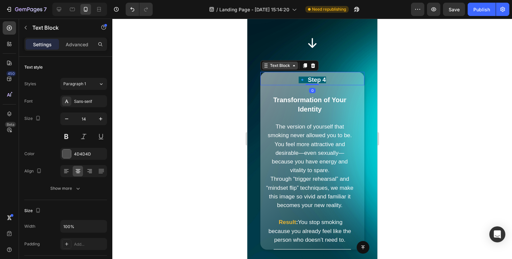
click at [277, 69] on div "Text Block" at bounding box center [279, 66] width 23 height 6
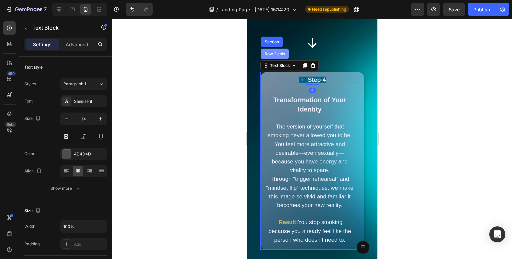
click at [278, 59] on div "Row 2 cols" at bounding box center [274, 54] width 28 height 11
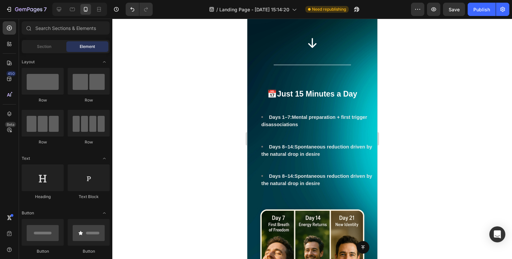
click at [227, 90] on div at bounding box center [311, 139] width 399 height 241
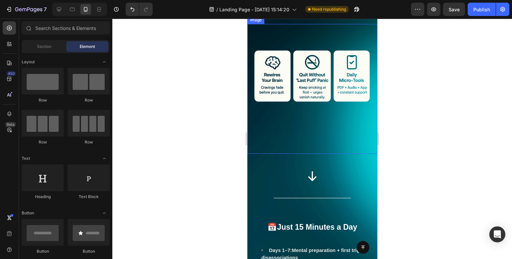
scroll to position [1499, 0]
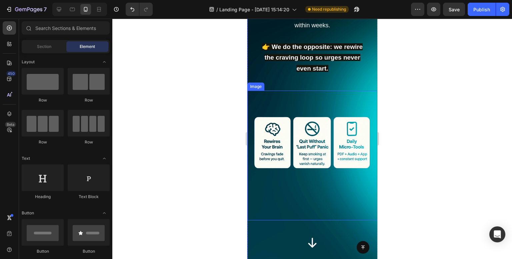
click at [336, 151] on img at bounding box center [312, 143] width 130 height 104
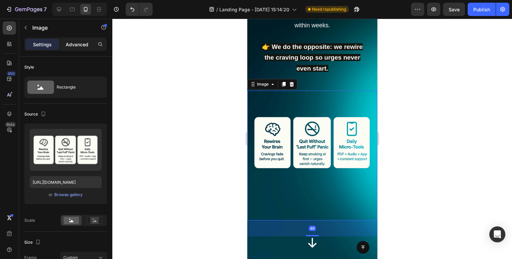
click at [67, 44] on p "Advanced" at bounding box center [77, 44] width 23 height 7
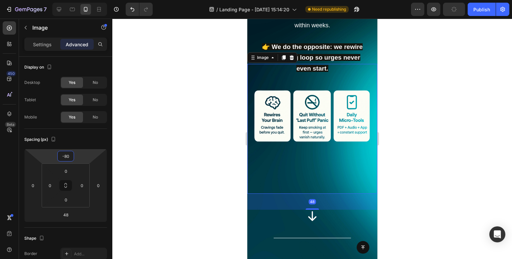
type input "-86"
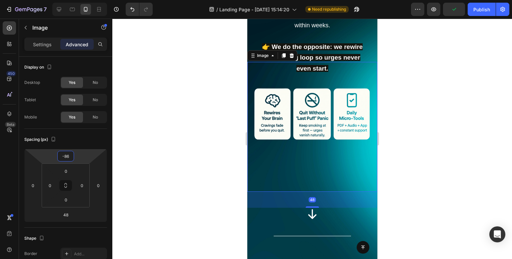
drag, startPoint x: 83, startPoint y: 155, endPoint x: 82, endPoint y: 170, distance: 14.4
click at [82, 0] on html "7 Version history / Landing Page - Aug 8, 15:14:20 Need republishing Preview Pu…" at bounding box center [256, 0] width 512 height 0
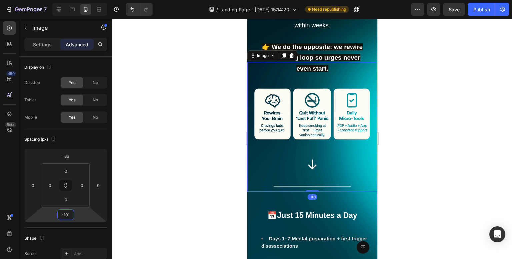
type input "-103"
drag, startPoint x: 82, startPoint y: 217, endPoint x: 124, endPoint y: 148, distance: 80.1
click at [85, 0] on html "7 Version history / Landing Page - Aug 8, 15:14:20 Need republishing Preview Sa…" at bounding box center [256, 0] width 512 height 0
click at [146, 129] on div at bounding box center [311, 139] width 399 height 241
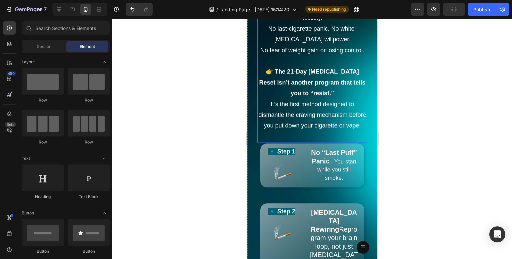
scroll to position [1066, 0]
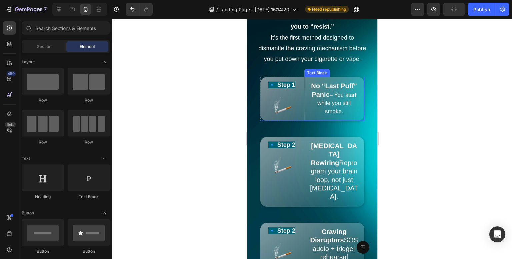
click at [358, 121] on div "No “Last Puff” Panic – You start while you still smoke. Text Block" at bounding box center [334, 99] width 60 height 44
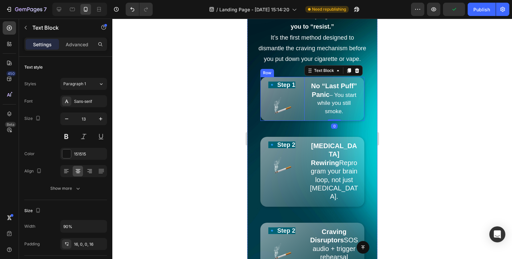
click at [299, 121] on div "🔹 Step 1 Text Block Image" at bounding box center [281, 99] width 43 height 44
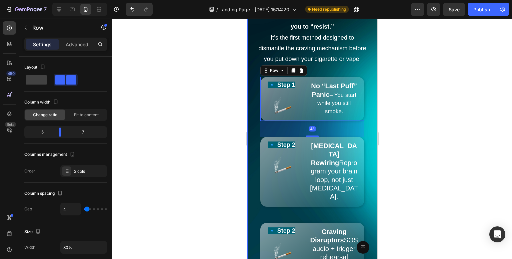
click at [232, 117] on div at bounding box center [311, 139] width 399 height 241
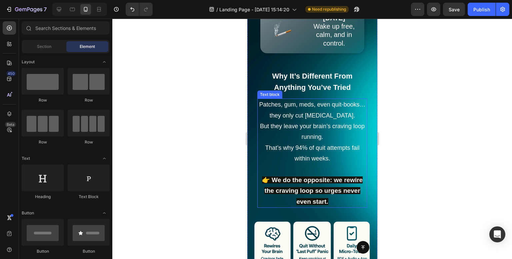
scroll to position [1233, 0]
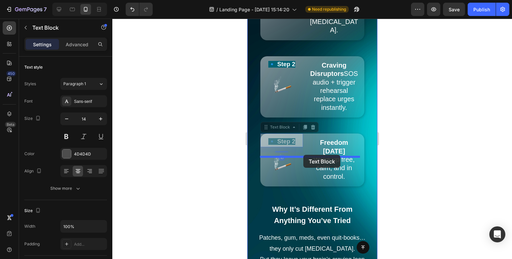
drag, startPoint x: 292, startPoint y: 164, endPoint x: 303, endPoint y: 155, distance: 14.2
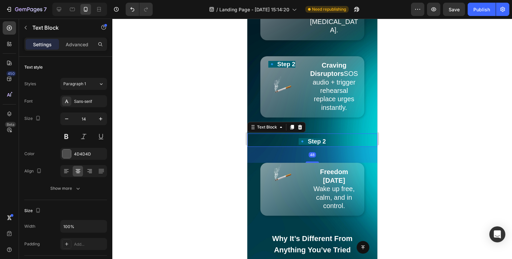
click at [449, 122] on div at bounding box center [311, 139] width 399 height 241
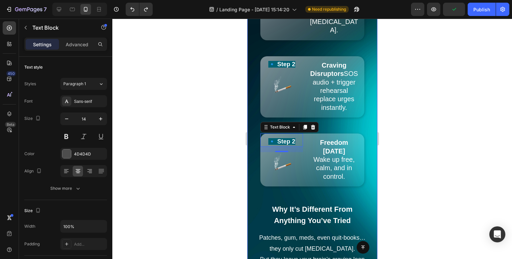
click at [445, 128] on div at bounding box center [311, 139] width 399 height 241
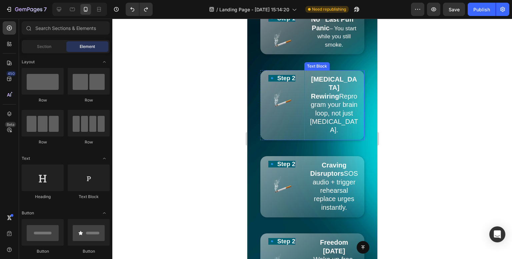
scroll to position [1099, 0]
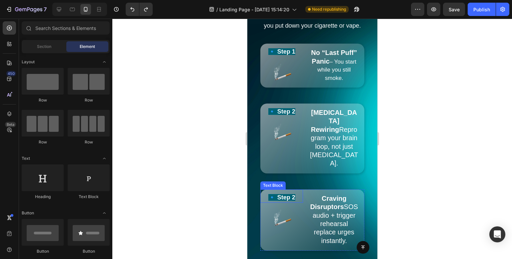
click at [291, 201] on strong "🔹 Step 2" at bounding box center [281, 197] width 27 height 7
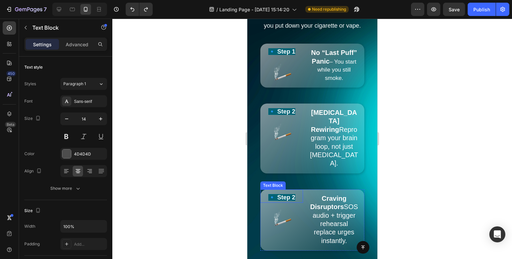
click at [291, 201] on strong "🔹 Step 2" at bounding box center [281, 197] width 27 height 7
click at [448, 117] on div at bounding box center [311, 139] width 399 height 241
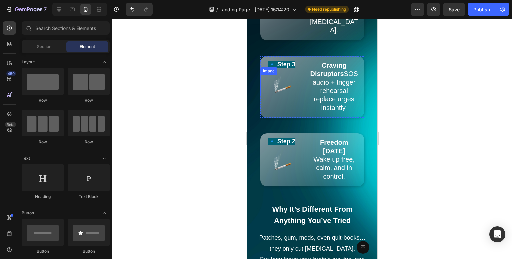
scroll to position [1266, 0]
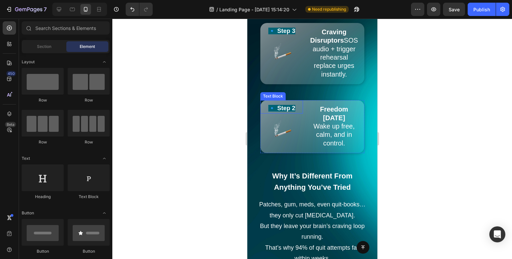
click at [289, 112] on strong "🔹 Step 2" at bounding box center [281, 108] width 27 height 7
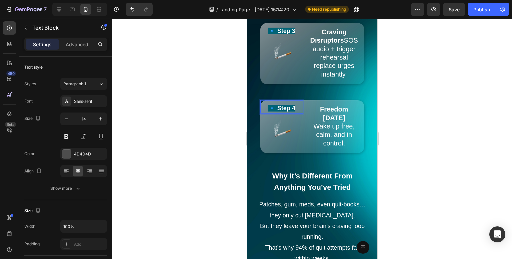
click at [437, 85] on div at bounding box center [311, 139] width 399 height 241
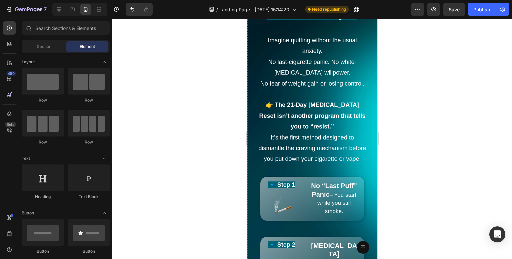
scroll to position [1033, 0]
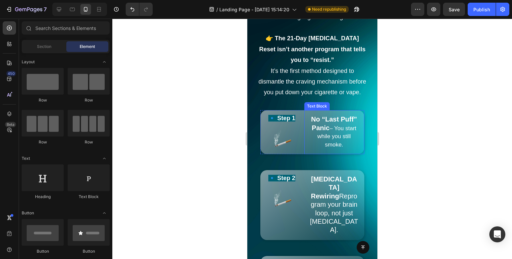
click at [358, 149] on div "No “Last Puff” Panic – You start while you still smoke." at bounding box center [334, 129] width 60 height 39
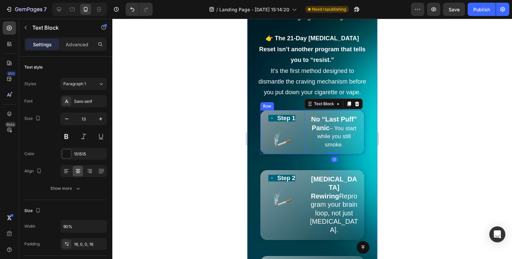
click at [299, 154] on div "🔹 Step 1 Text Block Image" at bounding box center [281, 132] width 43 height 44
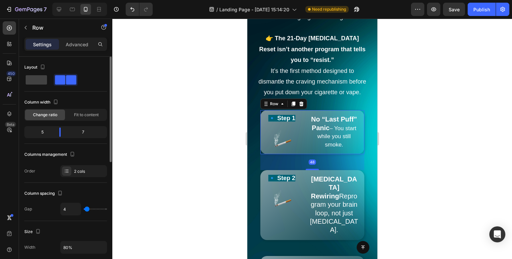
scroll to position [167, 0]
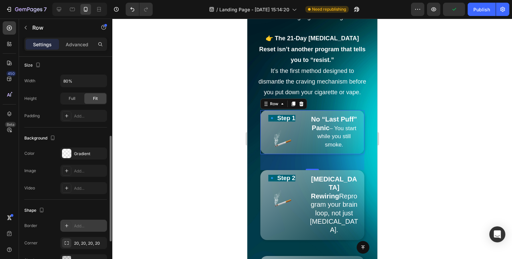
drag, startPoint x: 70, startPoint y: 220, endPoint x: 72, endPoint y: 223, distance: 3.6
click at [70, 220] on div "Add..." at bounding box center [83, 226] width 47 height 12
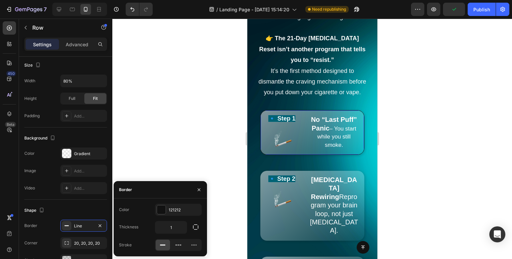
click at [158, 201] on div "Color 121212 Thickness 1 Stroke" at bounding box center [160, 228] width 93 height 58
click at [159, 204] on div "121212" at bounding box center [178, 210] width 47 height 12
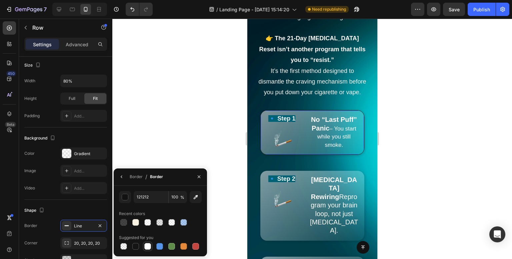
click at [149, 246] on div at bounding box center [147, 246] width 7 height 7
type input "FFFFFF"
click at [197, 101] on div at bounding box center [311, 139] width 399 height 241
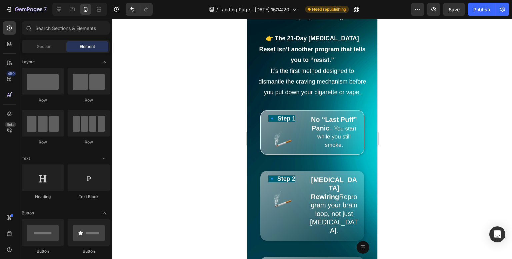
click at [197, 101] on div at bounding box center [311, 139] width 399 height 241
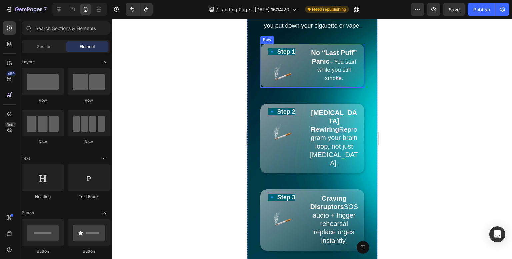
click at [300, 88] on div "🔹 Step 1 Text Block Image No “Last Puff” Panic – You start while you still smok…" at bounding box center [312, 66] width 104 height 44
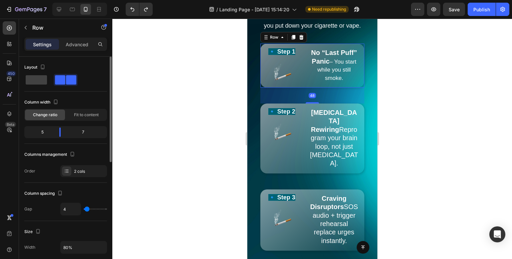
scroll to position [100, 0]
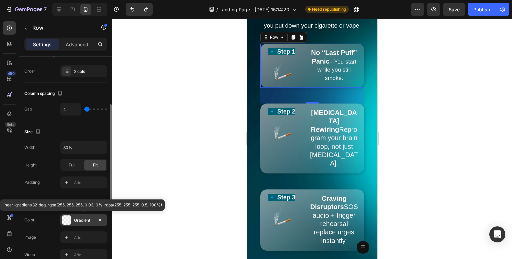
click at [78, 220] on div "Gradient" at bounding box center [83, 221] width 19 height 6
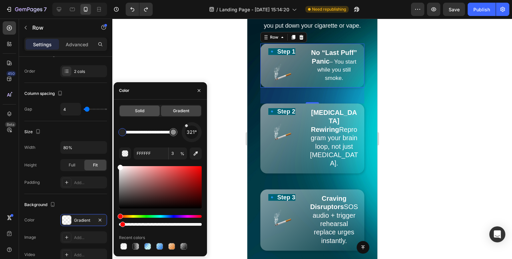
click at [135, 110] on span "Solid" at bounding box center [139, 111] width 9 height 6
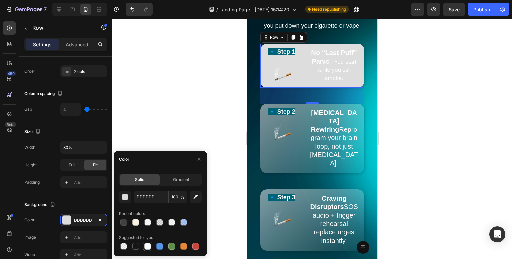
click at [146, 247] on div at bounding box center [147, 246] width 7 height 7
type input "FFFFFF"
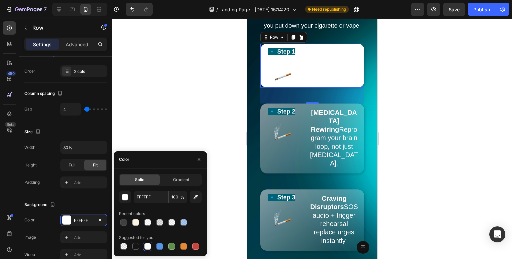
click at [301, 88] on div "🔹 Step 1 Text Block Image No “Last Puff” Panic – You start while you still smok…" at bounding box center [312, 66] width 104 height 44
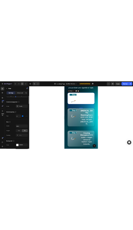
scroll to position [0, 0]
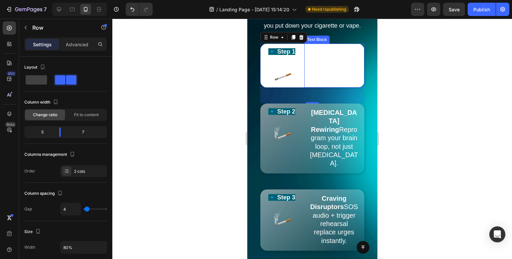
click at [327, 65] on strong "No “Last Puff” Panic" at bounding box center [333, 57] width 46 height 16
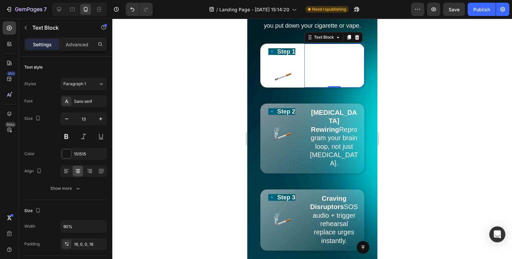
click at [337, 81] on span "– You start while you still smoke." at bounding box center [336, 70] width 39 height 23
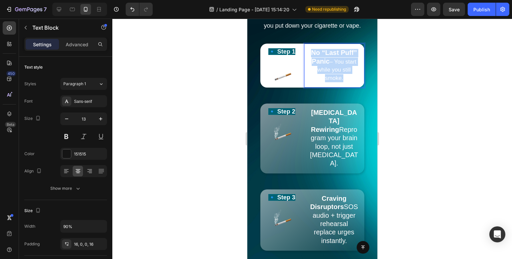
click at [337, 81] on span "– You start while you still smoke." at bounding box center [336, 70] width 39 height 23
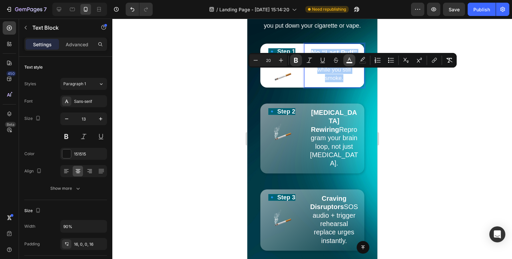
click at [345, 60] on button "color" at bounding box center [349, 60] width 12 height 12
type input "FFFFFF"
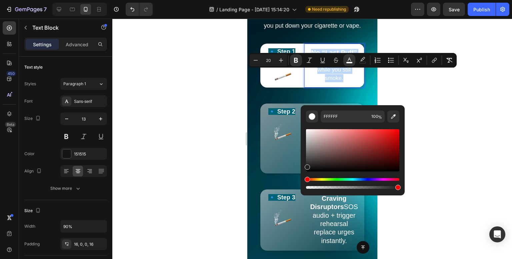
type input "212121"
drag, startPoint x: 561, startPoint y: 174, endPoint x: 438, endPoint y: 160, distance: 124.1
click at [191, 141] on div at bounding box center [311, 139] width 399 height 241
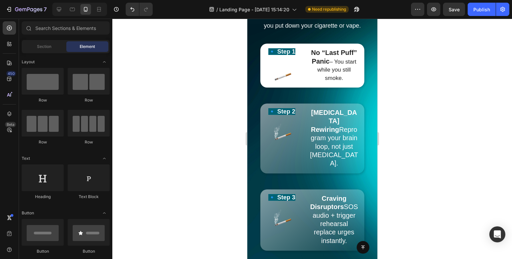
click at [191, 141] on div at bounding box center [311, 139] width 399 height 241
click at [430, 102] on div at bounding box center [311, 139] width 399 height 241
click at [304, 88] on div "No “Last Puff” Panic – You start while you still smoke. Text Block" at bounding box center [334, 66] width 60 height 44
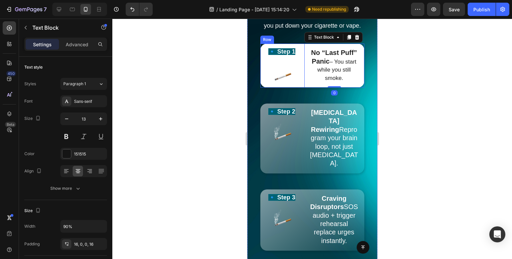
click at [298, 88] on div "🔹 Step 1 Text Block Image" at bounding box center [281, 66] width 43 height 44
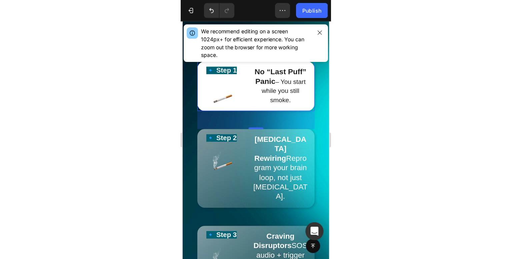
scroll to position [1099, 0]
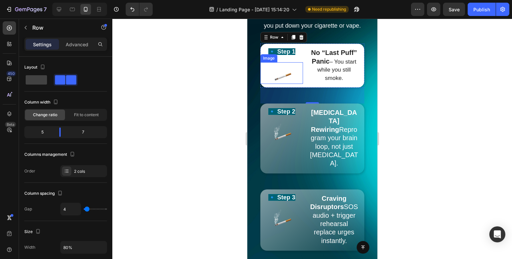
click at [271, 84] on img at bounding box center [281, 72] width 21 height 21
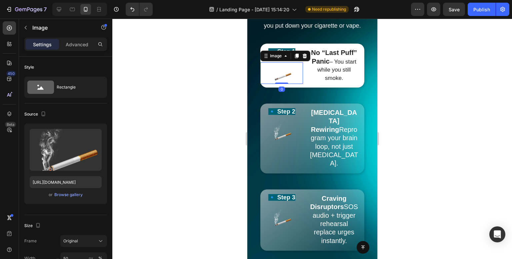
click at [171, 117] on div at bounding box center [311, 139] width 399 height 241
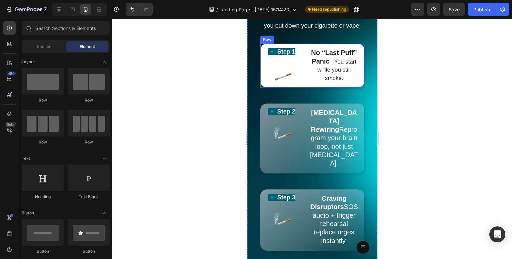
click at [299, 84] on div at bounding box center [281, 72] width 43 height 21
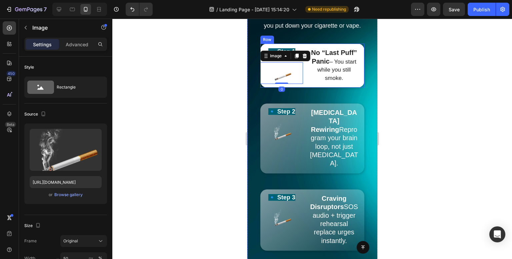
click at [301, 88] on div "🔹 Step 1 Text Block Image 0 No “Last Puff” Panic – You start while you still sm…" at bounding box center [312, 66] width 104 height 44
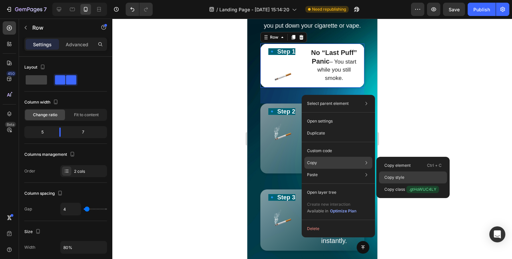
click at [430, 184] on div "Copy style" at bounding box center [413, 190] width 68 height 12
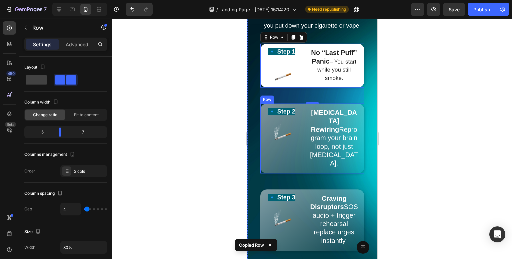
click at [301, 156] on div "🔹 Step 2 Text Block Image Dopamine Rewiring Reprogram your brain loop, not just…" at bounding box center [312, 139] width 104 height 70
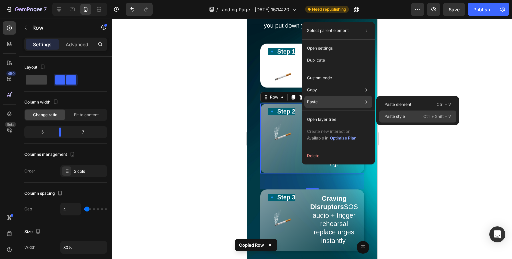
click at [425, 118] on p "Ctrl + Shift + V" at bounding box center [437, 116] width 28 height 7
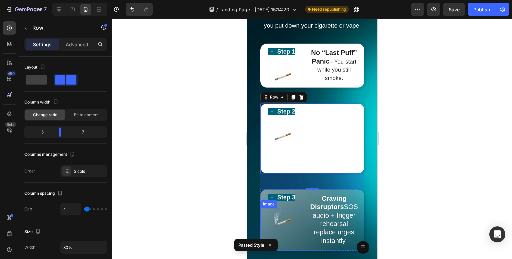
click at [300, 225] on div at bounding box center [281, 218] width 43 height 21
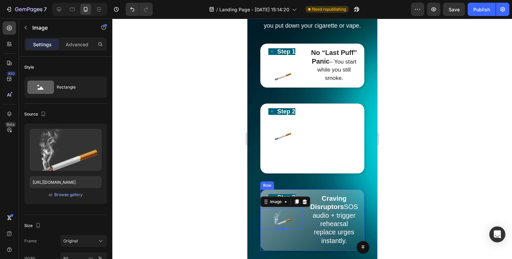
click at [301, 230] on div "🔹 Step 3 Text Block Image 0 Craving Disruptors SOS audio + trigger rehearsal re…" at bounding box center [312, 220] width 104 height 61
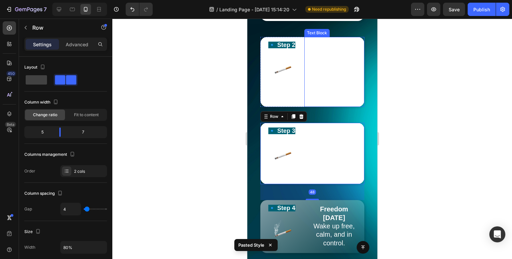
scroll to position [1233, 0]
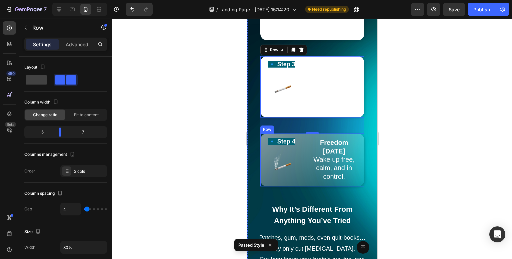
click at [301, 181] on div "🔹 Step 4 Text Block Image Freedom in 21 Days Wake up free, calm, and in control…" at bounding box center [312, 160] width 104 height 53
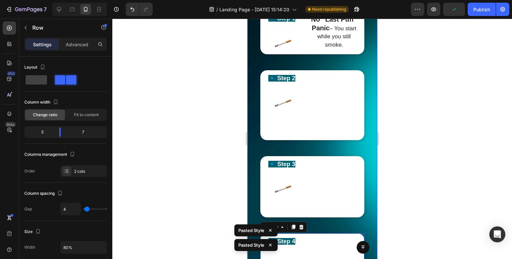
scroll to position [1099, 0]
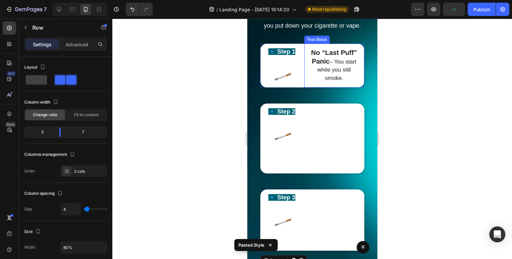
click at [324, 65] on strong "No “Last Puff” Panic" at bounding box center [333, 57] width 46 height 16
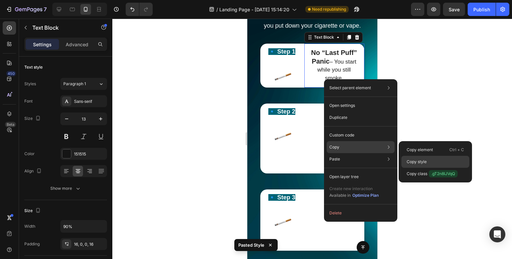
click at [424, 168] on div "Copy style" at bounding box center [435, 174] width 68 height 12
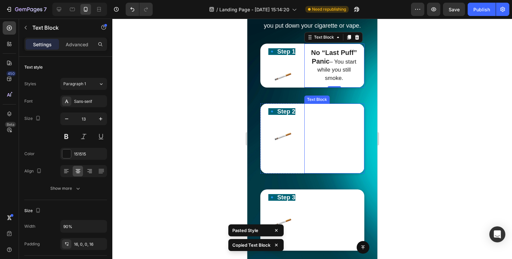
click at [328, 157] on span "Dopamine Rewiring Reprogram your brain loop, not just nicotine." at bounding box center [333, 138] width 48 height 58
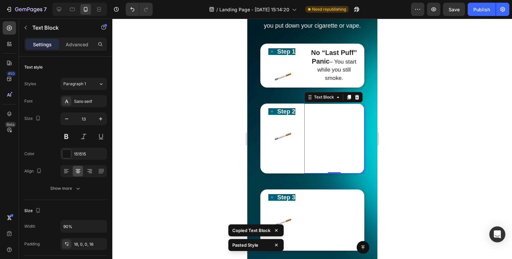
click at [328, 157] on span "Dopamine Rewiring Reprogram your brain loop, not just nicotine." at bounding box center [333, 138] width 48 height 58
click at [414, 155] on div at bounding box center [311, 139] width 399 height 241
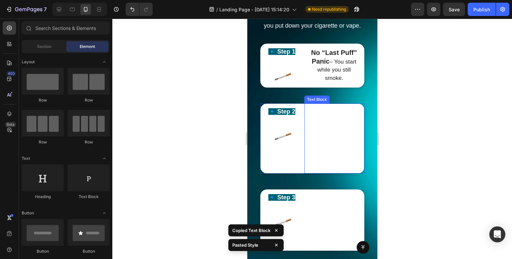
click at [327, 163] on span "Dopamine Rewiring Reprogram your brain loop, not just nicotine." at bounding box center [333, 138] width 48 height 58
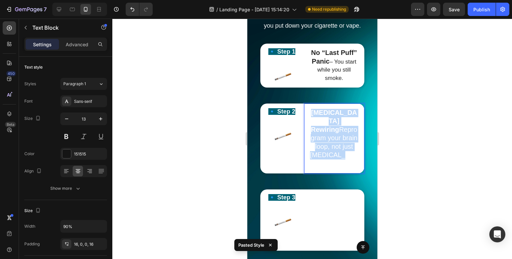
click at [327, 163] on span "Dopamine Rewiring Reprogram your brain loop, not just nicotine." at bounding box center [333, 138] width 48 height 58
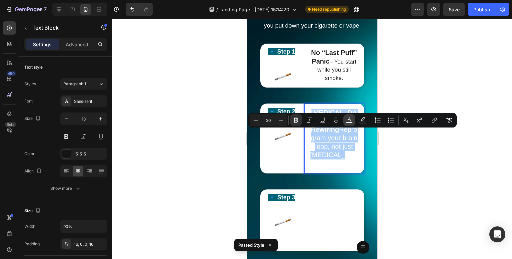
click at [350, 126] on button "color" at bounding box center [349, 120] width 12 height 12
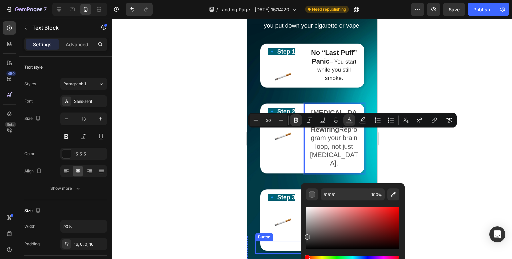
drag, startPoint x: 555, startPoint y: 253, endPoint x: 291, endPoint y: 246, distance: 263.6
type input "3A3A3A"
drag, startPoint x: 307, startPoint y: 241, endPoint x: 303, endPoint y: 240, distance: 3.9
click at [303, 240] on div "3A3A3A 100 %" at bounding box center [352, 225] width 104 height 85
click at [432, 74] on div at bounding box center [311, 139] width 399 height 241
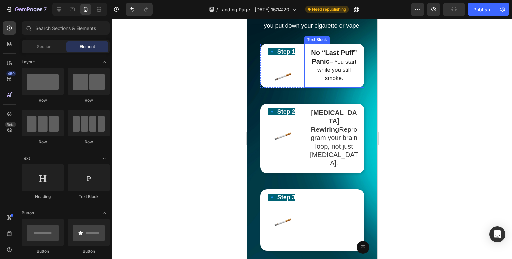
click at [336, 81] on span "– You start while you still smoke." at bounding box center [336, 70] width 39 height 23
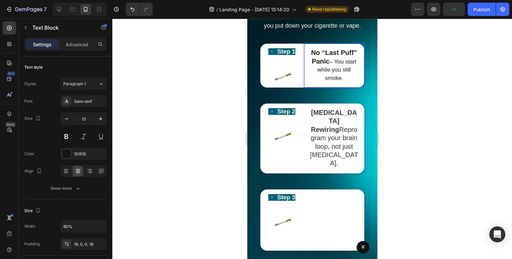
click at [408, 76] on div at bounding box center [311, 139] width 399 height 241
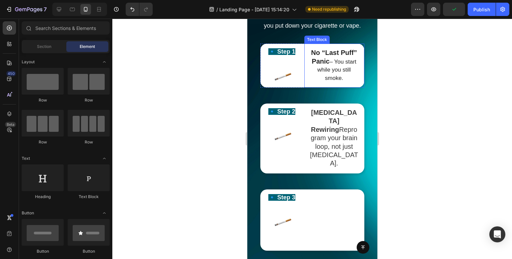
click at [336, 81] on span "– You start while you still smoke." at bounding box center [336, 70] width 39 height 23
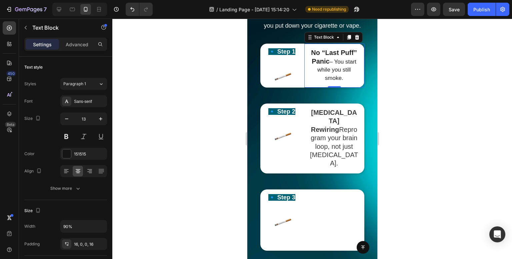
click at [456, 101] on div at bounding box center [311, 139] width 399 height 241
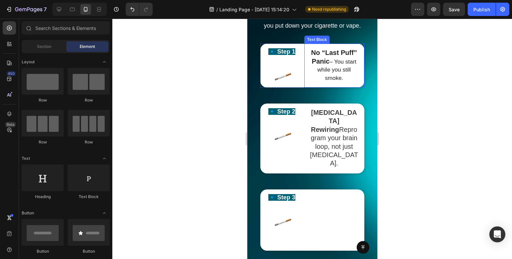
click at [329, 65] on strong "No “Last Puff” Panic" at bounding box center [333, 57] width 46 height 16
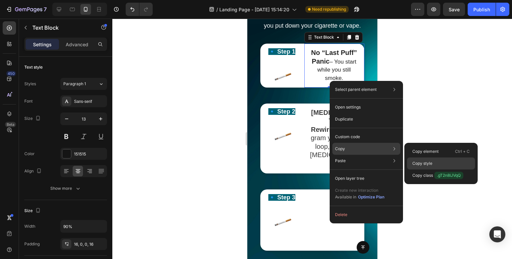
click at [426, 164] on p "Copy style" at bounding box center [422, 164] width 20 height 6
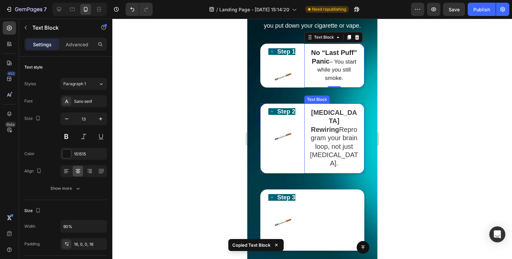
click at [322, 152] on span "Dopamine Rewiring Reprogram your brain loop, not just nicotine." at bounding box center [333, 138] width 48 height 58
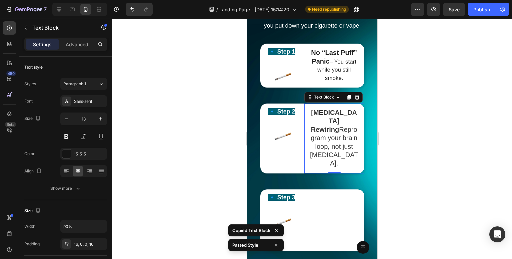
scroll to position [1166, 0]
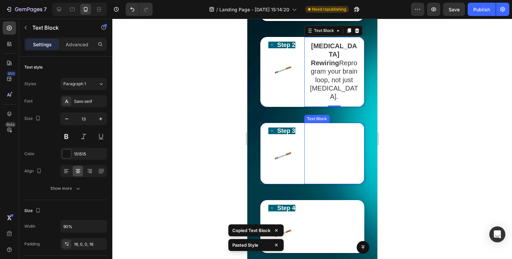
click at [330, 171] on span "Craving Disruptors SOS audio + trigger rehearsal replace urges instantly." at bounding box center [333, 153] width 48 height 50
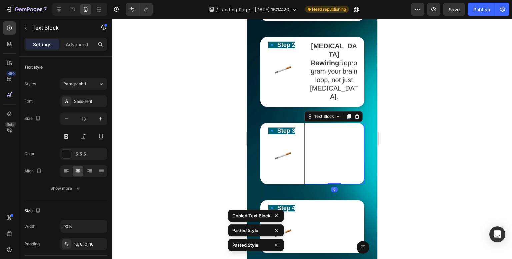
scroll to position [1266, 0]
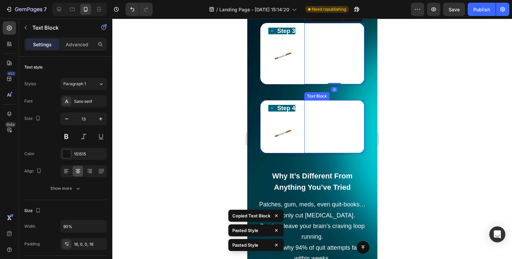
click at [331, 147] on span "Wake up free, calm, and in control." at bounding box center [333, 135] width 41 height 24
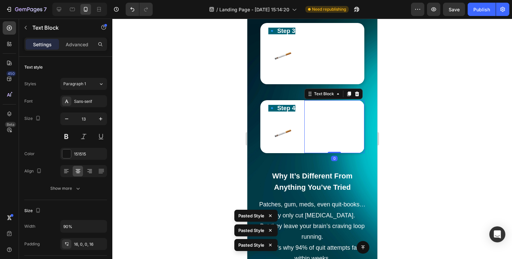
click at [409, 123] on div at bounding box center [311, 139] width 399 height 241
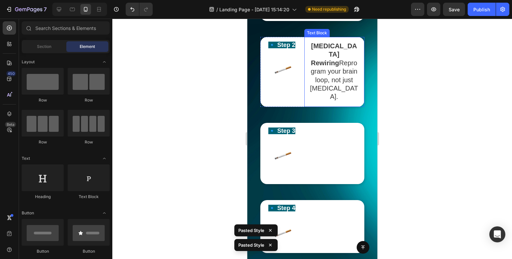
scroll to position [1099, 0]
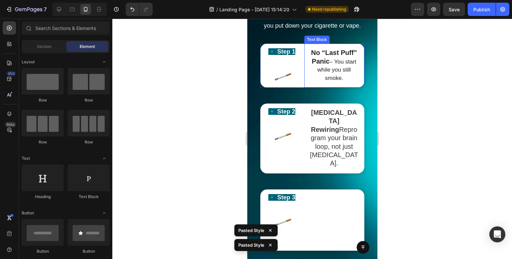
click at [335, 65] on strong "No “Last Puff” Panic" at bounding box center [333, 57] width 46 height 16
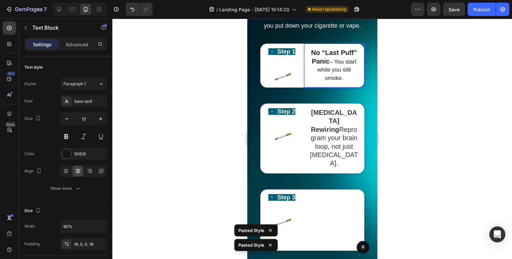
click at [335, 65] on strong "No “Last Puff” Panic" at bounding box center [333, 57] width 46 height 16
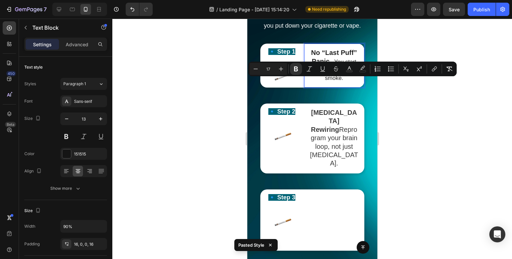
click at [341, 81] on span "– You start while you still smoke." at bounding box center [336, 70] width 39 height 23
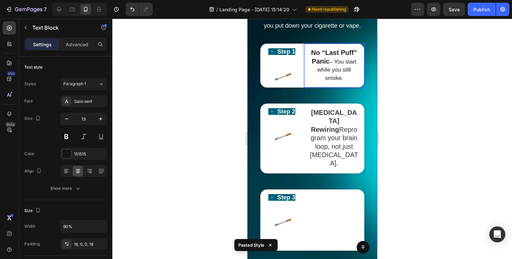
click at [388, 100] on div at bounding box center [311, 139] width 399 height 241
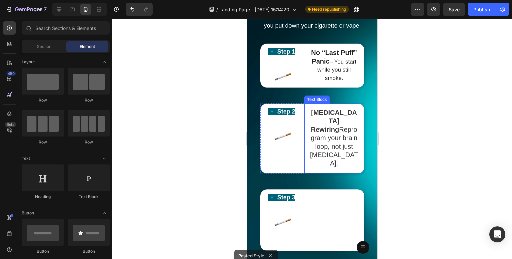
click at [340, 147] on p "Dopamine Rewiring Reprogram your brain loop, not just nicotine." at bounding box center [333, 138] width 49 height 59
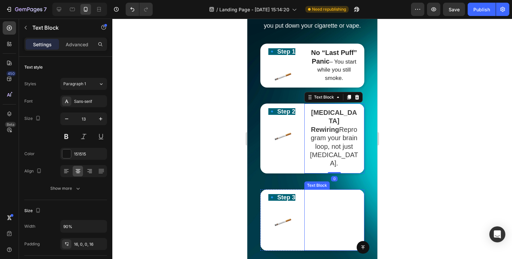
click at [328, 211] on strong "Craving Disruptors" at bounding box center [327, 203] width 36 height 16
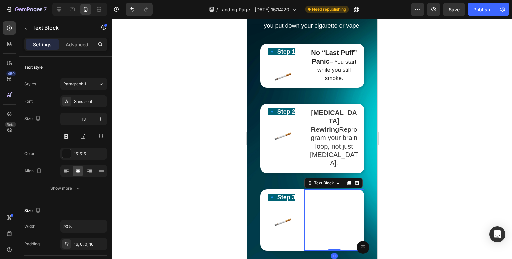
click at [328, 211] on strong "Craving Disruptors" at bounding box center [327, 203] width 36 height 16
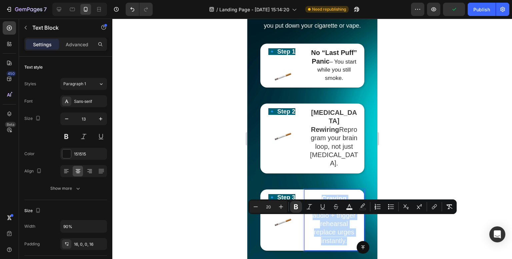
click at [328, 211] on strong "Craving Disruptors" at bounding box center [327, 203] width 36 height 16
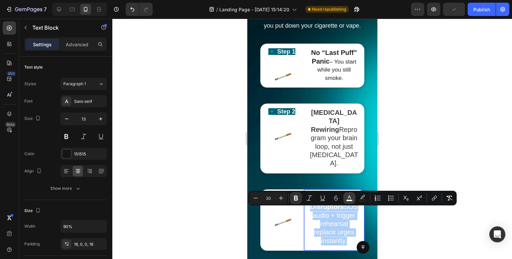
click at [351, 199] on icon "Editor contextual toolbar" at bounding box center [349, 198] width 7 height 7
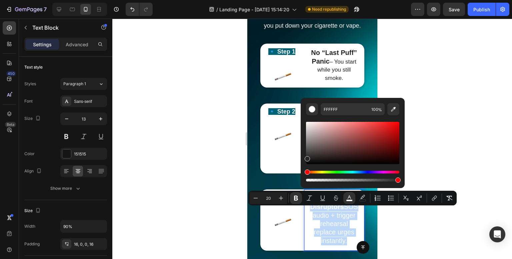
drag, startPoint x: 309, startPoint y: 158, endPoint x: 301, endPoint y: 158, distance: 7.7
click at [301, 158] on div "FFFFFF 100 %" at bounding box center [352, 140] width 104 height 85
type input "262626"
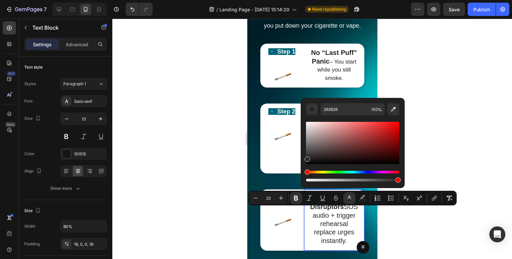
click at [176, 147] on div at bounding box center [311, 139] width 399 height 241
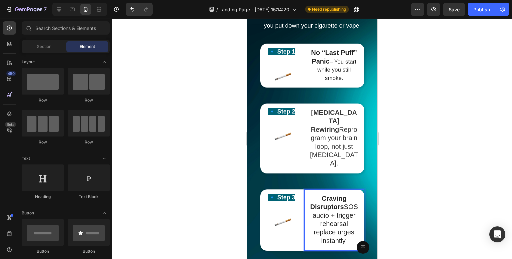
click at [176, 147] on div at bounding box center [311, 139] width 399 height 241
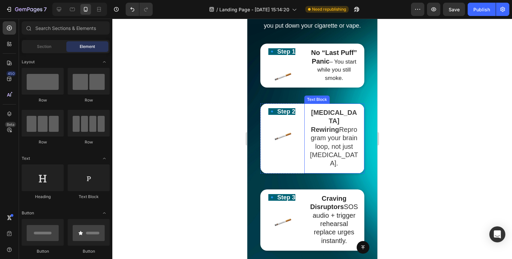
scroll to position [1166, 0]
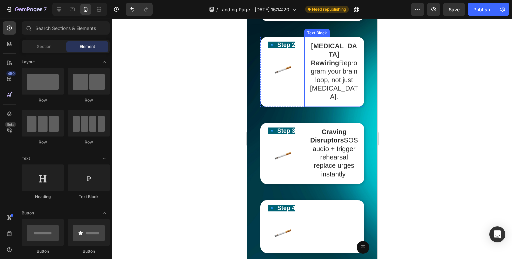
click at [322, 98] on span "Dopamine Rewiring Reprogram your brain loop, not just nicotine." at bounding box center [333, 71] width 48 height 58
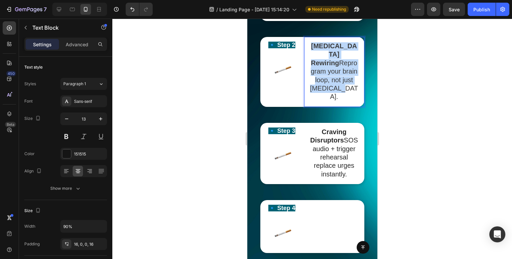
click at [322, 98] on span "Dopamine Rewiring Reprogram your brain loop, not just nicotine." at bounding box center [333, 71] width 48 height 58
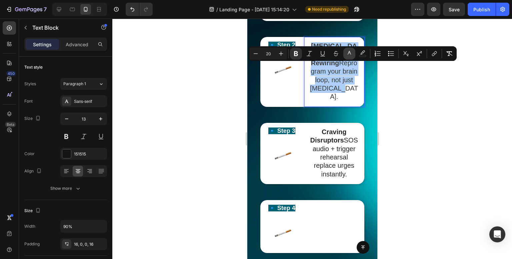
click at [351, 54] on icon "Editor contextual toolbar" at bounding box center [349, 53] width 7 height 7
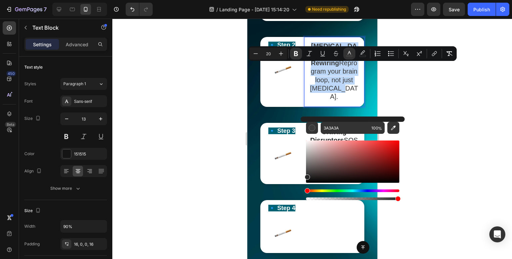
type input "282828"
drag, startPoint x: 309, startPoint y: 177, endPoint x: 305, endPoint y: 176, distance: 4.1
click at [306, 176] on div "Editor contextual toolbar" at bounding box center [352, 162] width 93 height 42
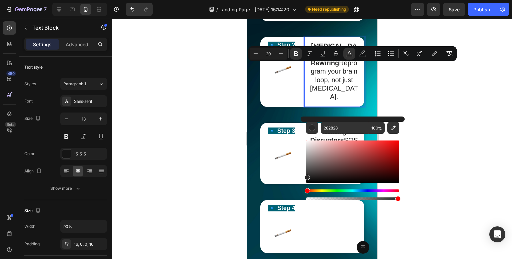
click at [194, 119] on div at bounding box center [311, 139] width 399 height 241
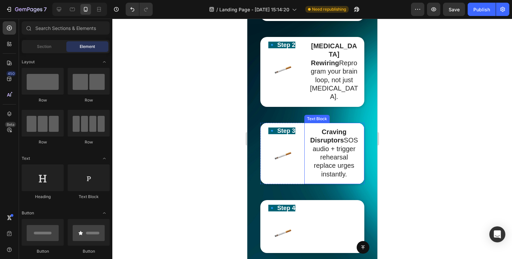
scroll to position [1266, 0]
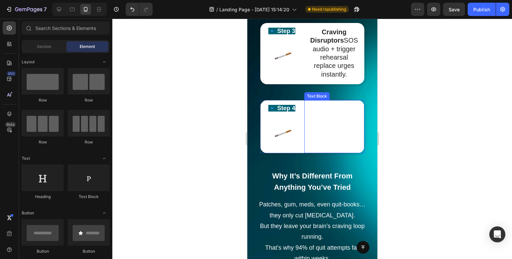
click at [327, 147] on span "Wake up free, calm, and in control." at bounding box center [333, 135] width 41 height 24
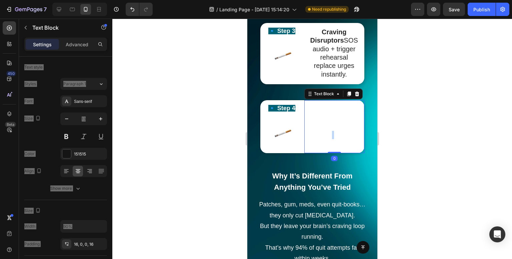
click at [327, 147] on span "Wake up free, calm, and in control." at bounding box center [333, 135] width 41 height 24
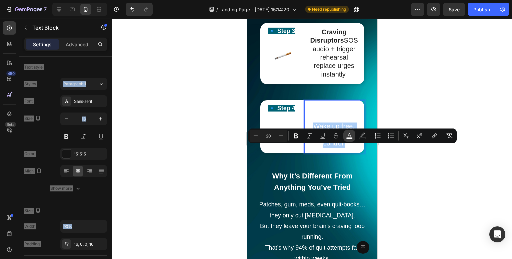
click at [353, 137] on button "color" at bounding box center [349, 136] width 12 height 12
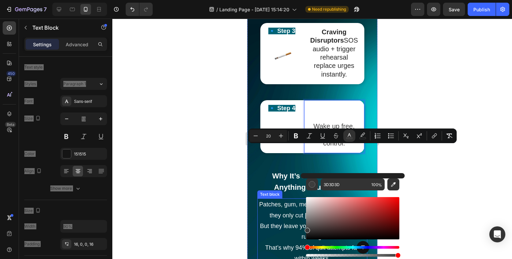
drag, startPoint x: 556, startPoint y: 246, endPoint x: 299, endPoint y: 232, distance: 257.9
type input "2D2D2D"
click at [304, 232] on div "2D2D2D 100 %" at bounding box center [352, 215] width 104 height 85
click at [189, 155] on div at bounding box center [311, 139] width 399 height 241
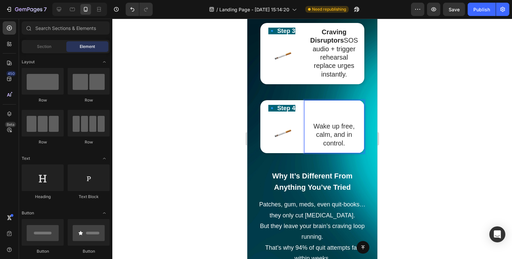
click at [189, 155] on div at bounding box center [311, 139] width 399 height 241
click at [339, 123] on p "Freedom [DATE]" at bounding box center [333, 114] width 49 height 17
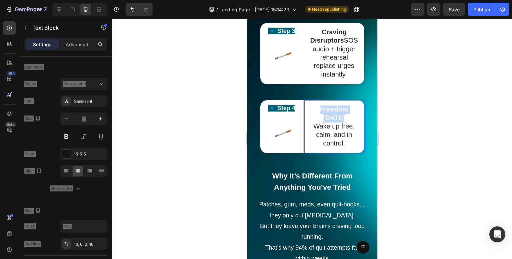
click at [339, 123] on p "Freedom [DATE]" at bounding box center [333, 114] width 49 height 17
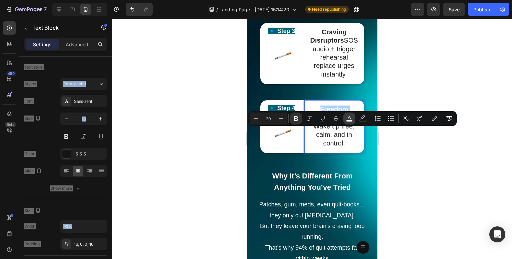
click at [350, 118] on icon "Editor contextual toolbar" at bounding box center [349, 118] width 7 height 7
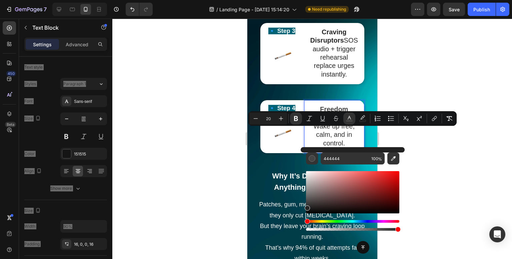
type input "262626"
drag, startPoint x: 307, startPoint y: 205, endPoint x: 304, endPoint y: 207, distance: 4.1
click at [304, 207] on div "262626 100 %" at bounding box center [352, 189] width 104 height 85
click at [173, 130] on div at bounding box center [311, 139] width 399 height 241
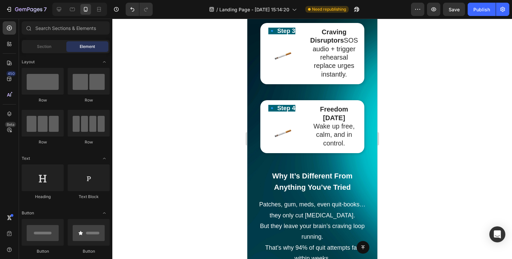
click at [173, 130] on div at bounding box center [311, 139] width 399 height 241
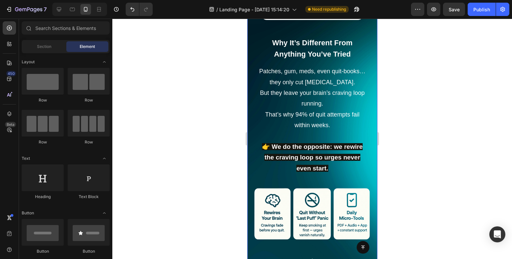
scroll to position [1499, 0]
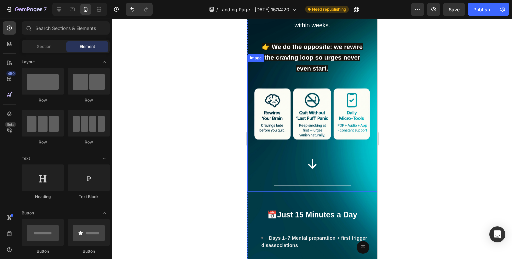
click at [328, 141] on img at bounding box center [312, 114] width 130 height 104
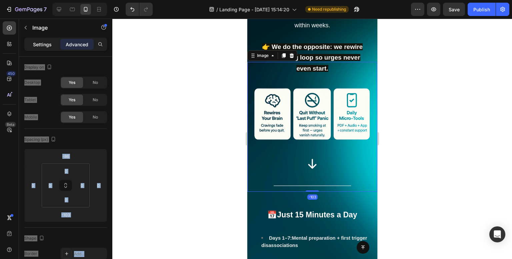
click at [34, 44] on p "Settings" at bounding box center [42, 44] width 19 height 7
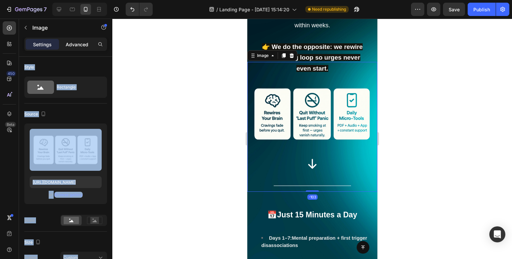
click at [81, 45] on p "Advanced" at bounding box center [77, 44] width 23 height 7
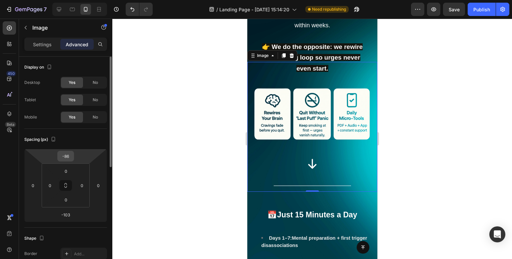
click at [71, 153] on input "-86" at bounding box center [65, 156] width 13 height 10
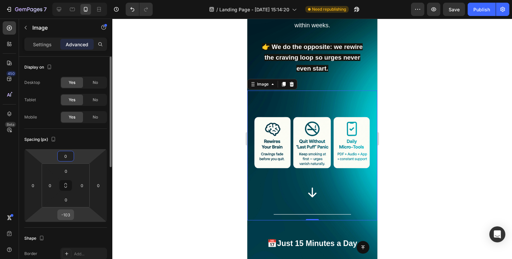
type input "0"
click at [69, 215] on input "-103" at bounding box center [65, 215] width 13 height 10
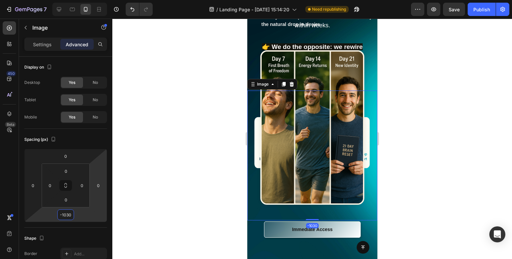
type input "0"
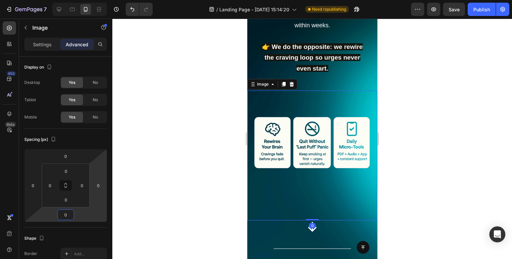
click at [169, 120] on div at bounding box center [311, 139] width 399 height 241
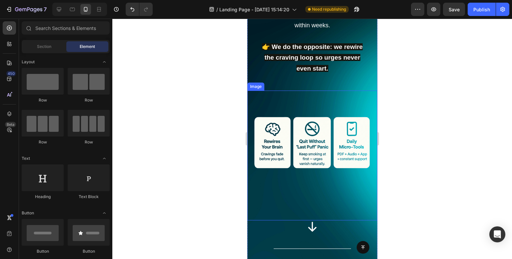
click at [329, 162] on img at bounding box center [312, 143] width 130 height 104
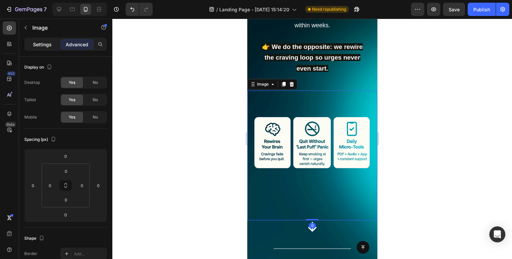
click at [35, 42] on p "Settings" at bounding box center [42, 44] width 19 height 7
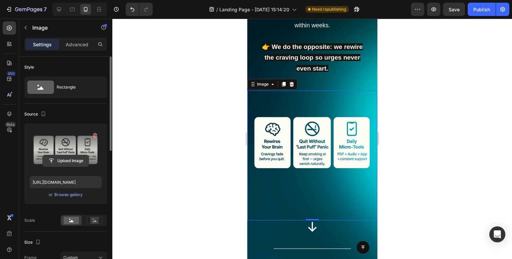
click at [76, 161] on input "file" at bounding box center [66, 160] width 46 height 11
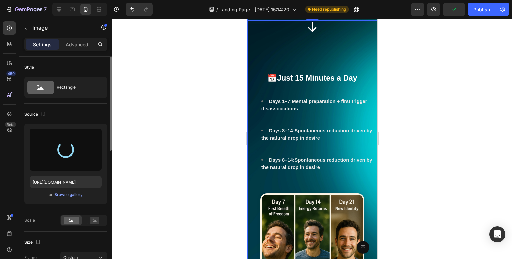
scroll to position [1599, 0]
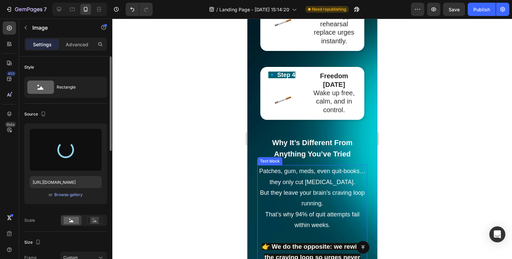
type input "https://cdn.shopify.com/s/files/1/0957/3122/0821/files/gempages_571944393670394…"
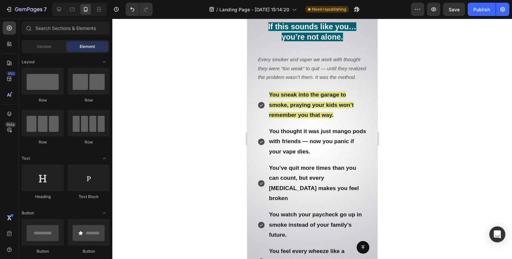
scroll to position [295, 0]
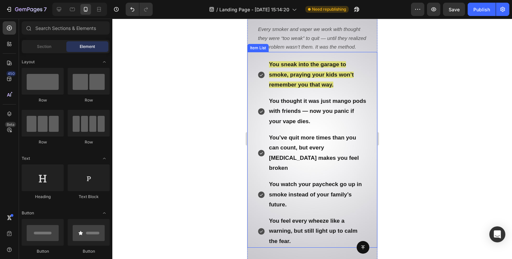
click at [260, 78] on icon at bounding box center [261, 75] width 7 height 7
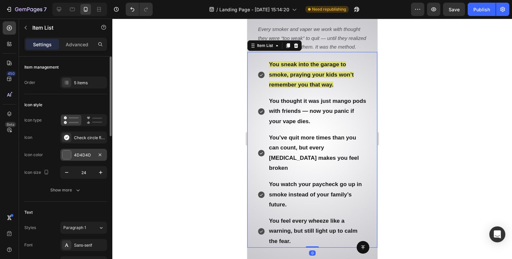
click at [66, 154] on div at bounding box center [66, 155] width 9 height 9
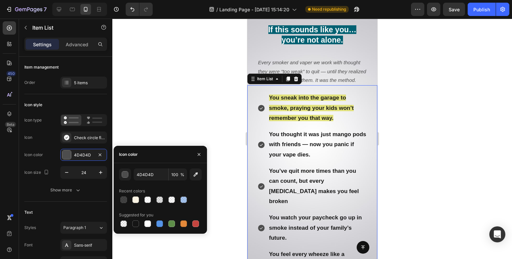
scroll to position [196, 0]
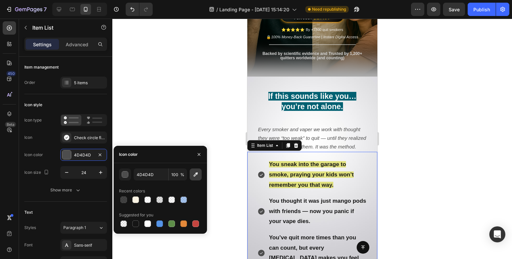
click at [193, 175] on icon "button" at bounding box center [195, 174] width 7 height 7
type input "026172"
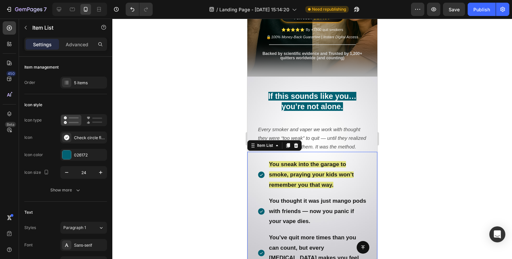
click at [209, 90] on div at bounding box center [311, 139] width 399 height 241
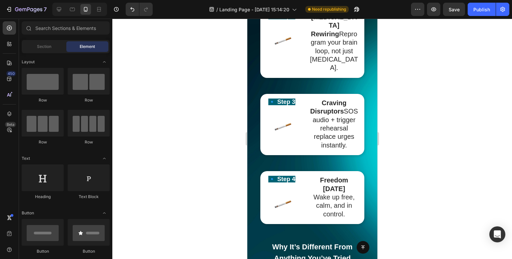
scroll to position [1262, 0]
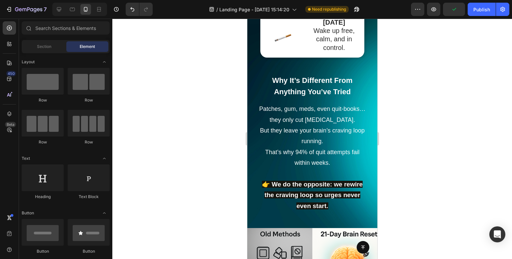
click at [171, 98] on div at bounding box center [311, 139] width 399 height 241
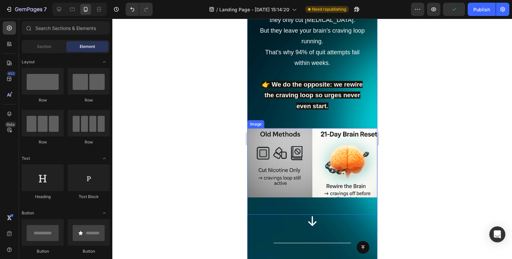
scroll to position [1561, 0]
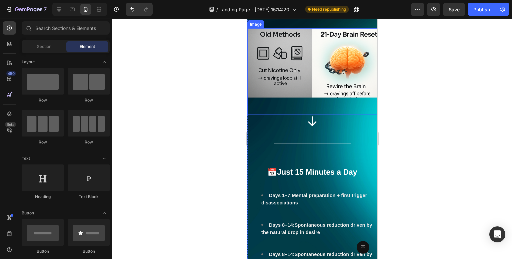
click at [325, 89] on img at bounding box center [312, 62] width 130 height 69
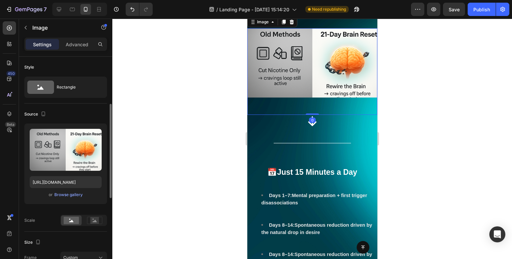
scroll to position [33, 0]
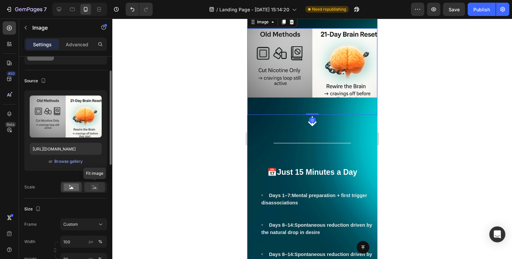
click at [92, 188] on rect at bounding box center [94, 187] width 9 height 7
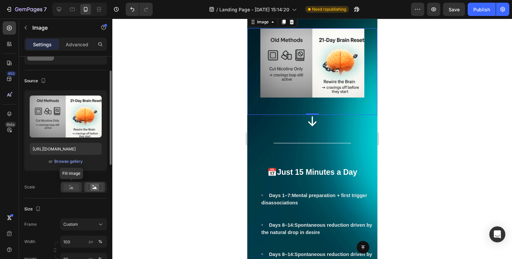
click at [77, 187] on rect at bounding box center [71, 187] width 15 height 7
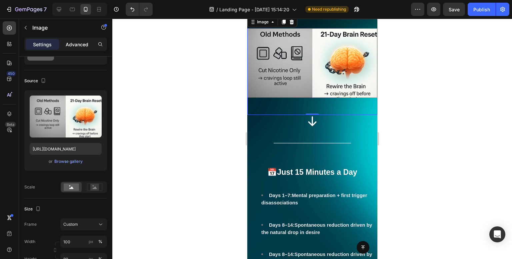
click at [82, 45] on p "Advanced" at bounding box center [77, 44] width 23 height 7
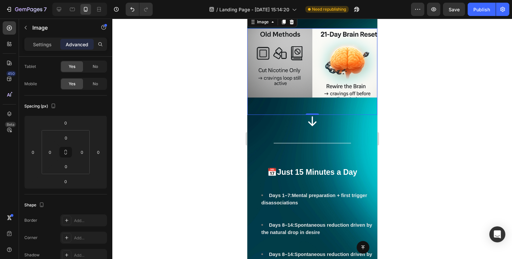
click at [205, 121] on div at bounding box center [311, 139] width 399 height 241
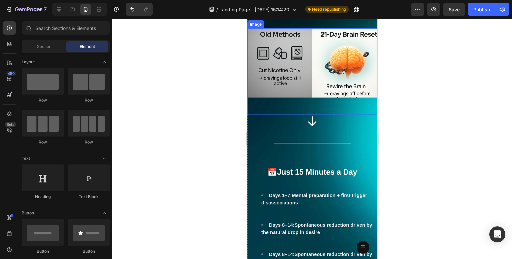
click at [320, 98] on img at bounding box center [312, 62] width 130 height 69
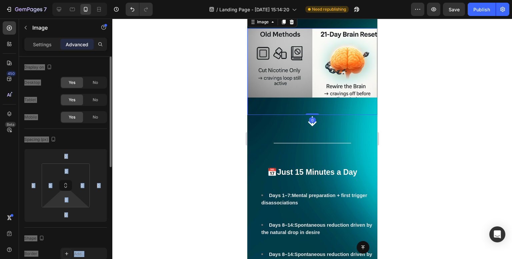
click at [79, 0] on html "7 Version history / Landing Page - Aug 8, 15:14:20 Need republishing Preview Sa…" at bounding box center [256, 0] width 512 height 0
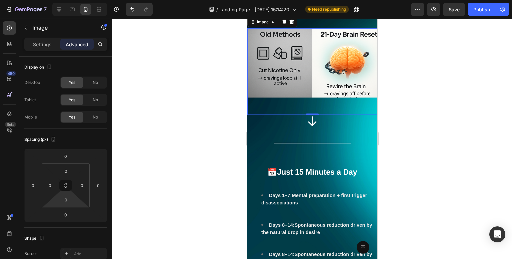
drag, startPoint x: 79, startPoint y: 202, endPoint x: 79, endPoint y: 211, distance: 9.0
click at [79, 0] on html "7 Version history / Landing Page - Aug 8, 15:14:20 Need republishing Preview Sa…" at bounding box center [256, 0] width 512 height 0
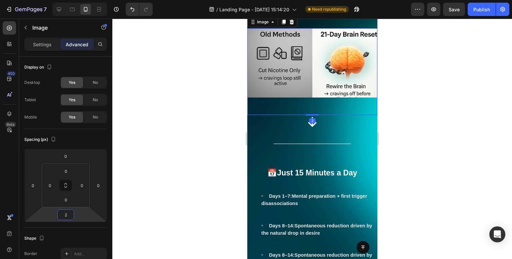
type input "0"
click at [79, 0] on html "7 Version history / Landing Page - Aug 8, 15:14:20 Need republishing Preview Sa…" at bounding box center [256, 0] width 512 height 0
click at [218, 107] on div at bounding box center [311, 139] width 399 height 241
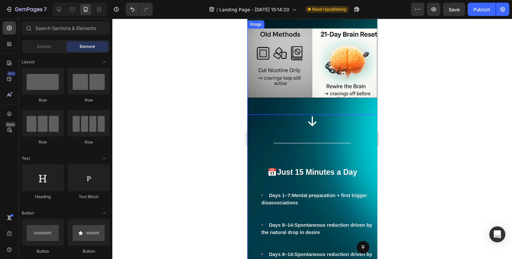
click at [383, 88] on div at bounding box center [311, 139] width 399 height 241
click at [287, 84] on img at bounding box center [312, 62] width 130 height 69
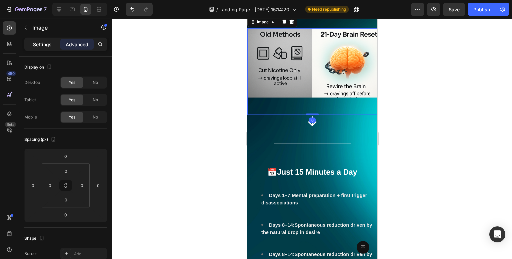
click at [46, 47] on p "Settings" at bounding box center [42, 44] width 19 height 7
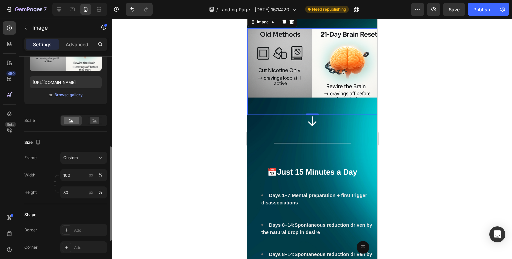
scroll to position [133, 0]
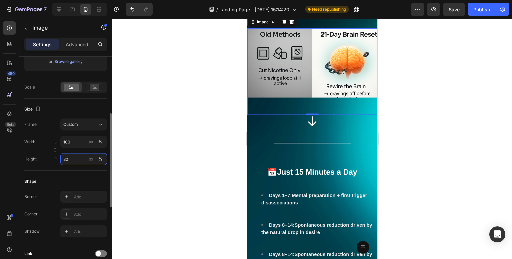
click at [79, 158] on input "80" at bounding box center [83, 159] width 47 height 12
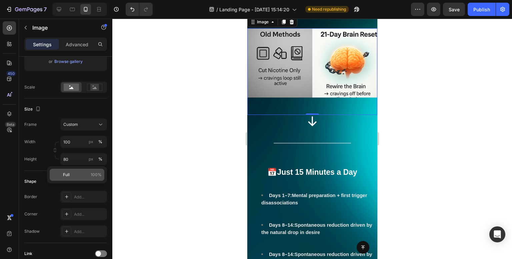
click at [92, 175] on span "100%" at bounding box center [96, 175] width 11 height 6
type input "100"
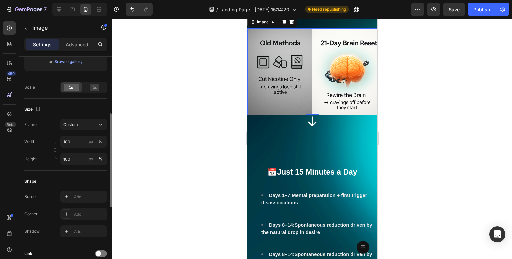
scroll to position [167, 0]
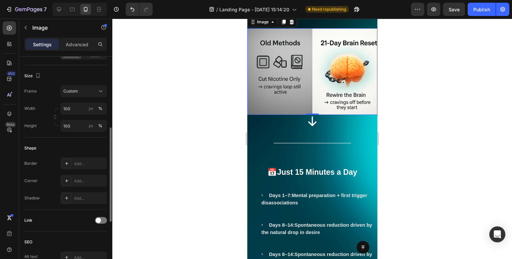
click at [83, 188] on div "Border Add... Corner Add... Shadow Add..." at bounding box center [65, 181] width 83 height 47
click at [85, 184] on div "Add..." at bounding box center [83, 181] width 47 height 12
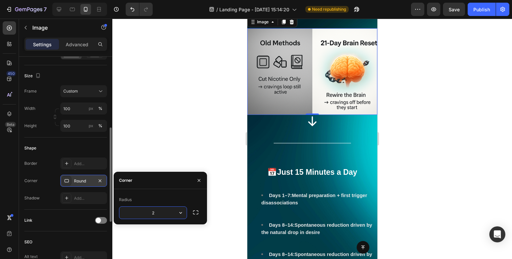
type input "20"
click at [84, 114] on input "100" at bounding box center [83, 109] width 47 height 12
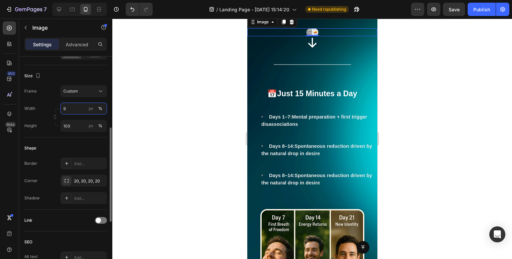
type input "90"
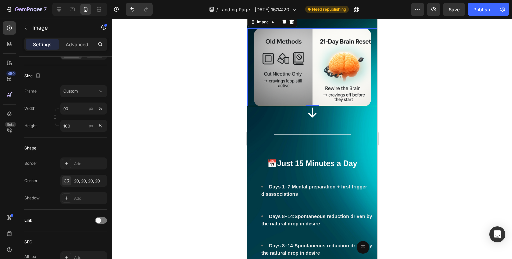
click at [164, 63] on div at bounding box center [311, 139] width 399 height 241
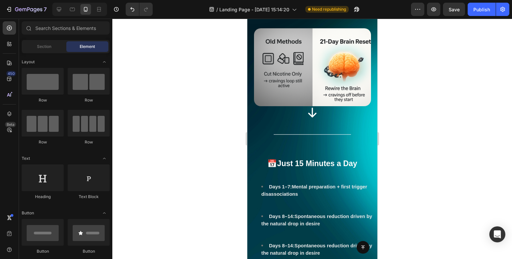
click at [164, 63] on div at bounding box center [311, 139] width 399 height 241
click at [418, 70] on div at bounding box center [311, 139] width 399 height 241
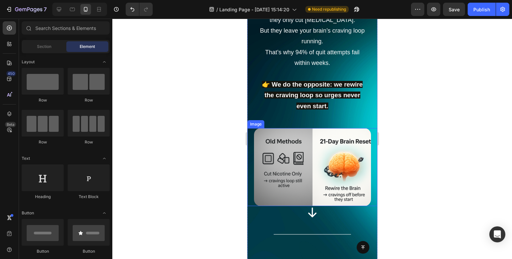
click at [327, 182] on img at bounding box center [312, 167] width 117 height 78
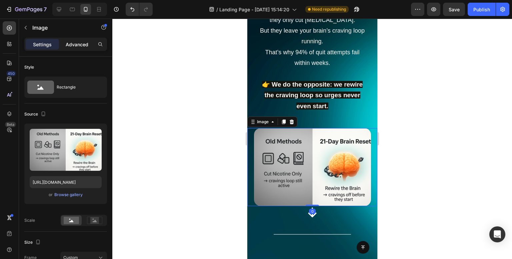
click at [81, 43] on p "Advanced" at bounding box center [77, 44] width 23 height 7
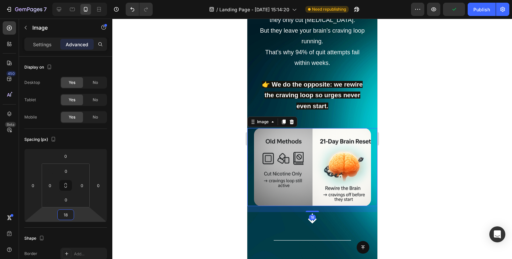
type input "20"
drag, startPoint x: 85, startPoint y: 212, endPoint x: 83, endPoint y: 209, distance: 3.9
click at [83, 0] on html "7 Version history / Landing Page - Aug 8, 15:14:20 Need republishing Preview Pu…" at bounding box center [256, 0] width 512 height 0
click at [197, 138] on div at bounding box center [311, 139] width 399 height 241
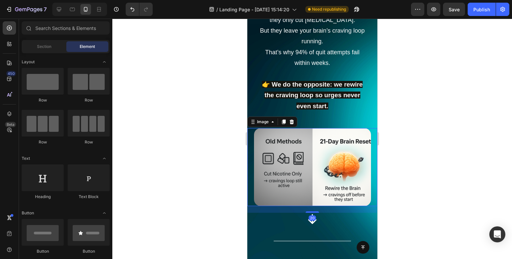
click at [197, 138] on div at bounding box center [311, 139] width 399 height 241
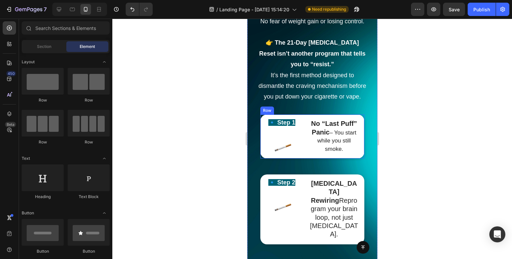
scroll to position [1062, 0]
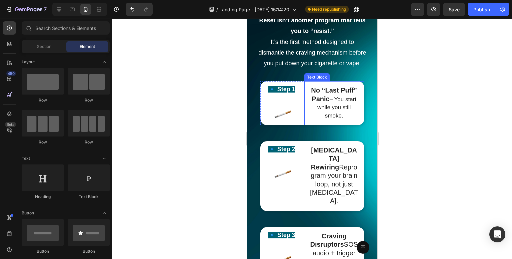
click at [336, 102] on strong "No “Last Puff” Panic" at bounding box center [333, 95] width 46 height 16
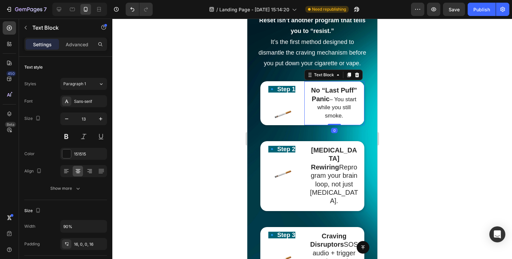
click at [336, 102] on strong "No “Last Puff” Panic" at bounding box center [333, 95] width 46 height 16
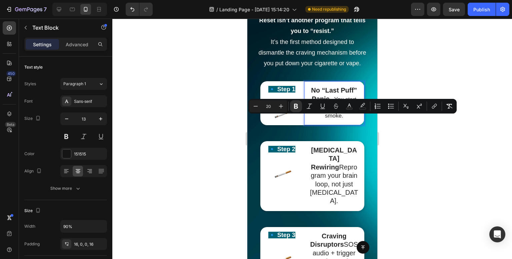
click at [346, 102] on strong "No “Last Puff” Panic" at bounding box center [333, 95] width 46 height 16
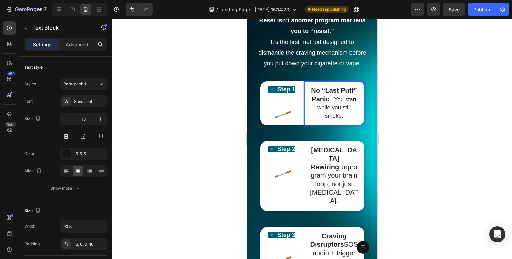
drag, startPoint x: 346, startPoint y: 120, endPoint x: 319, endPoint y: 109, distance: 29.1
click at [319, 102] on strong "No “Last Puff” Panic" at bounding box center [333, 95] width 46 height 16
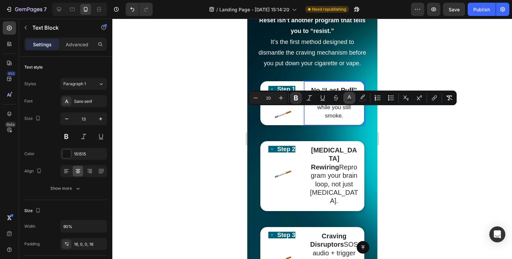
click at [350, 101] on button "color" at bounding box center [349, 98] width 12 height 12
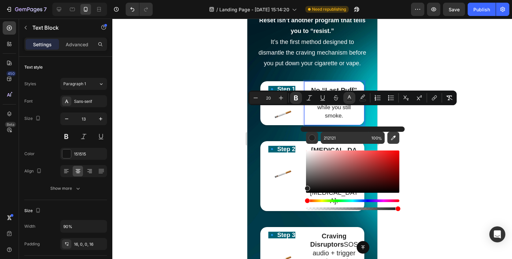
click at [388, 139] on button "Editor contextual toolbar" at bounding box center [393, 138] width 12 height 12
type input "006375"
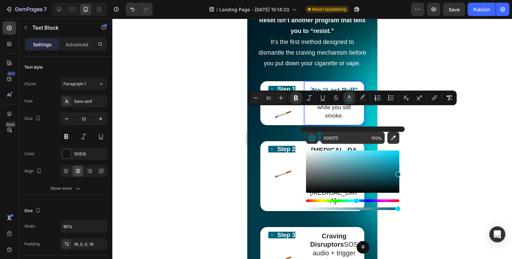
click at [161, 108] on div at bounding box center [311, 139] width 399 height 241
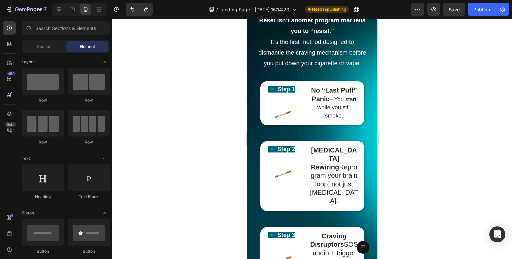
click at [437, 98] on div at bounding box center [311, 139] width 399 height 241
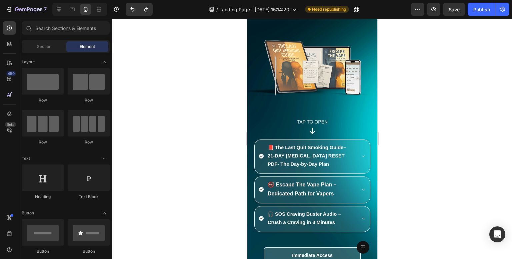
scroll to position [3470, 0]
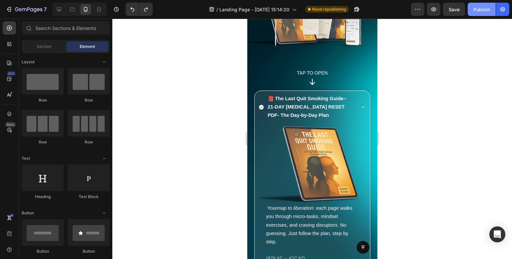
click at [482, 10] on div "Publish" at bounding box center [481, 9] width 17 height 7
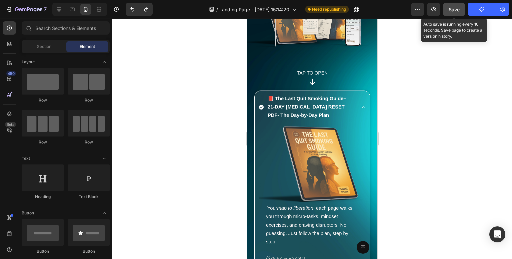
click at [449, 12] on span "Save" at bounding box center [453, 10] width 11 height 6
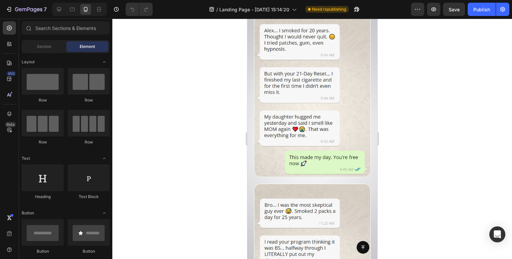
scroll to position [2166, 0]
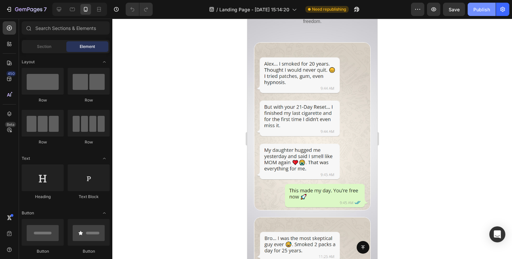
click at [491, 7] on button "Publish" at bounding box center [481, 9] width 28 height 13
